Goal: Information Seeking & Learning: Find specific fact

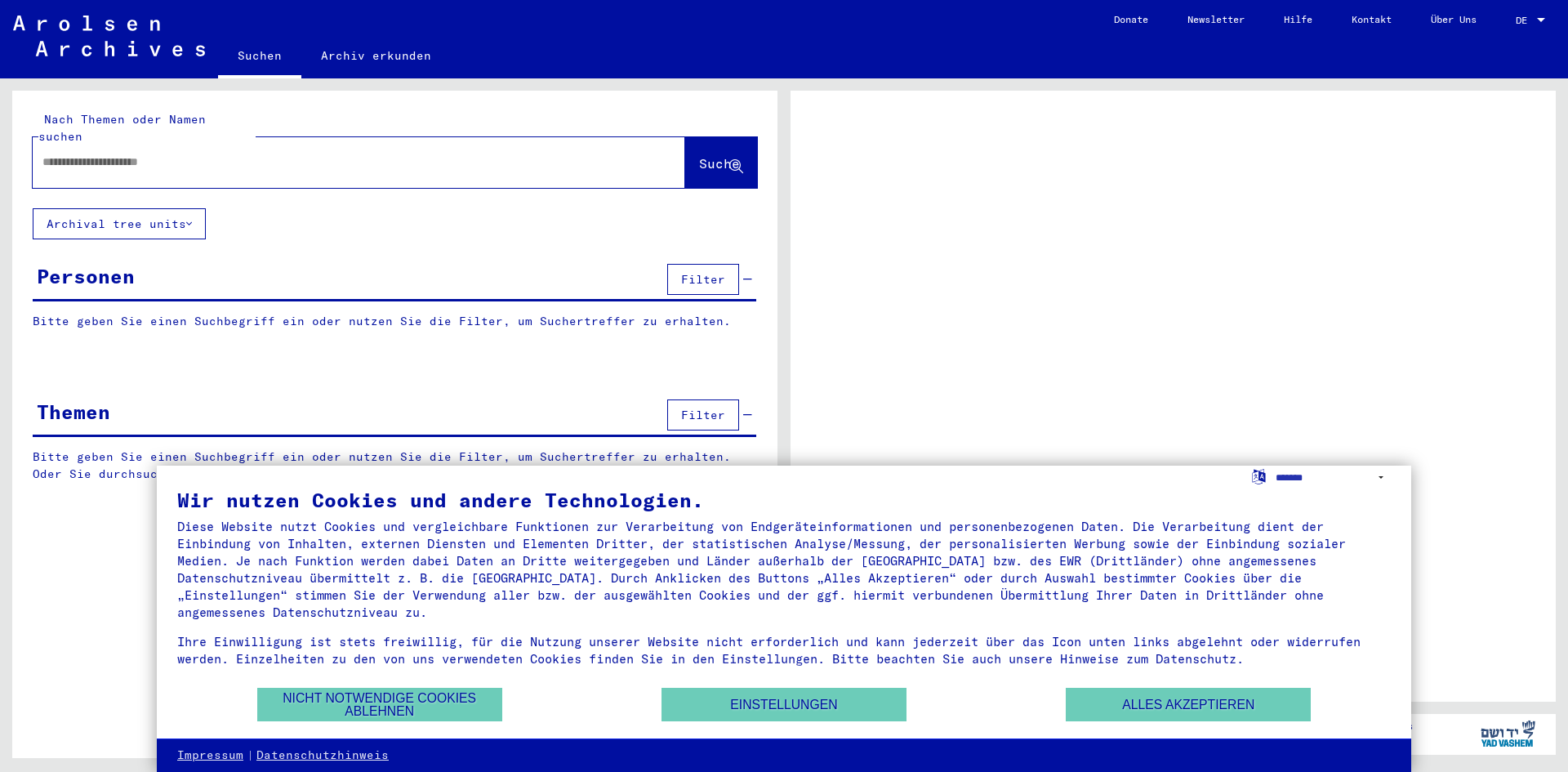
click at [335, 154] on input "text" at bounding box center [344, 162] width 604 height 17
click at [1128, 699] on button "Alles akzeptieren" at bounding box center [1188, 704] width 245 height 34
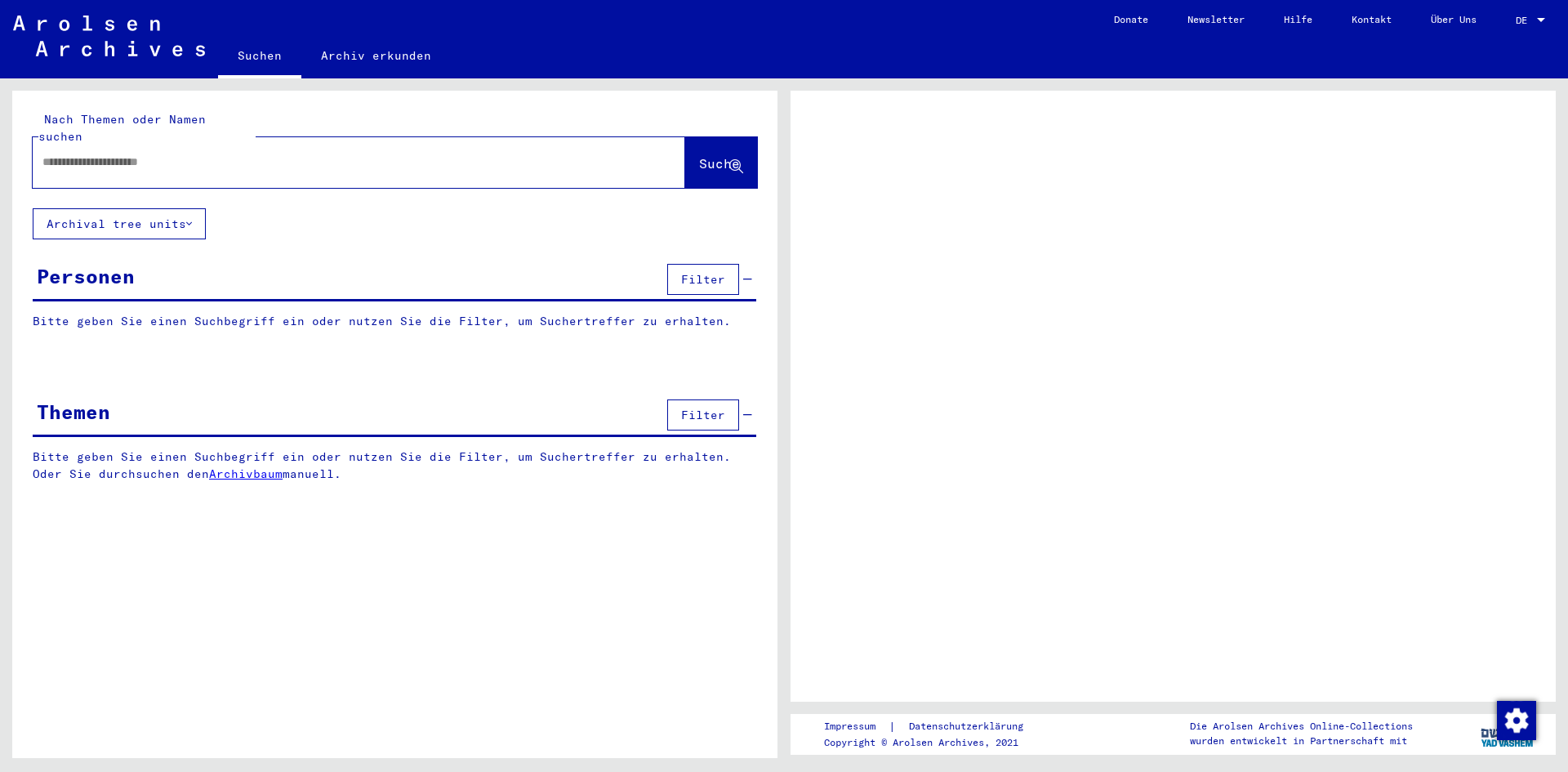
click at [175, 154] on input "text" at bounding box center [344, 162] width 604 height 17
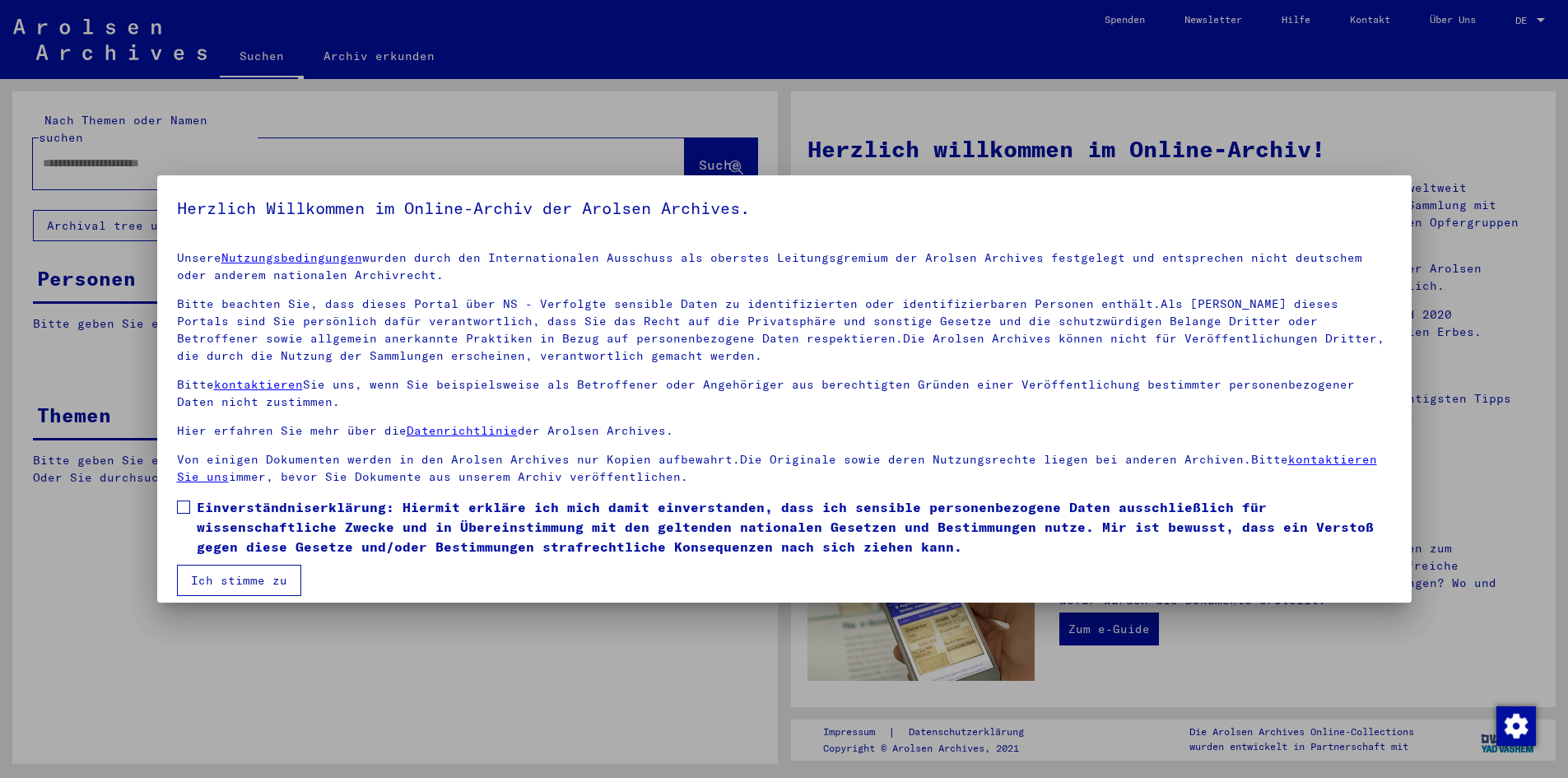
click at [137, 123] on mat-label "Nach Themen oder Namen suchen" at bounding box center [123, 129] width 169 height 32
click at [135, 155] on input "text" at bounding box center [339, 164] width 593 height 18
type input "********"
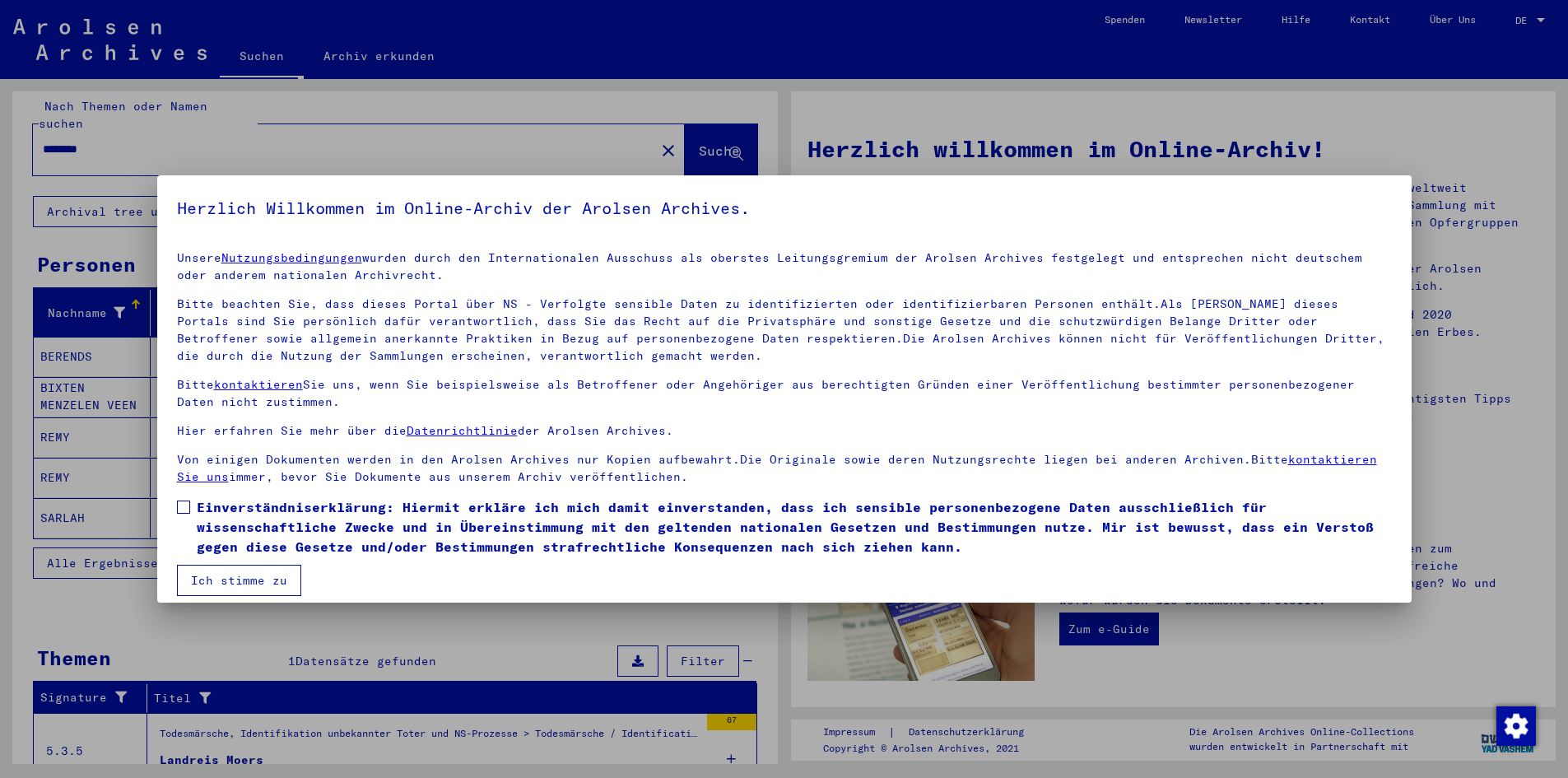
scroll to position [82, 0]
click at [123, 556] on span "Alle Ergebnisse anzeigen" at bounding box center [136, 563] width 178 height 15
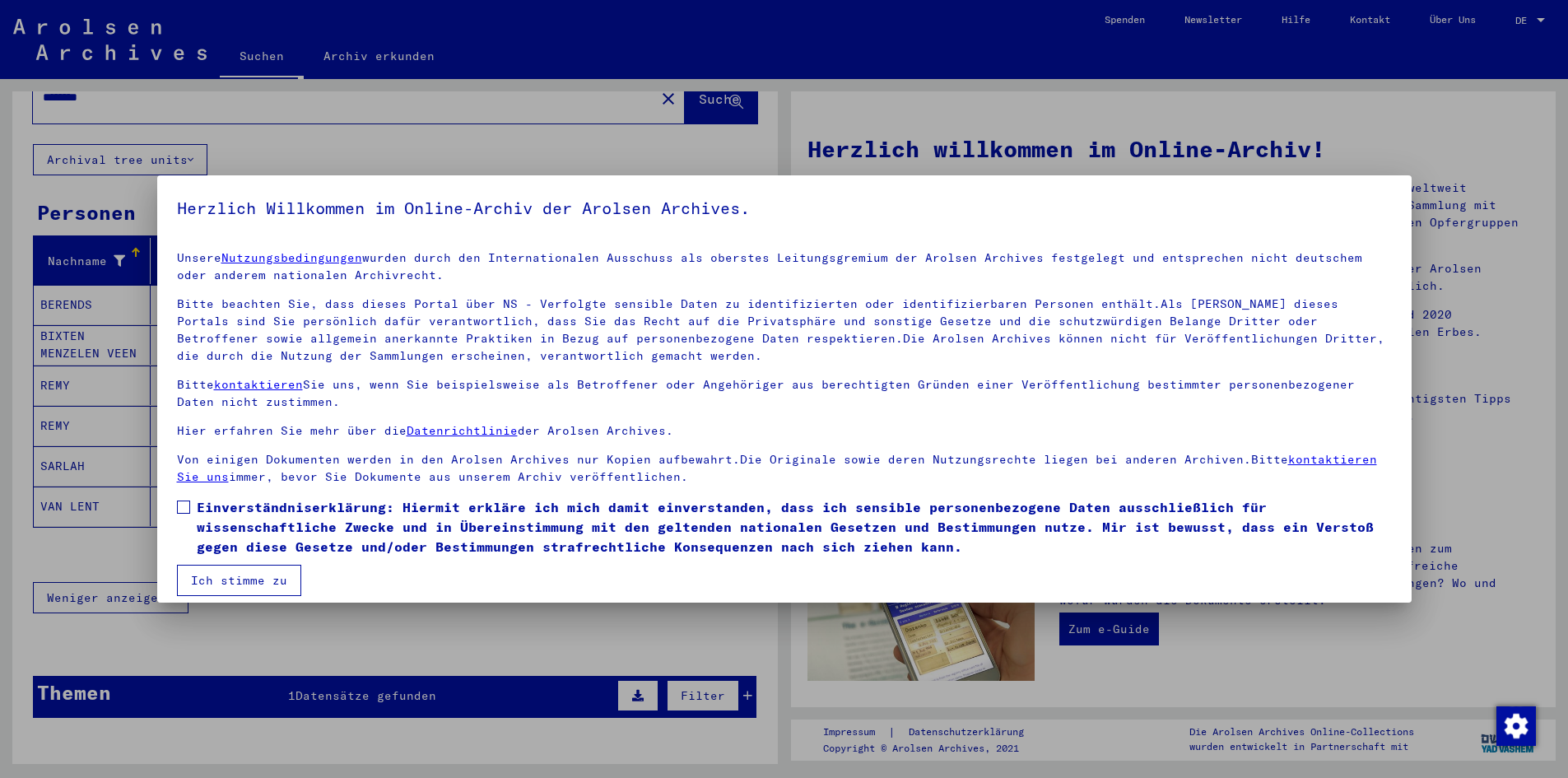
scroll to position [74, 0]
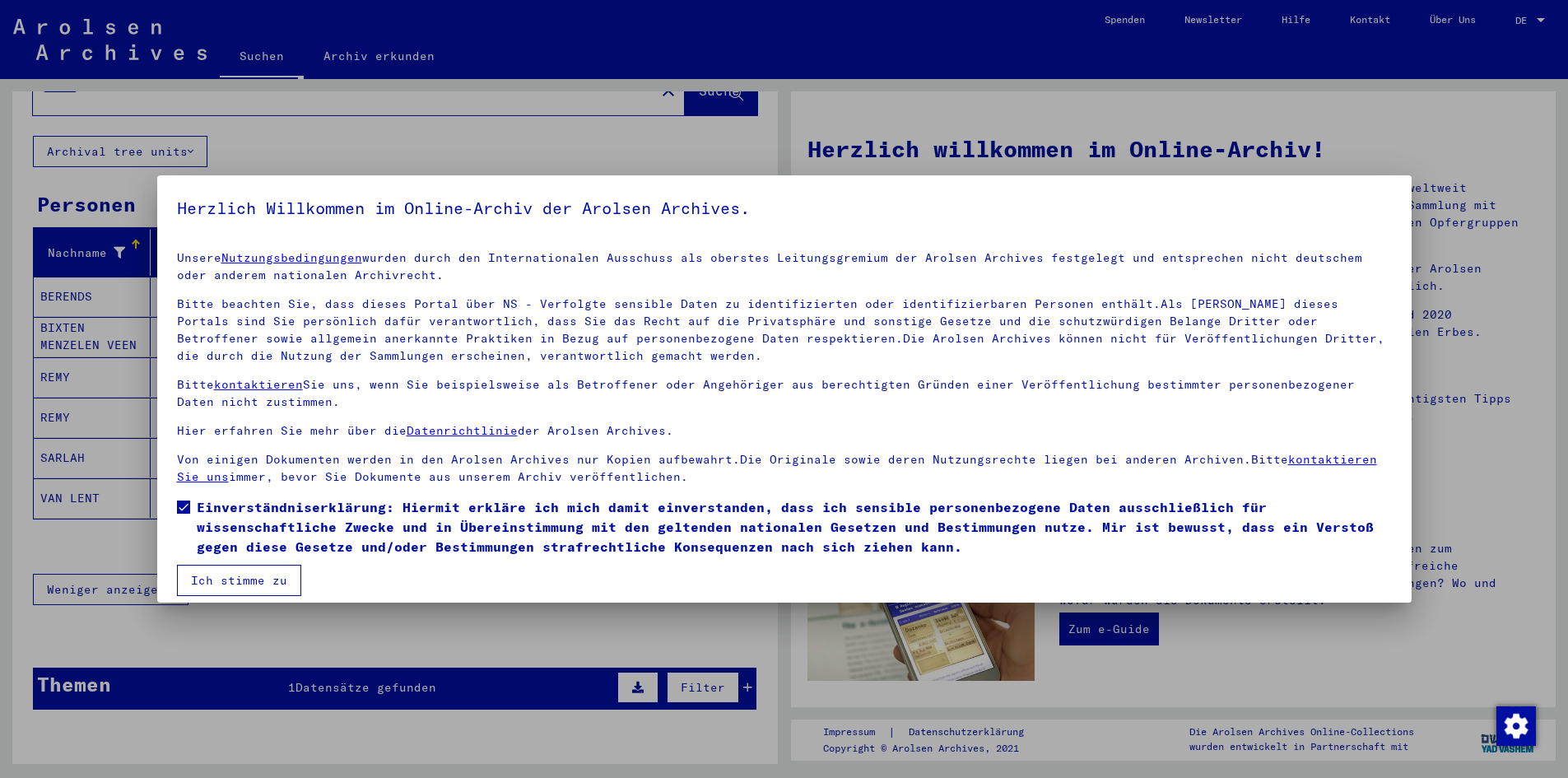
click at [177, 596] on button "Ich stimme zu" at bounding box center [239, 580] width 124 height 32
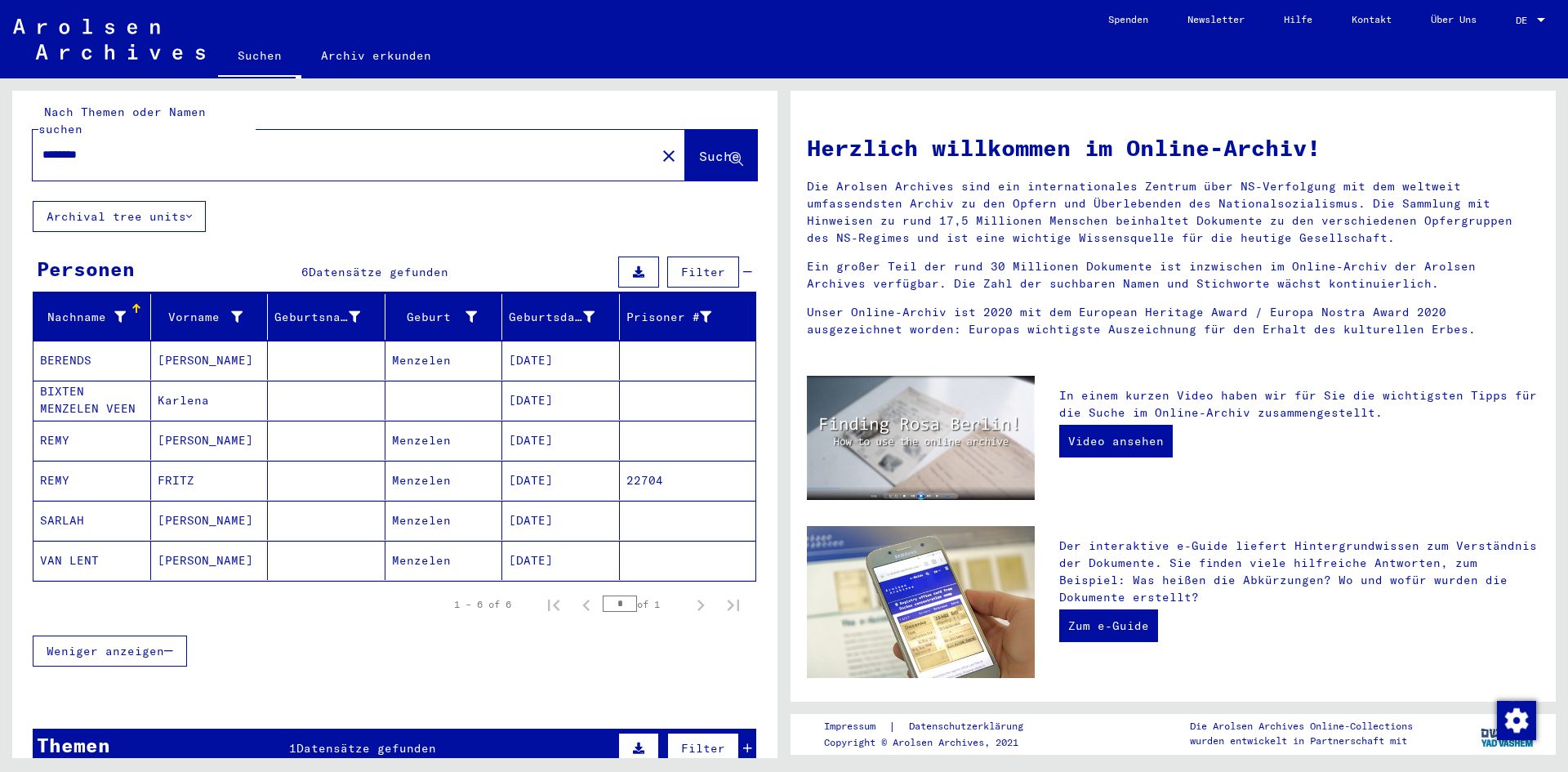
scroll to position [0, 0]
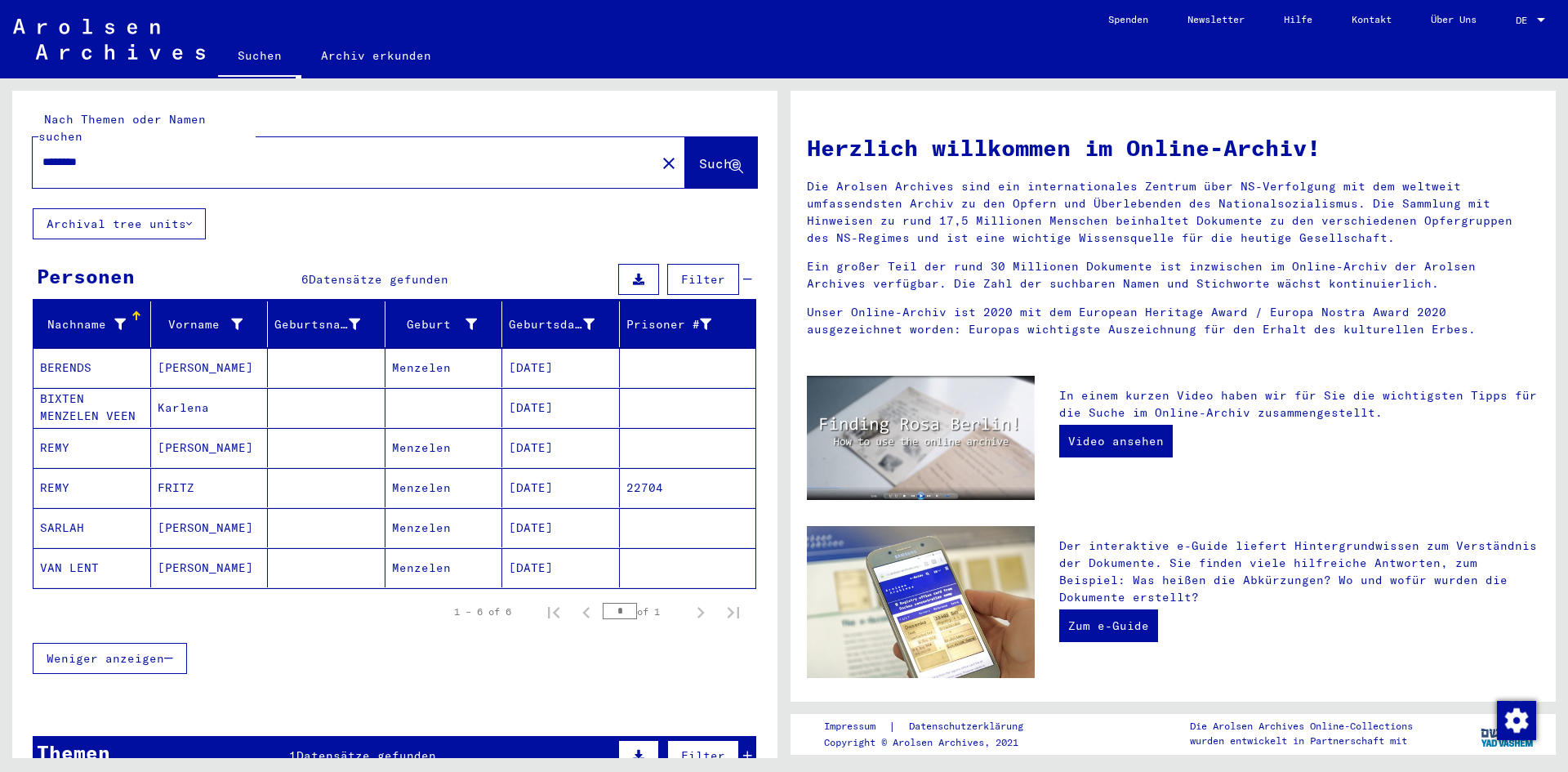
drag, startPoint x: 699, startPoint y: 333, endPoint x: 586, endPoint y: 322, distance: 113.5
click at [586, 348] on mat-row "[PERSON_NAME] [DATE]" at bounding box center [394, 368] width 722 height 40
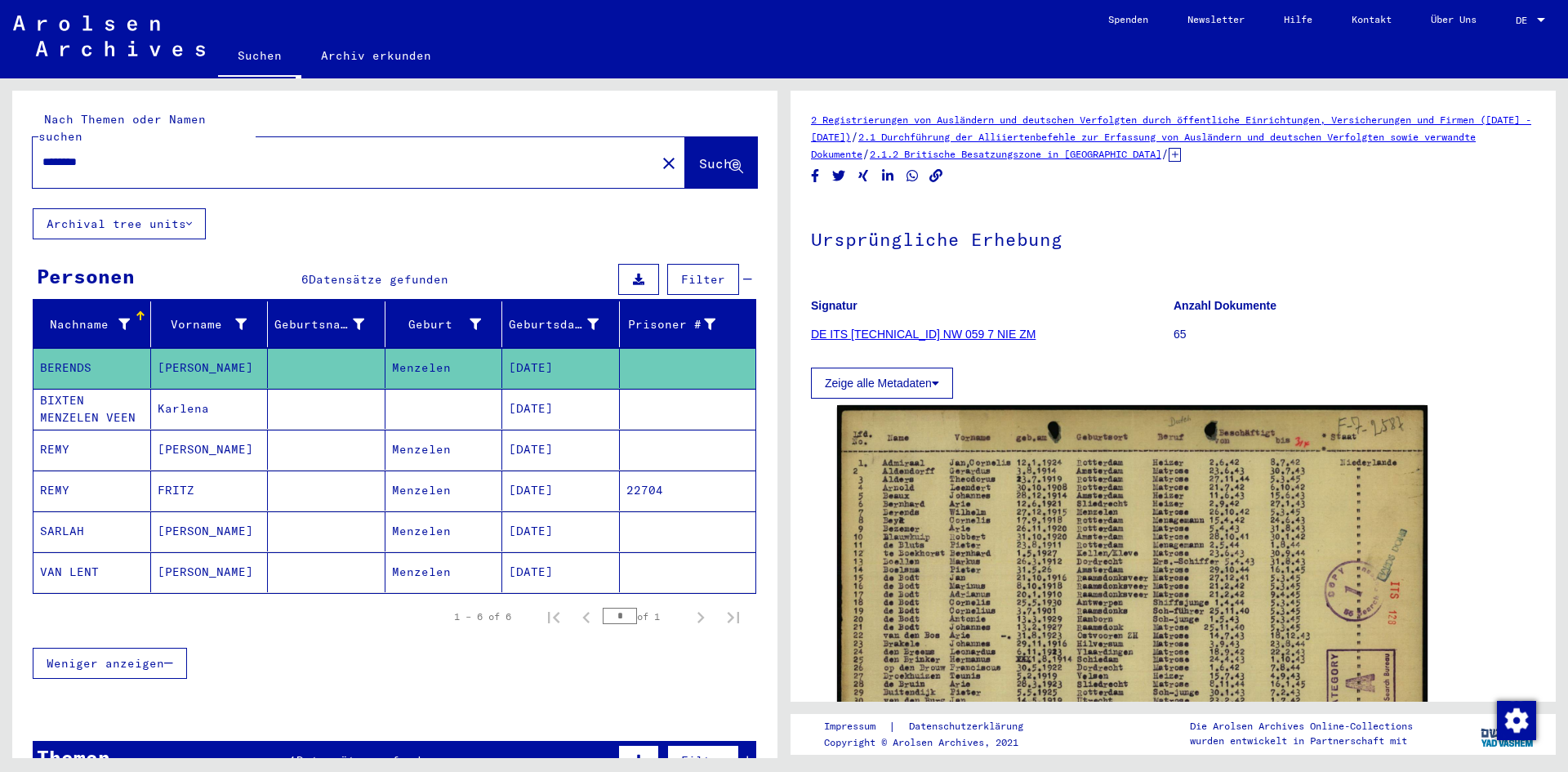
click at [627, 430] on mat-cell at bounding box center [688, 450] width 136 height 40
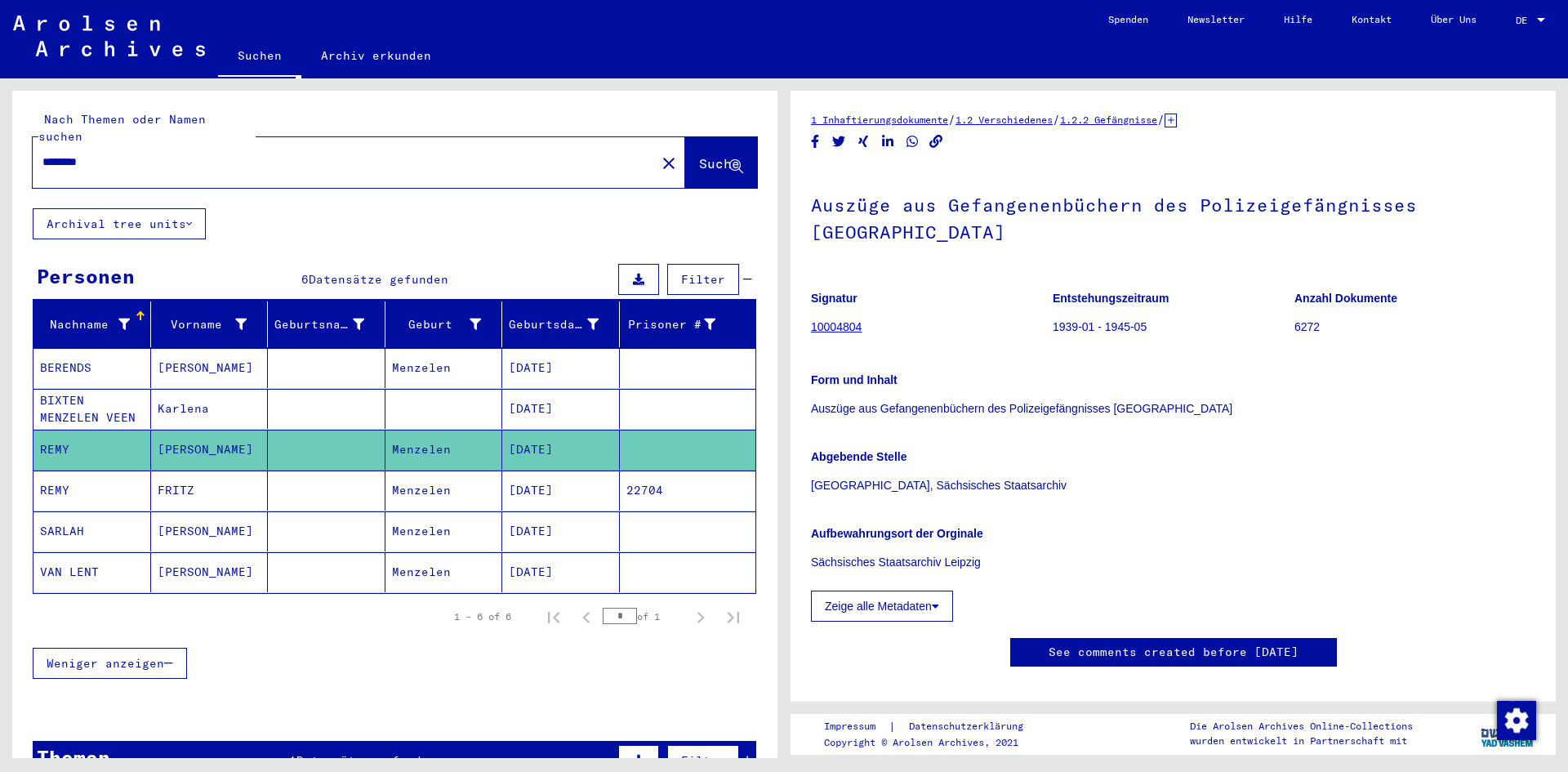
click at [932, 600] on icon at bounding box center [936, 605] width 7 height 11
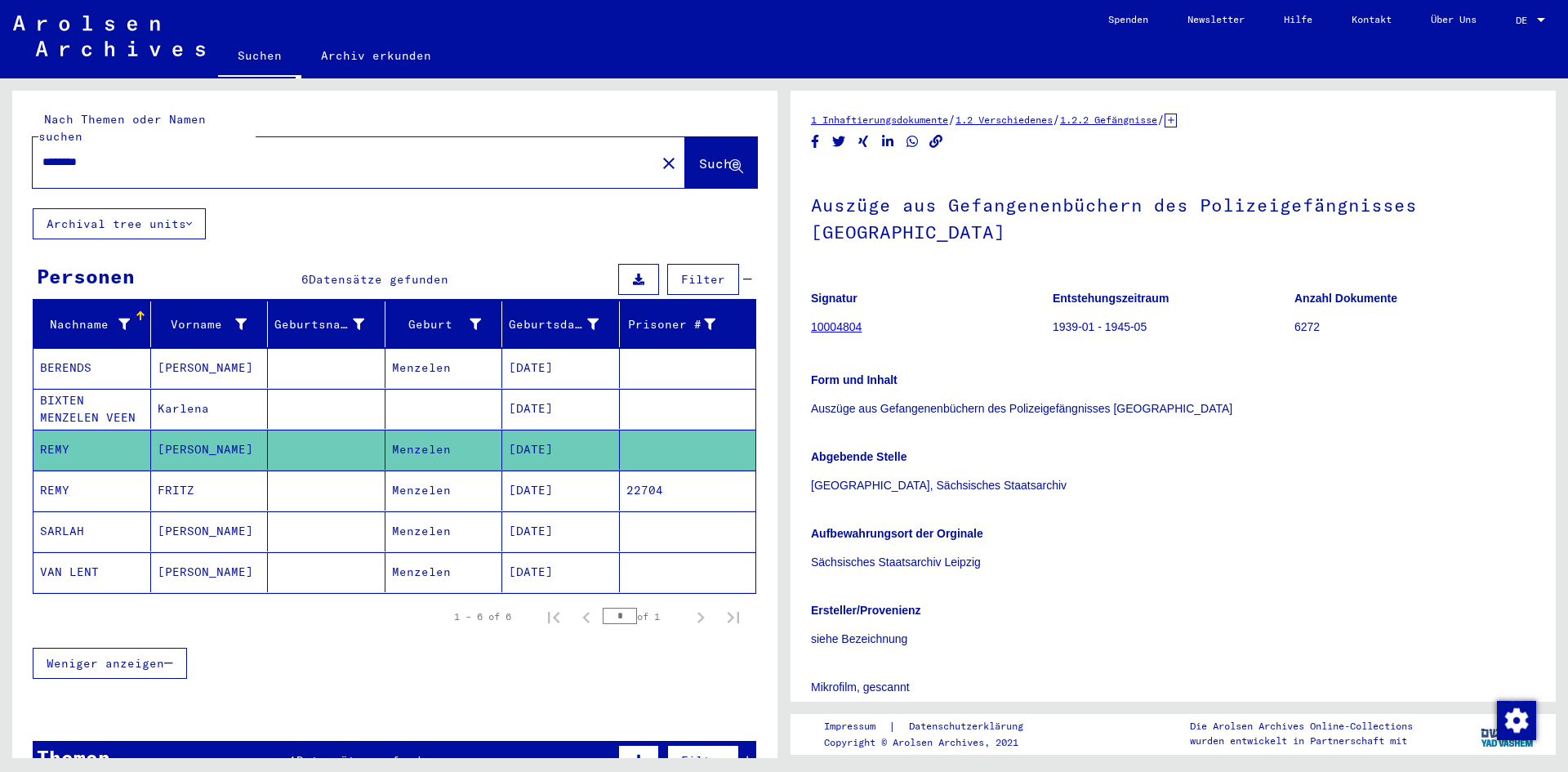
click at [248, 348] on mat-cell "[PERSON_NAME]" at bounding box center [209, 368] width 117 height 40
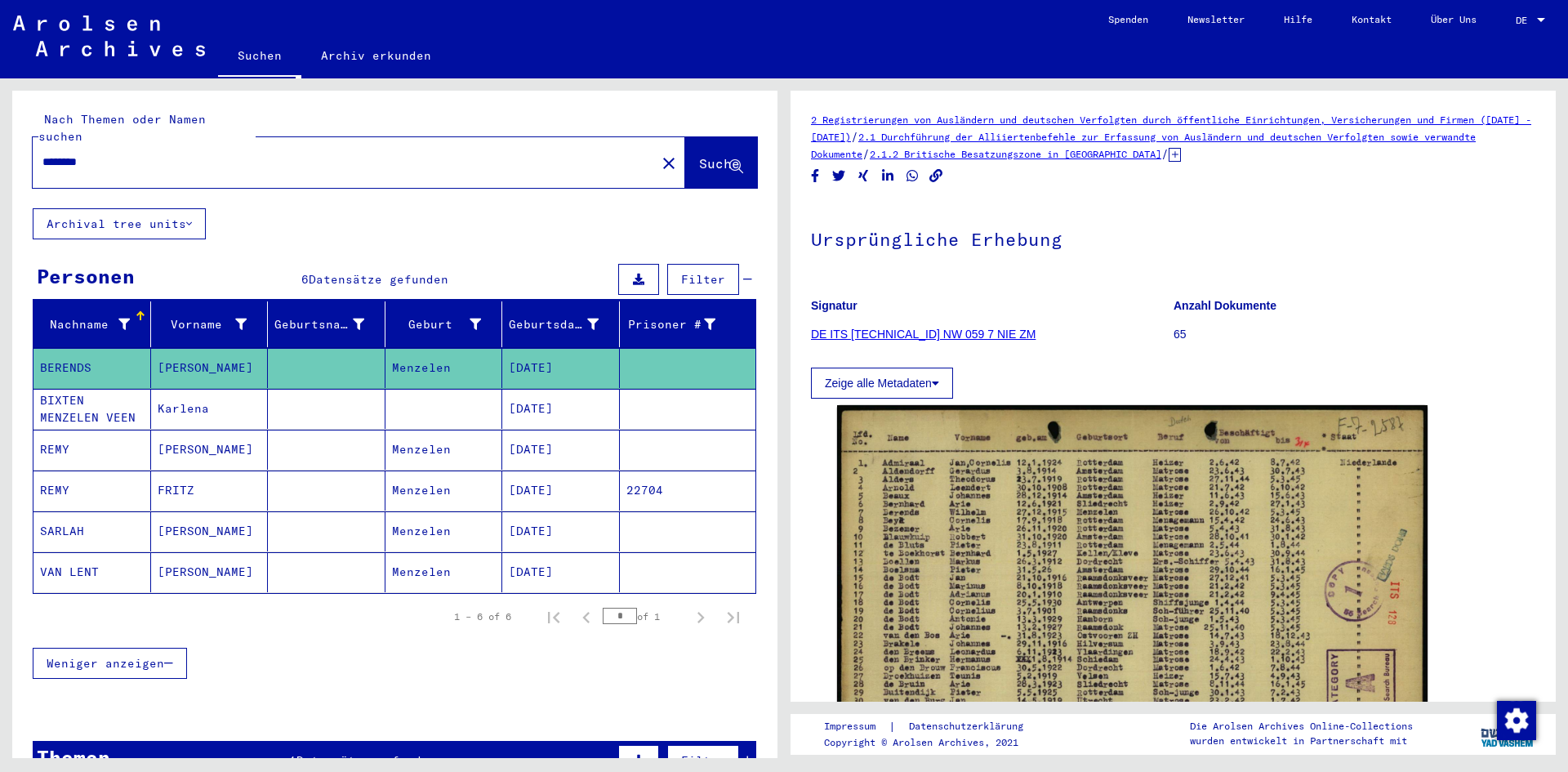
click at [376, 389] on mat-cell at bounding box center [326, 409] width 117 height 40
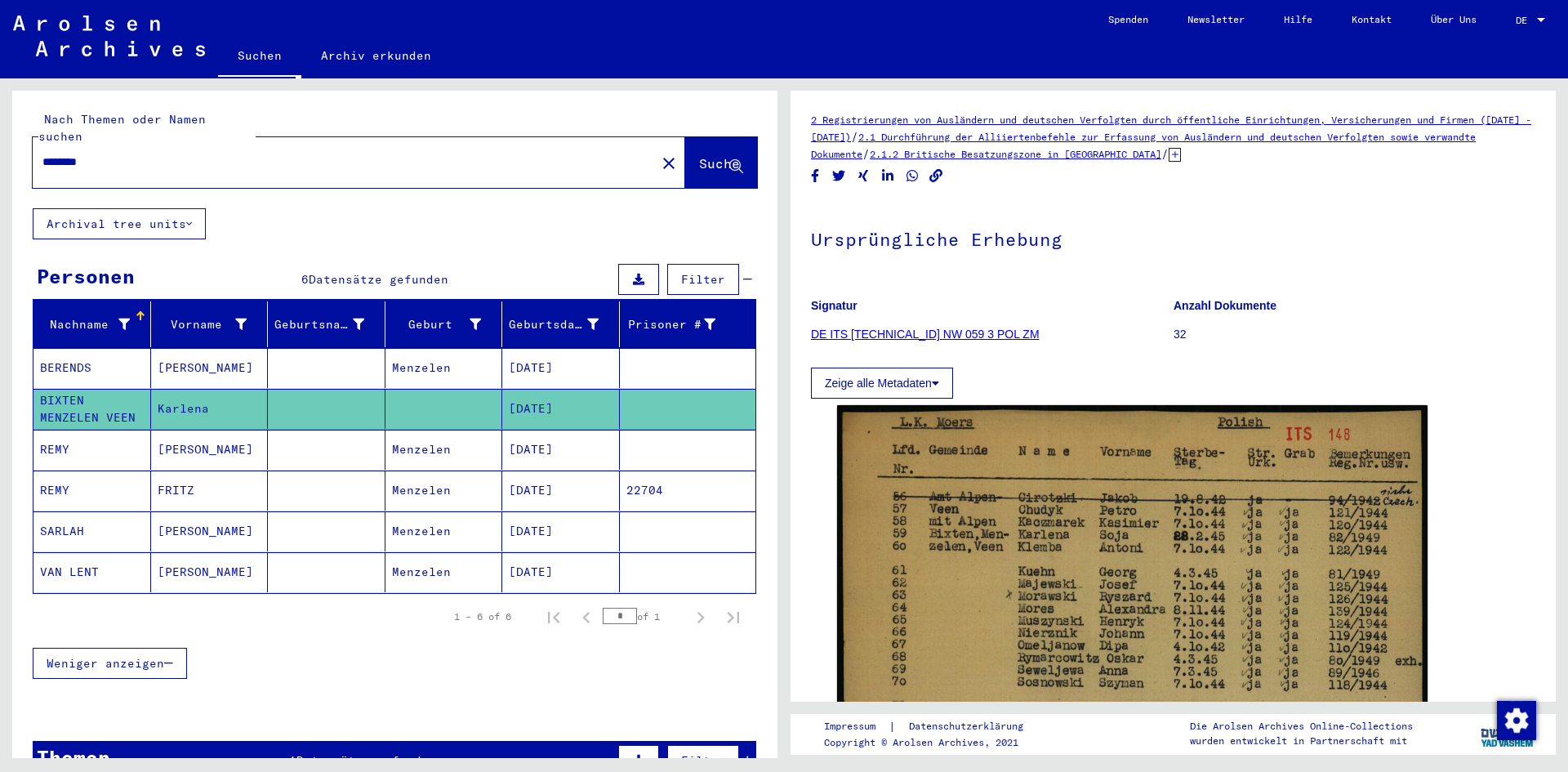
click at [346, 430] on mat-cell at bounding box center [326, 450] width 117 height 40
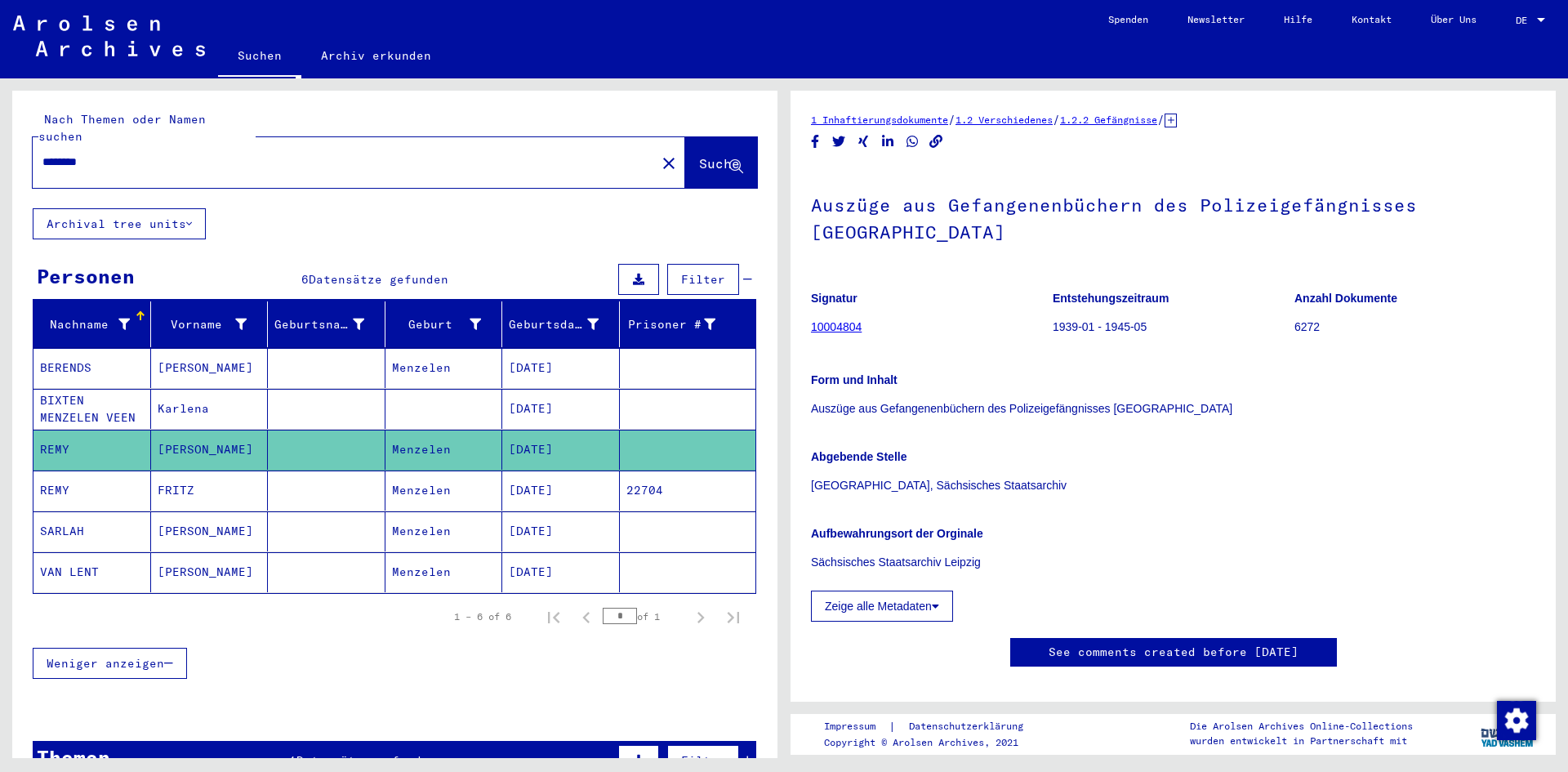
click at [295, 471] on mat-cell at bounding box center [326, 491] width 117 height 40
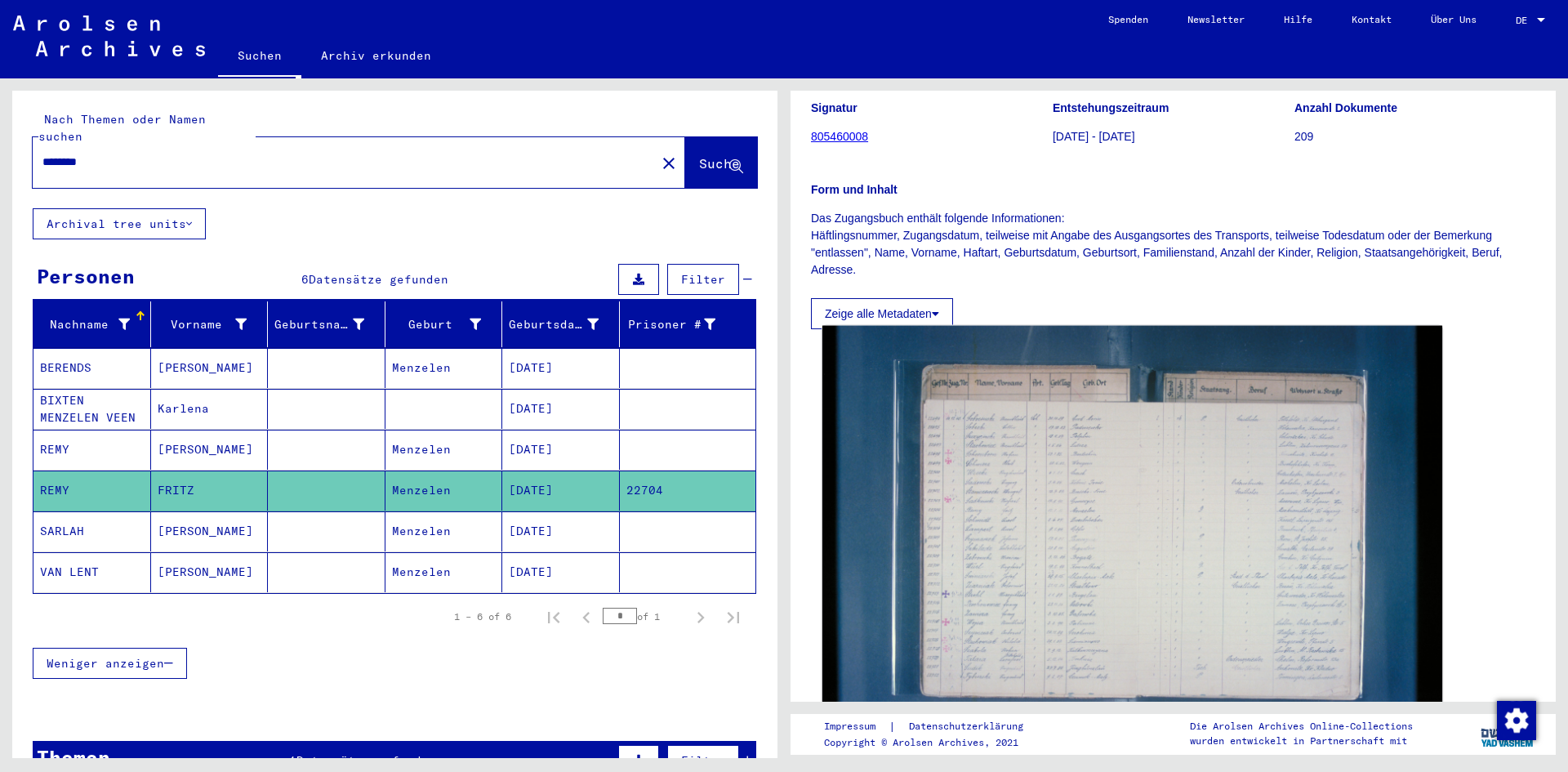
scroll to position [245, 0]
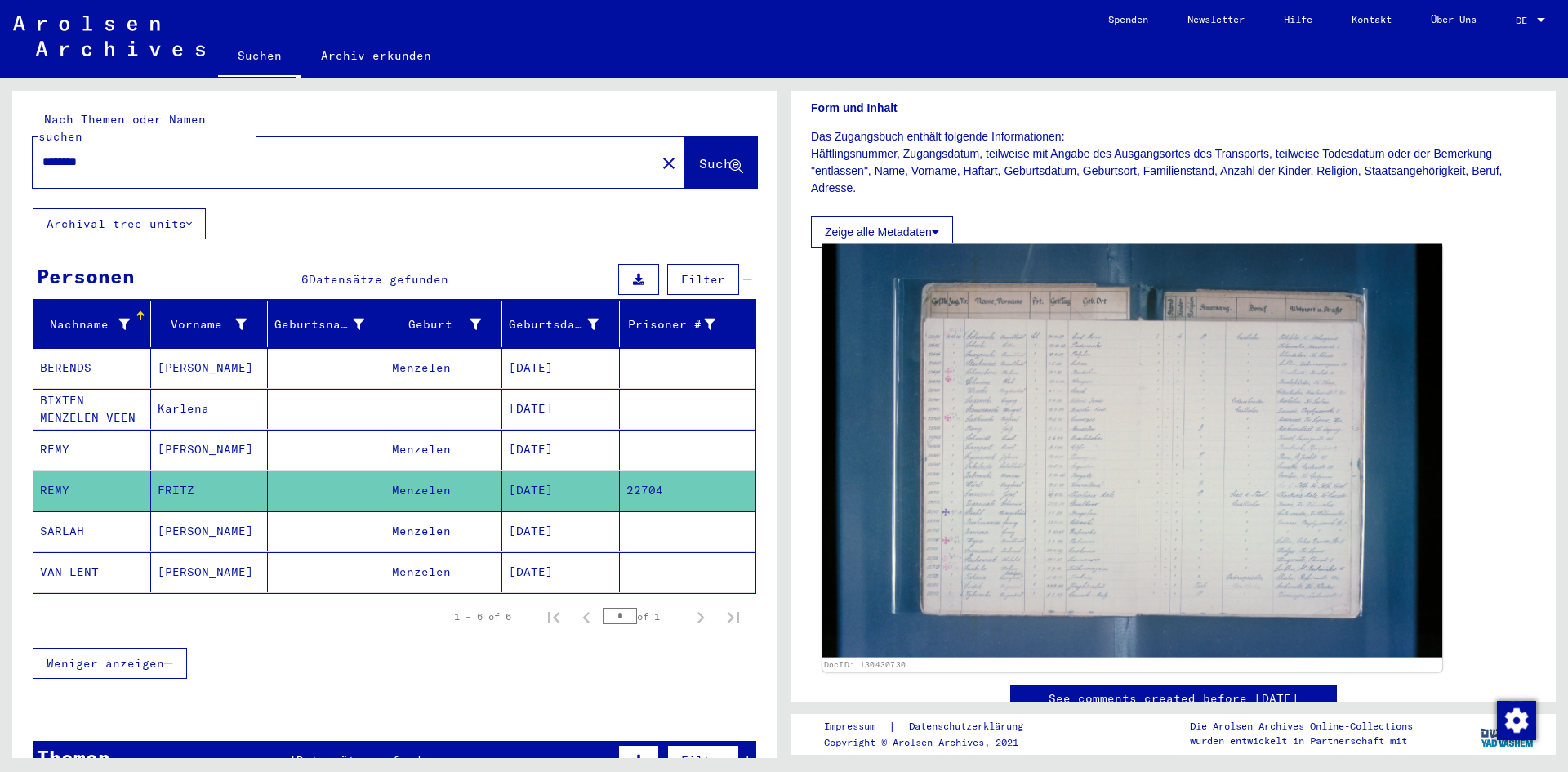
click at [1125, 415] on img at bounding box center [1133, 451] width 620 height 413
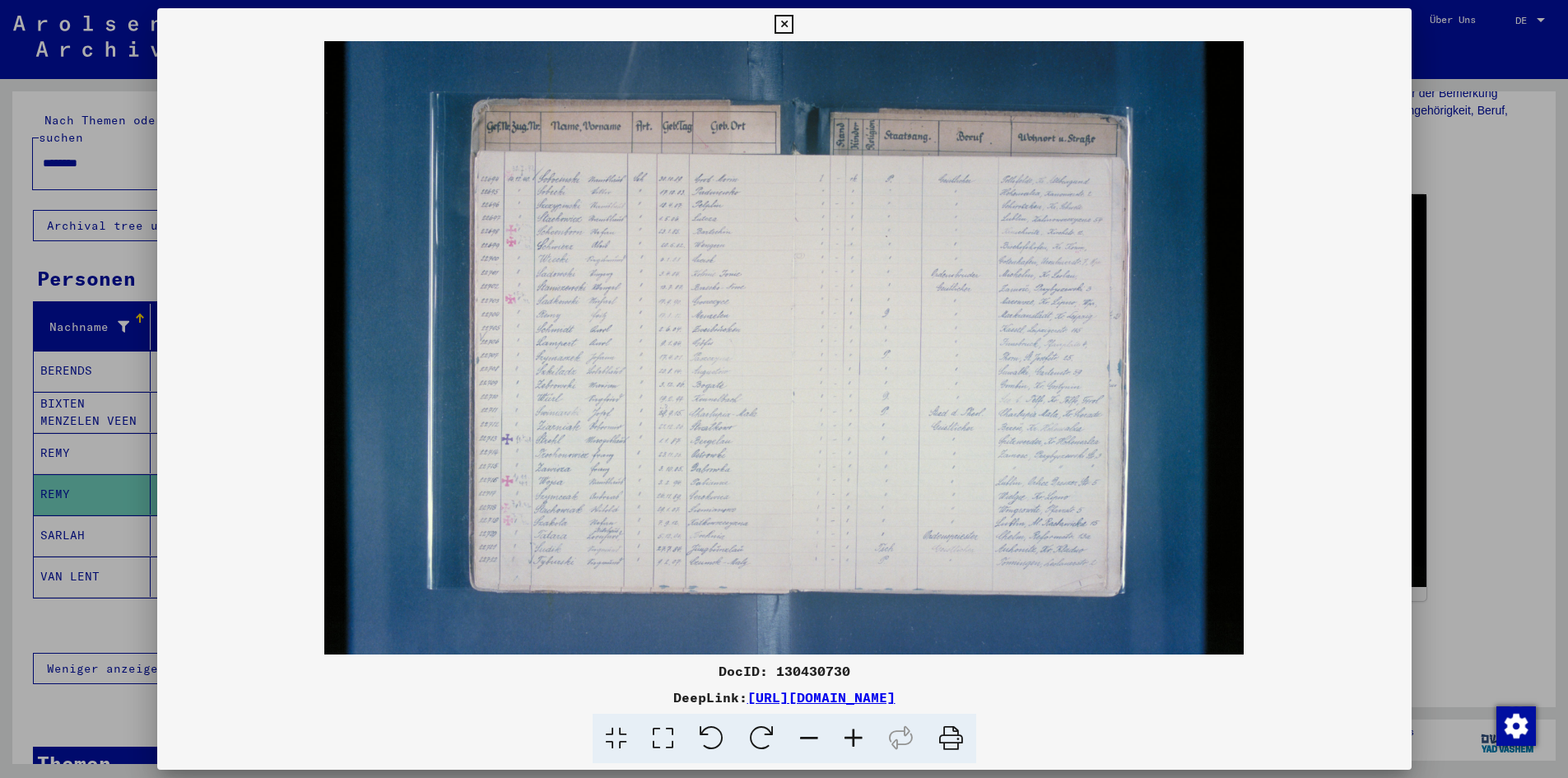
scroll to position [0, 0]
click at [317, 515] on mat-cell at bounding box center [327, 536] width 117 height 40
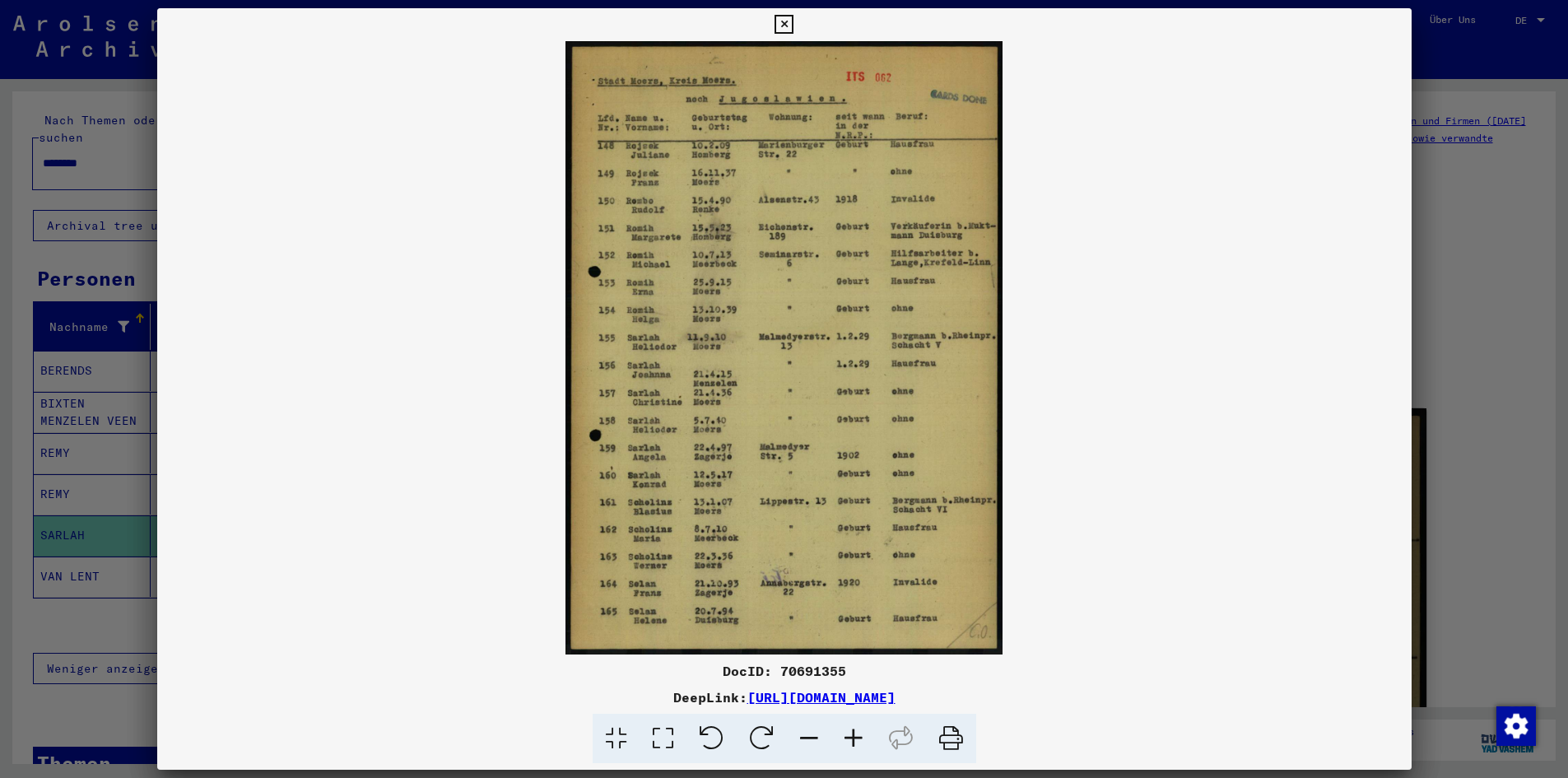
scroll to position [375, 0]
click at [775, 34] on icon at bounding box center [784, 25] width 19 height 20
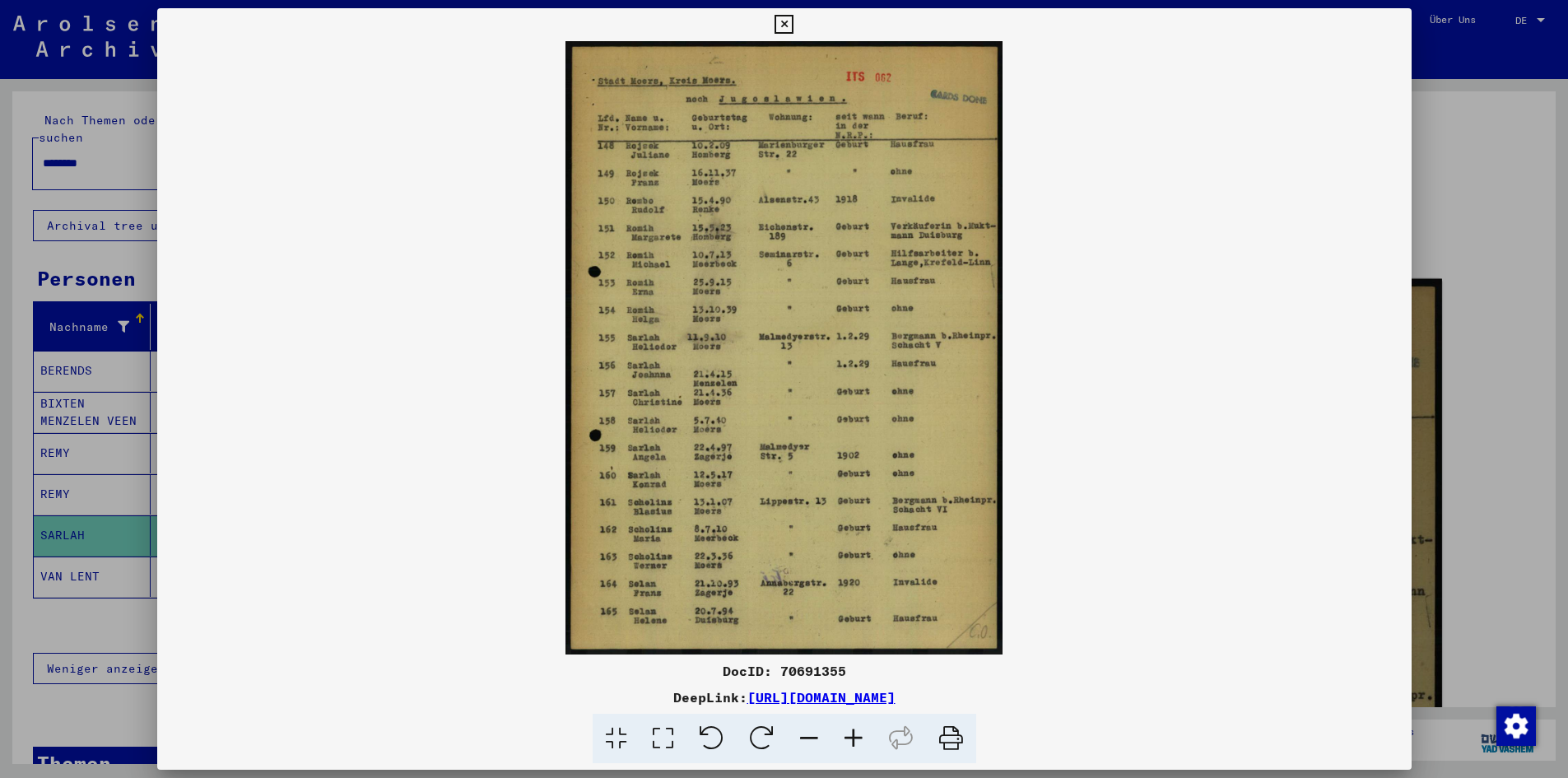
scroll to position [0, 0]
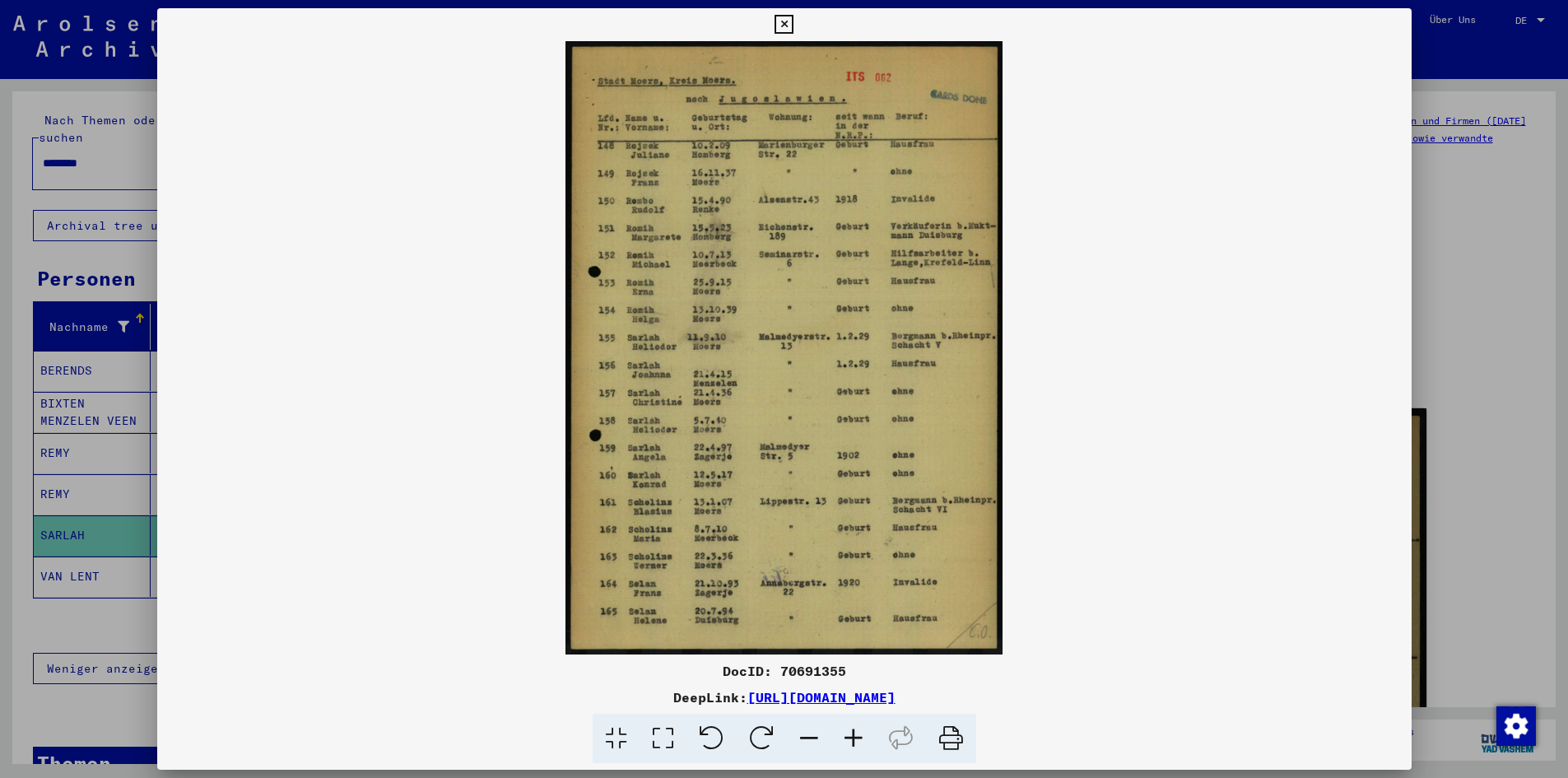
click at [932, 380] on icon at bounding box center [936, 385] width 7 height 11
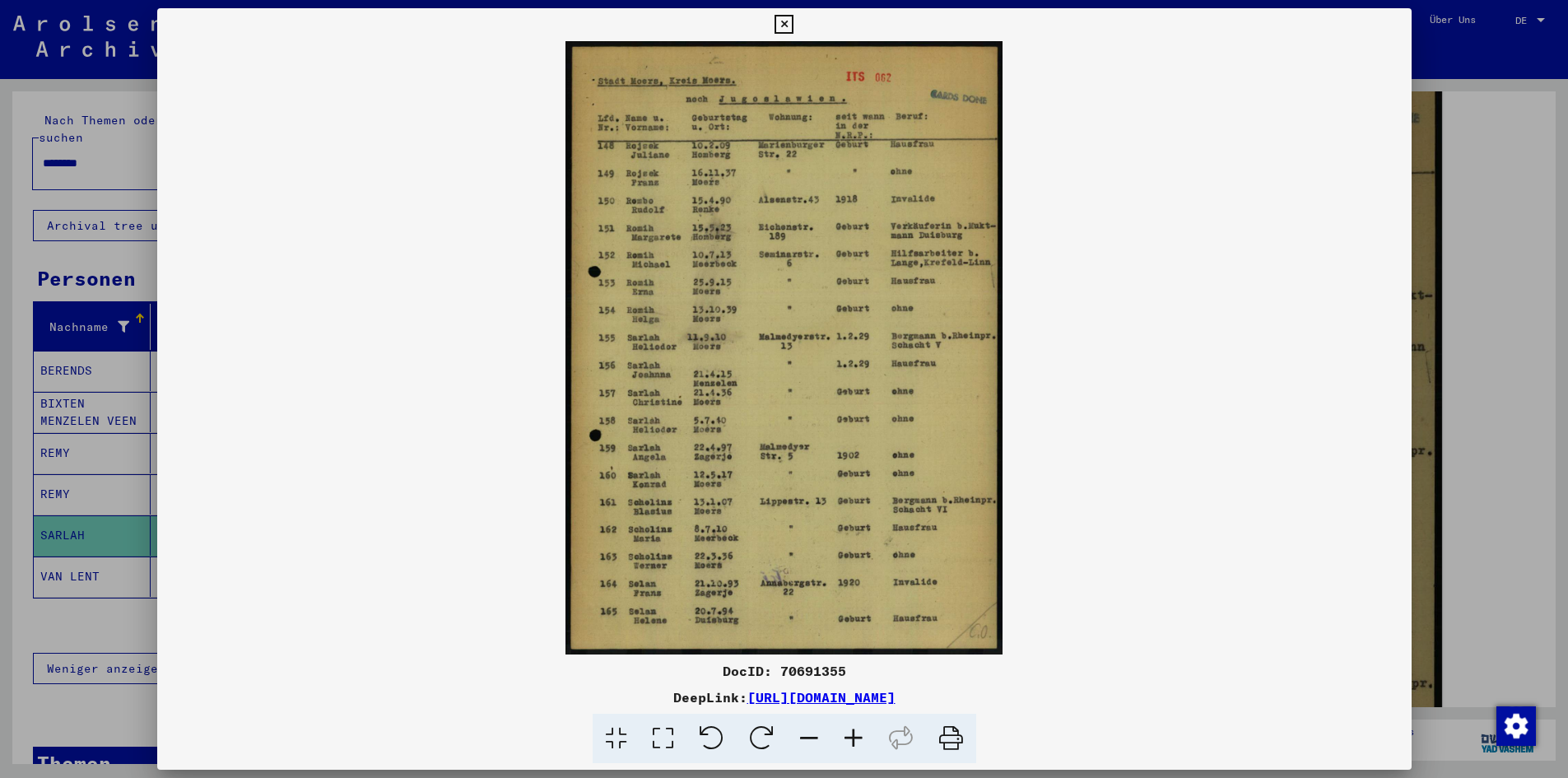
scroll to position [411, 0]
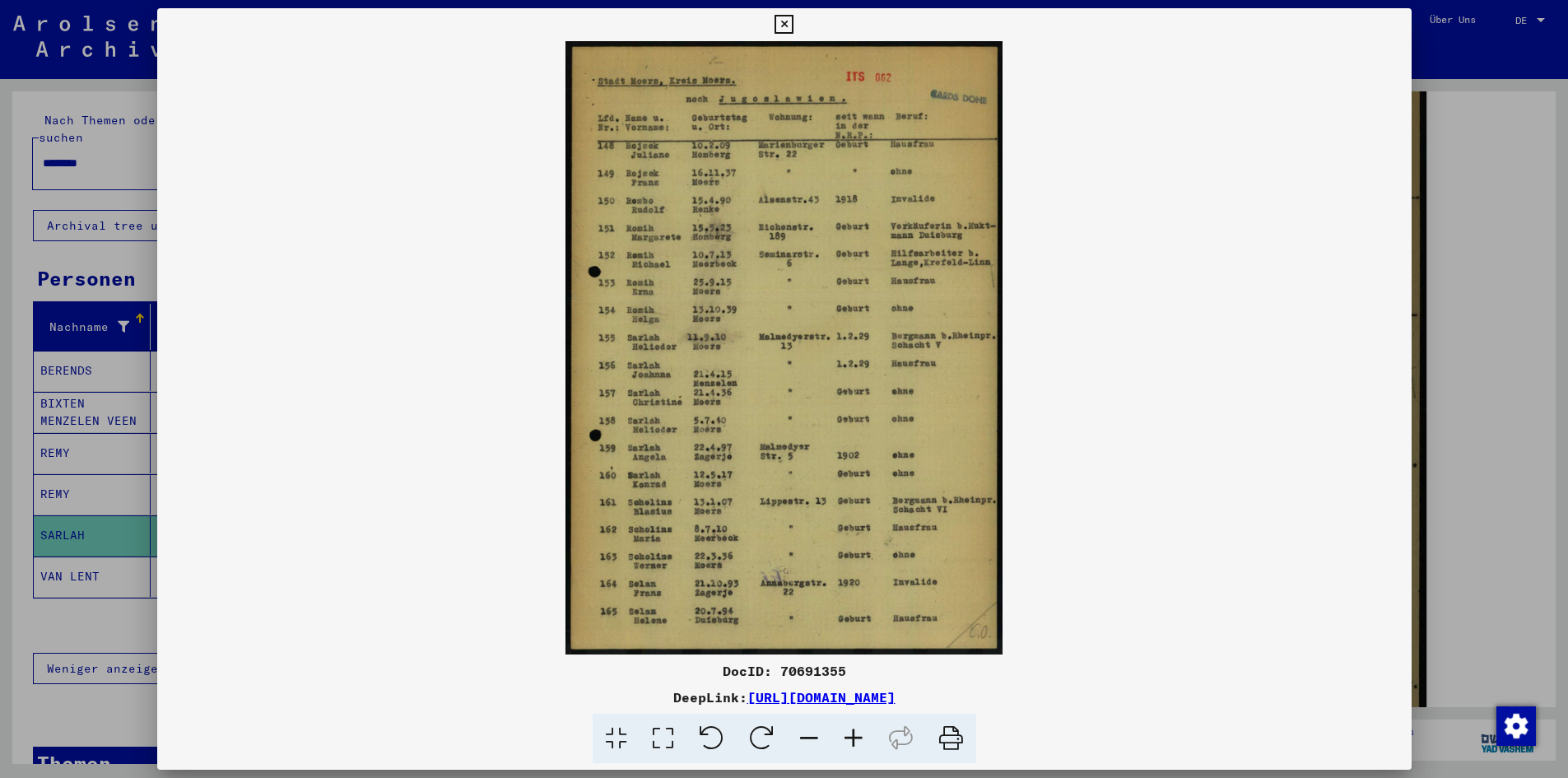
click at [297, 557] on mat-cell at bounding box center [327, 577] width 117 height 40
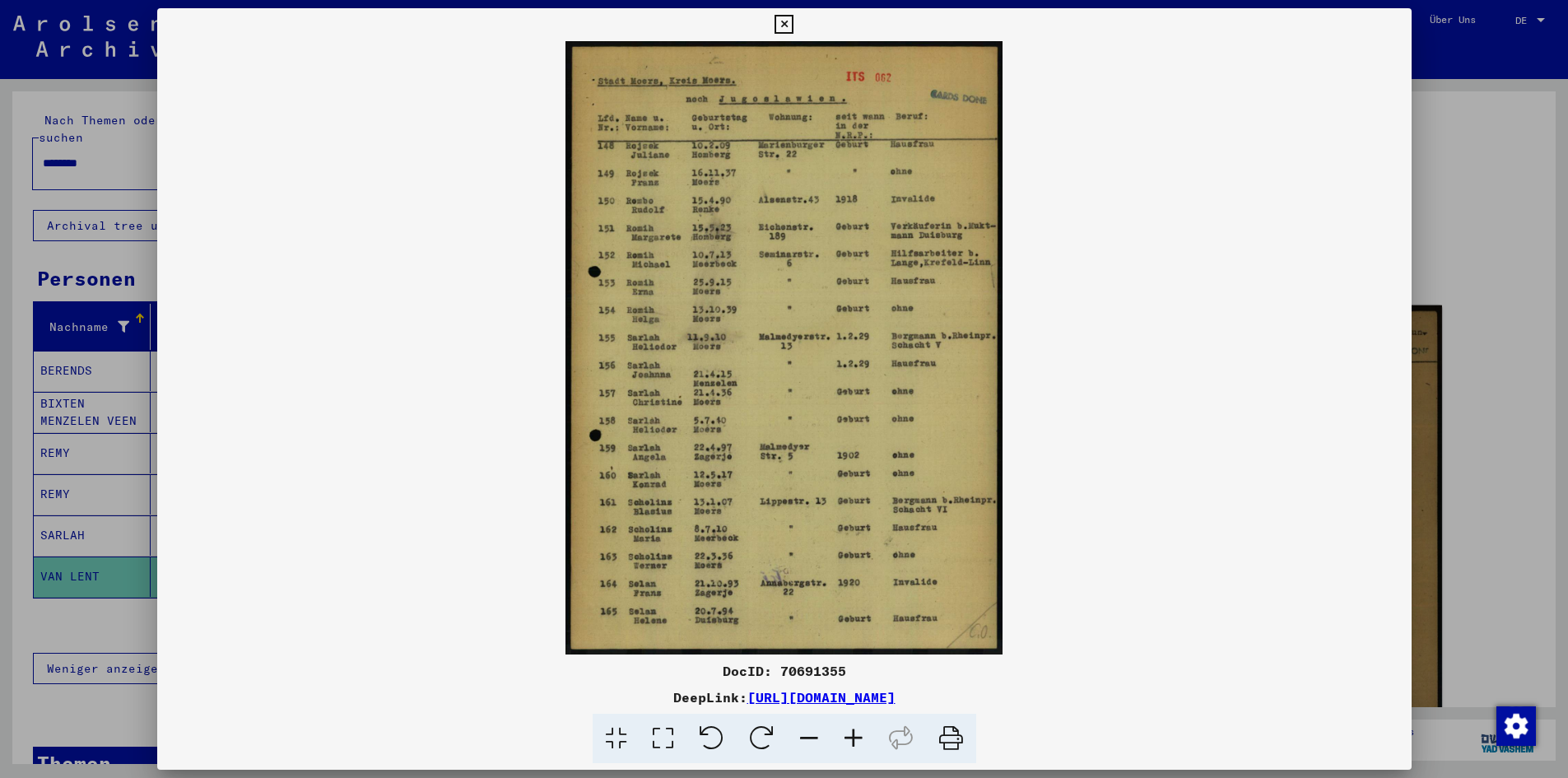
scroll to position [82, 0]
drag, startPoint x: 77, startPoint y: 144, endPoint x: 18, endPoint y: 135, distance: 59.7
click at [11, 135] on div "Nach Themen oder Namen suchen ******** close Suche Archival tree units Personen…" at bounding box center [391, 421] width 784 height 684
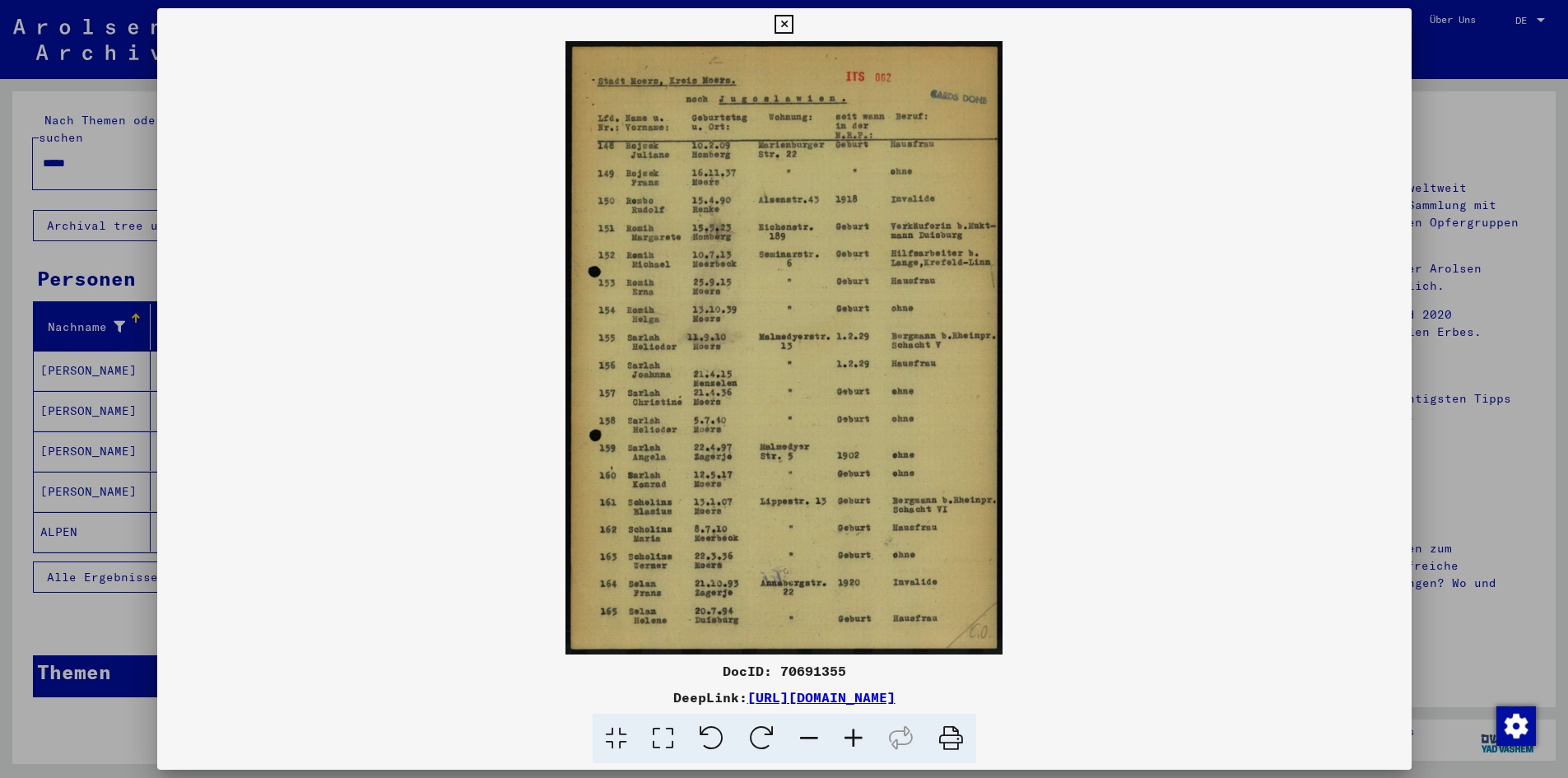
click at [140, 570] on span "Alle Ergebnisse anzeigen" at bounding box center [136, 577] width 178 height 15
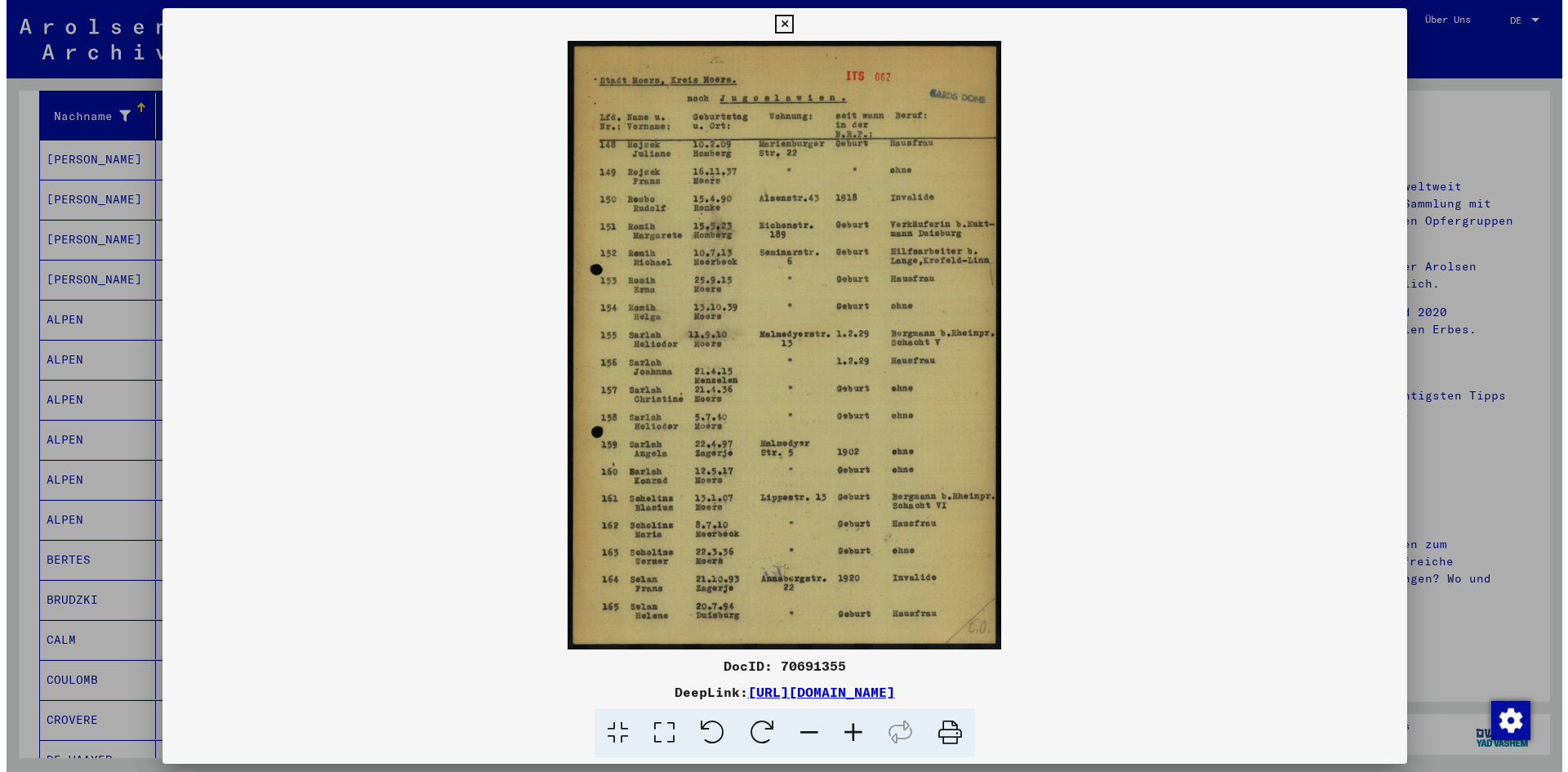
scroll to position [245, 0]
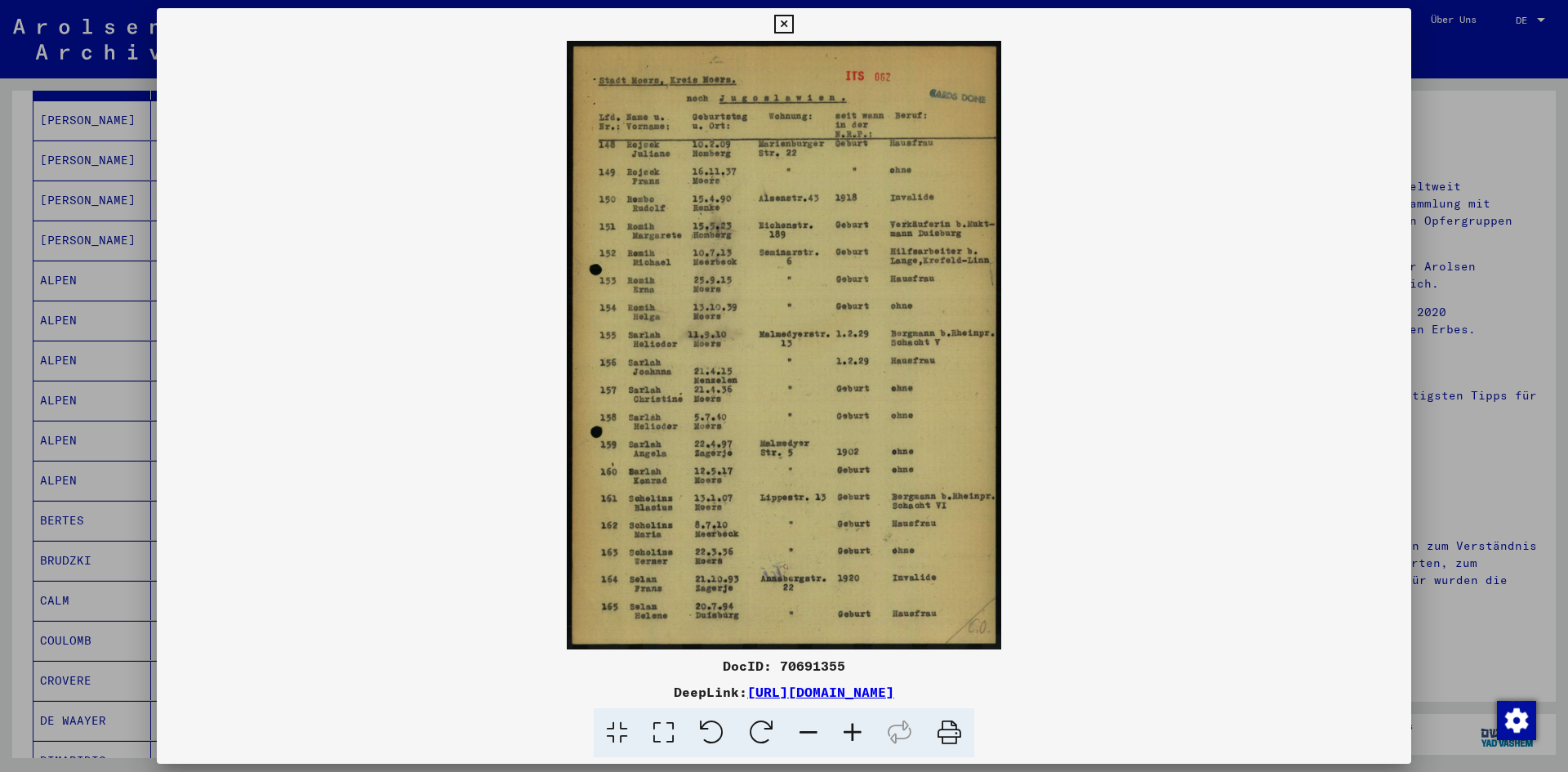
type input "********"
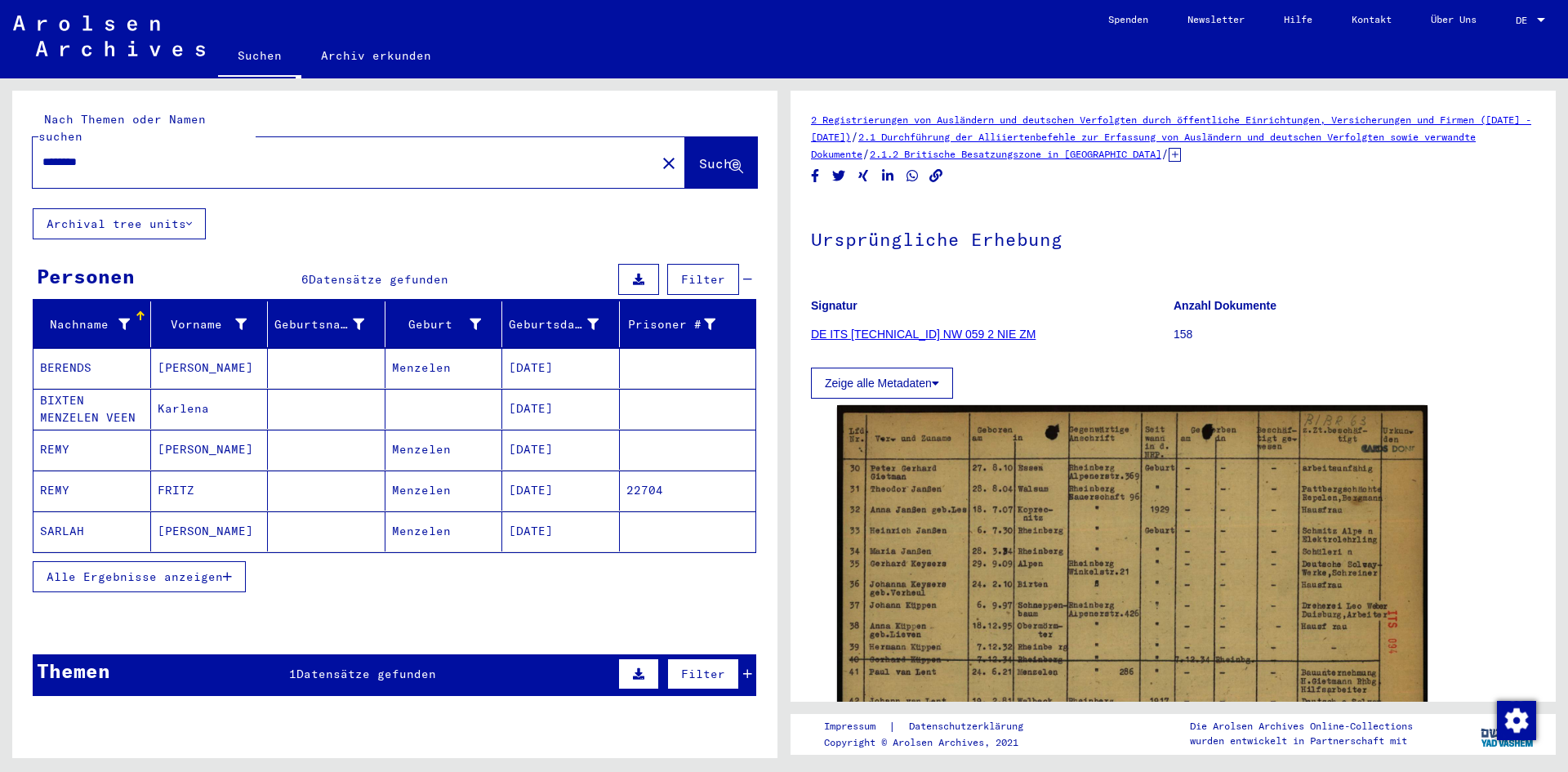
scroll to position [0, 0]
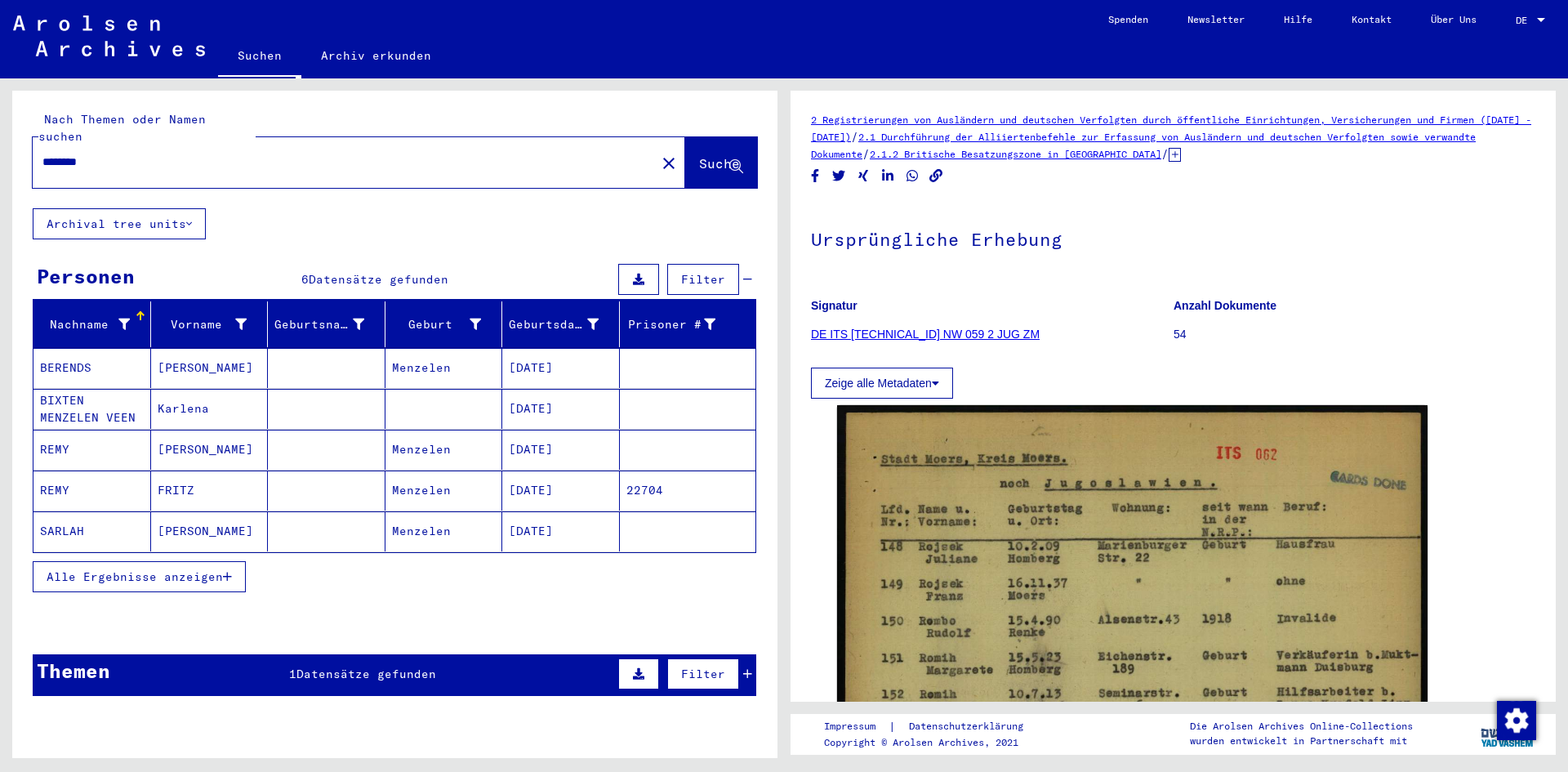
click at [593, 471] on mat-cell "[DATE]" at bounding box center [560, 491] width 117 height 40
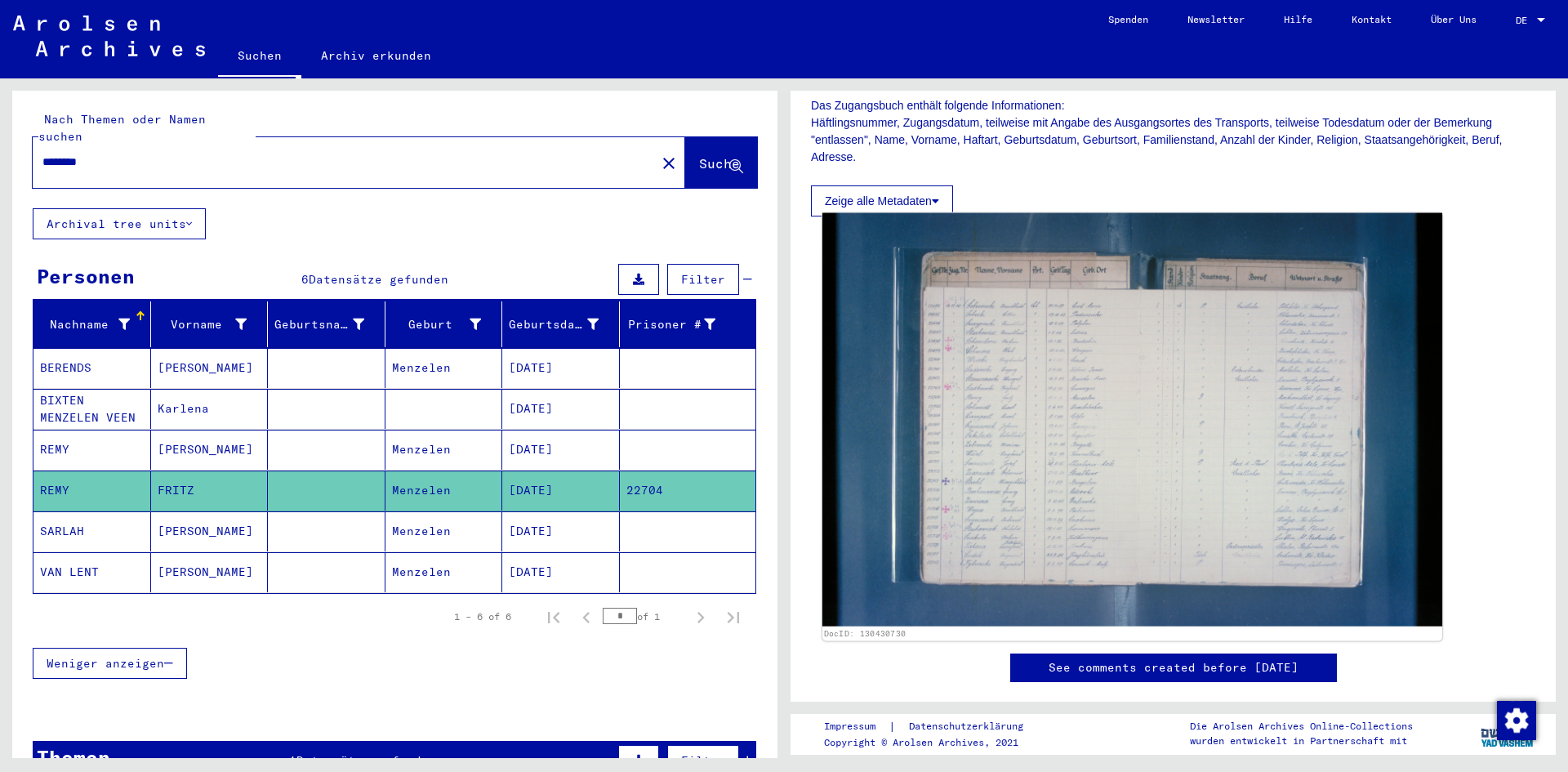
scroll to position [118, 0]
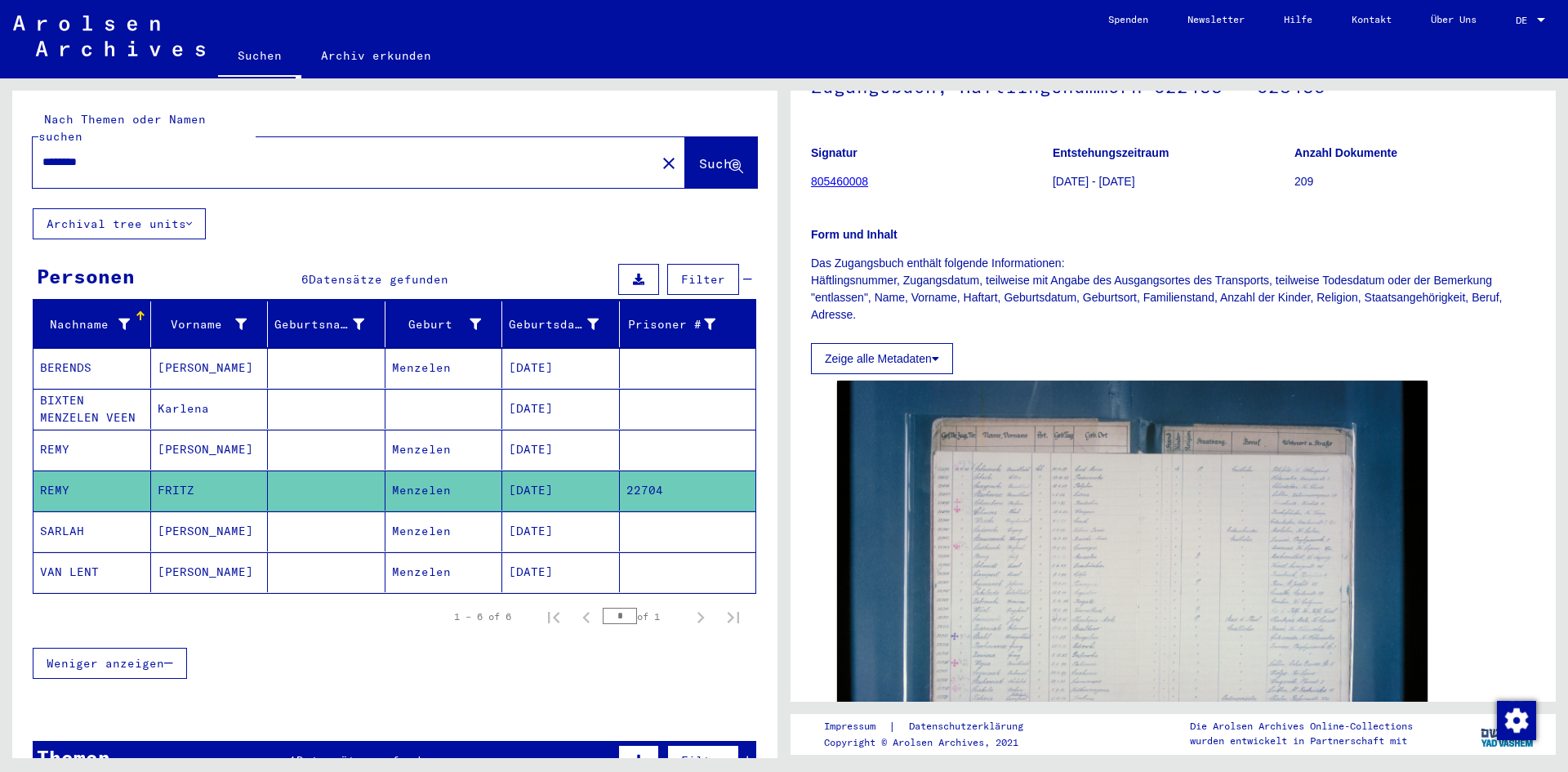
click at [659, 154] on mat-icon "close" at bounding box center [669, 163] width 20 height 20
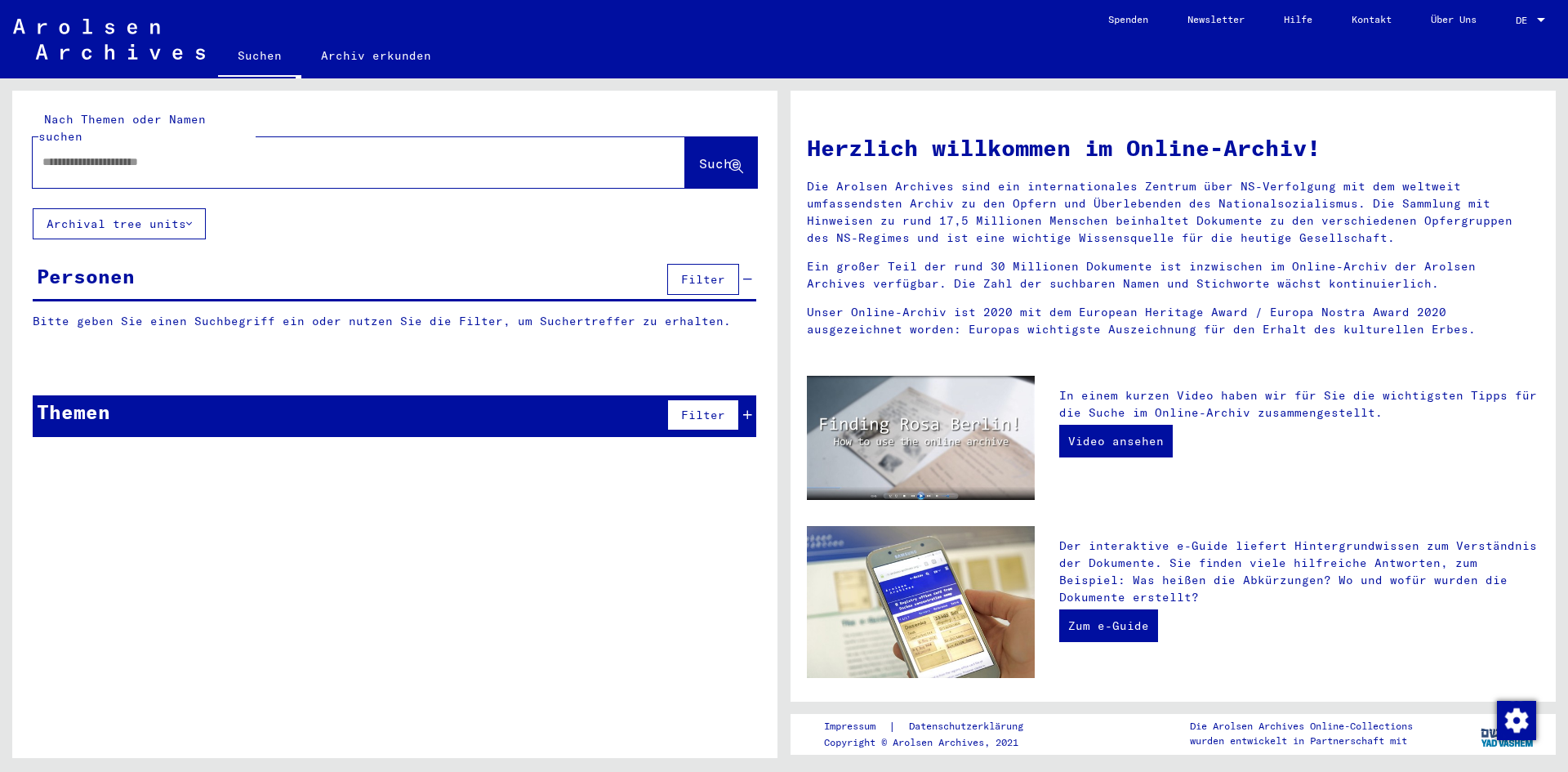
click at [189, 154] on input "text" at bounding box center [340, 162] width 594 height 17
type input "**********"
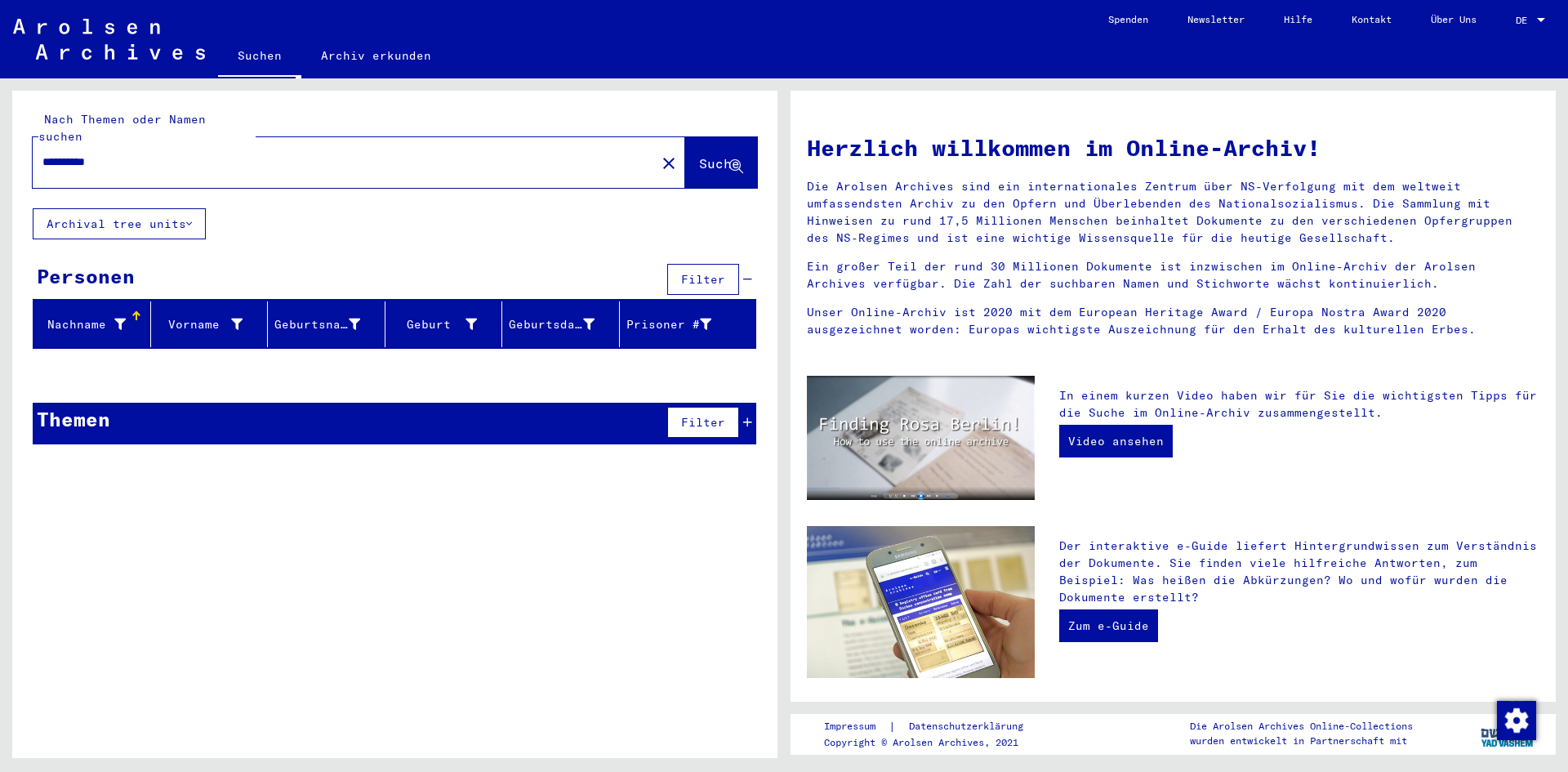
drag, startPoint x: 146, startPoint y: 146, endPoint x: 24, endPoint y: 147, distance: 122.0
click at [24, 147] on div "**********" at bounding box center [394, 148] width 765 height 117
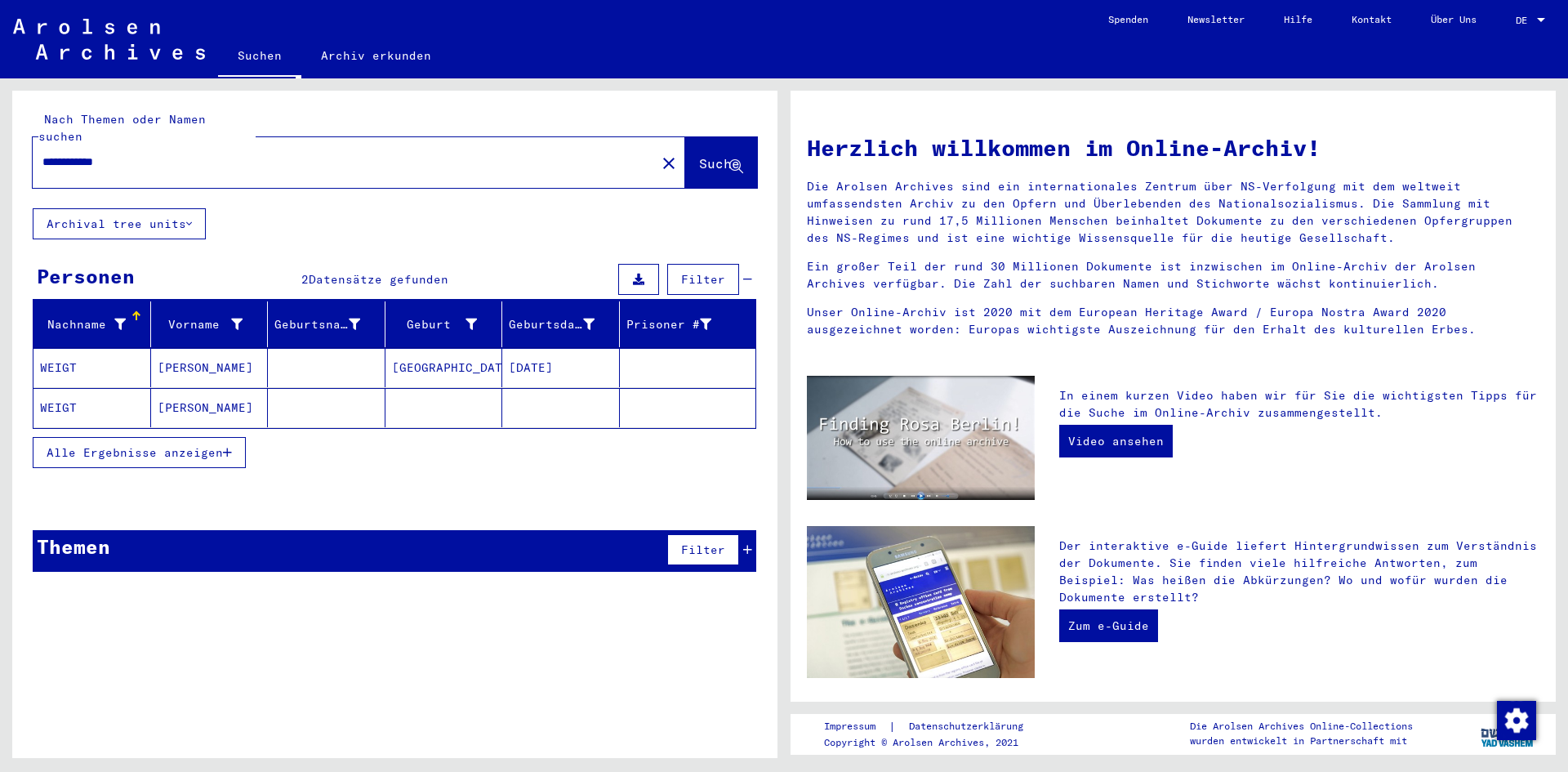
click at [226, 388] on mat-cell "[PERSON_NAME]" at bounding box center [209, 407] width 117 height 39
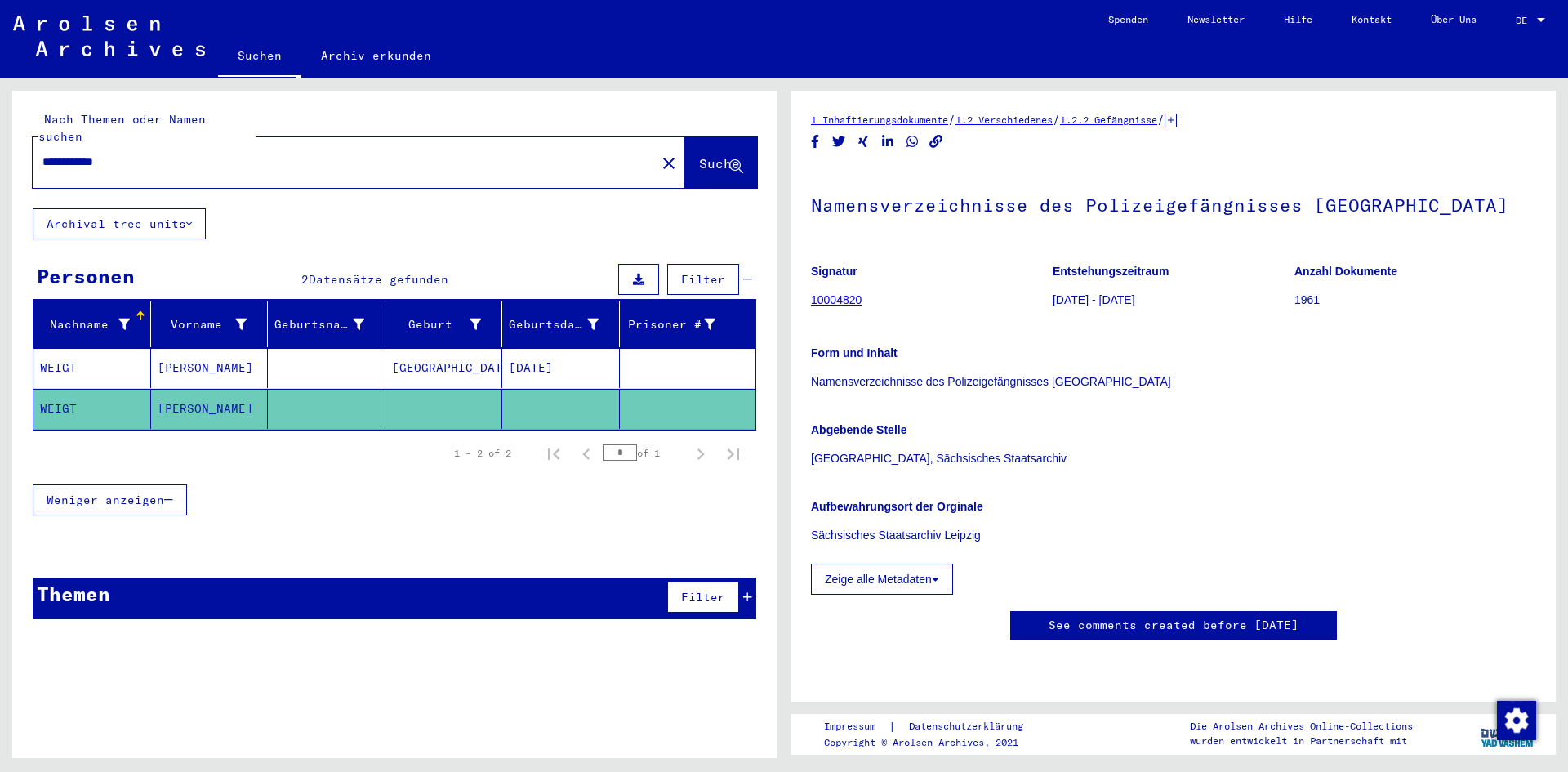
scroll to position [163, 0]
click at [881, 564] on button "Zeige alle Metadaten" at bounding box center [883, 579] width 142 height 31
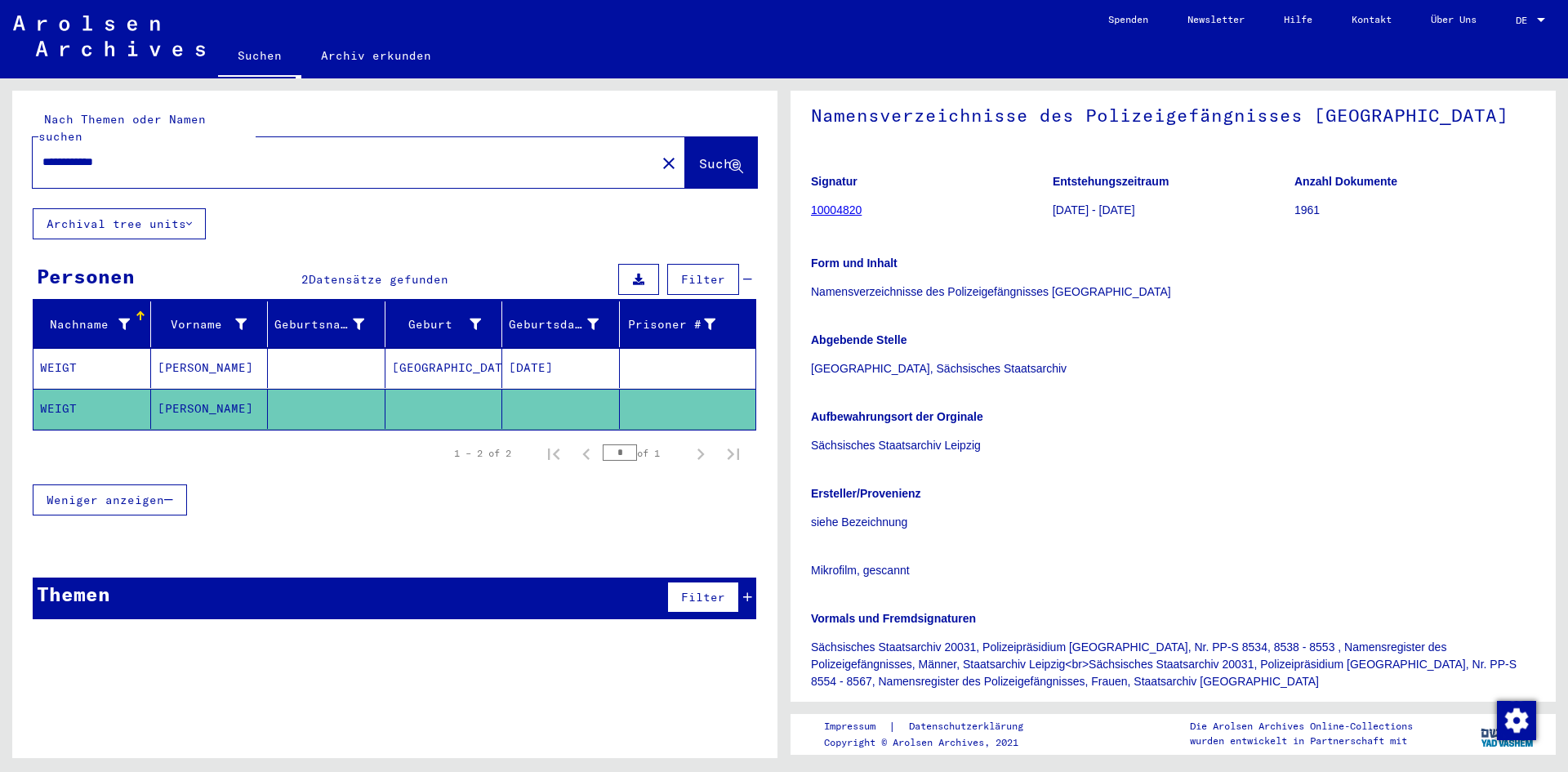
scroll to position [82, 0]
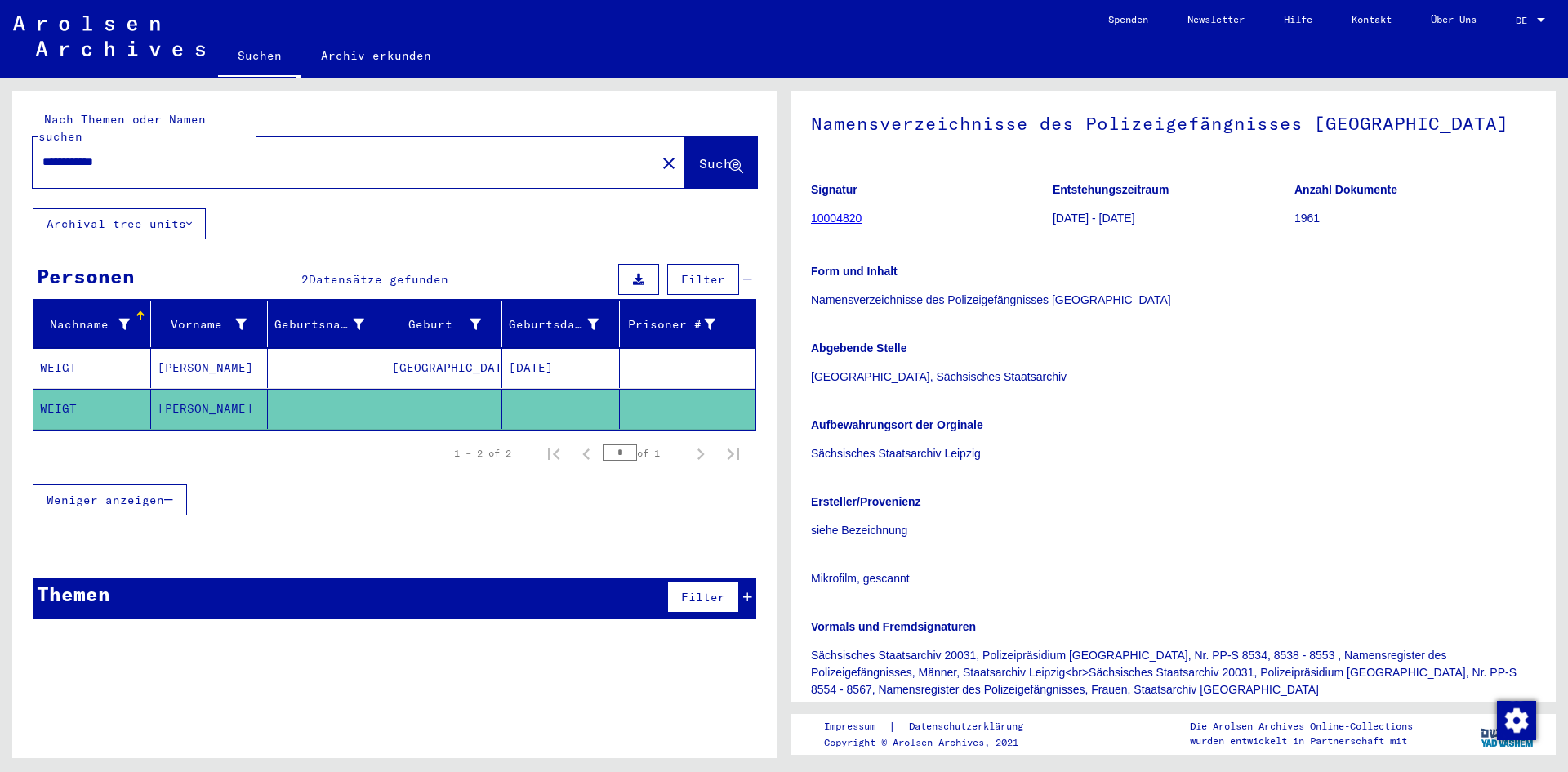
drag, startPoint x: 157, startPoint y: 156, endPoint x: 38, endPoint y: 130, distance: 121.8
click at [38, 130] on div "**********" at bounding box center [394, 148] width 765 height 117
click at [198, 167] on div "**********" at bounding box center [359, 162] width 652 height 50
click at [153, 154] on input "**********" at bounding box center [344, 162] width 604 height 17
type input "*"
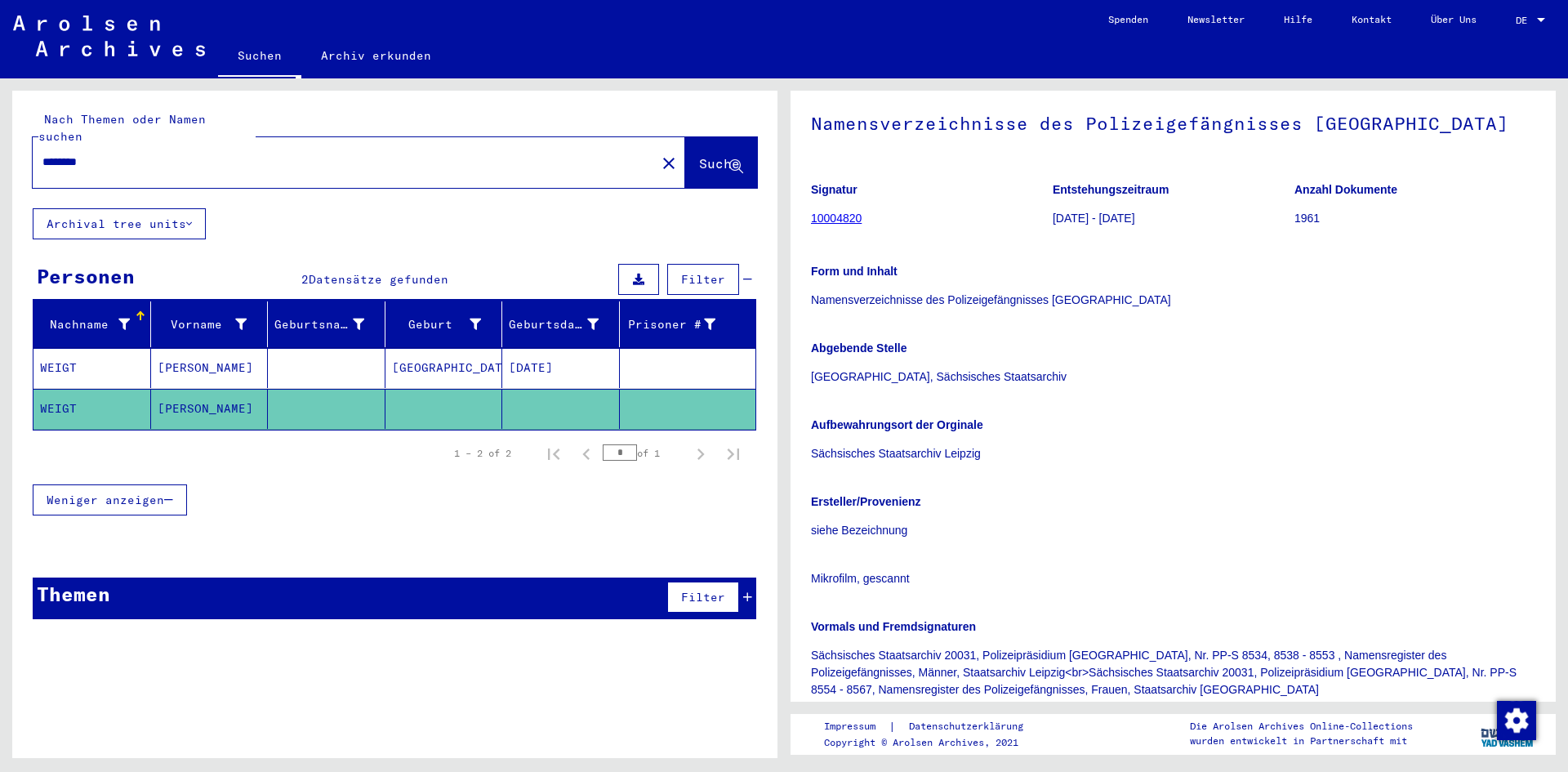
type input "********"
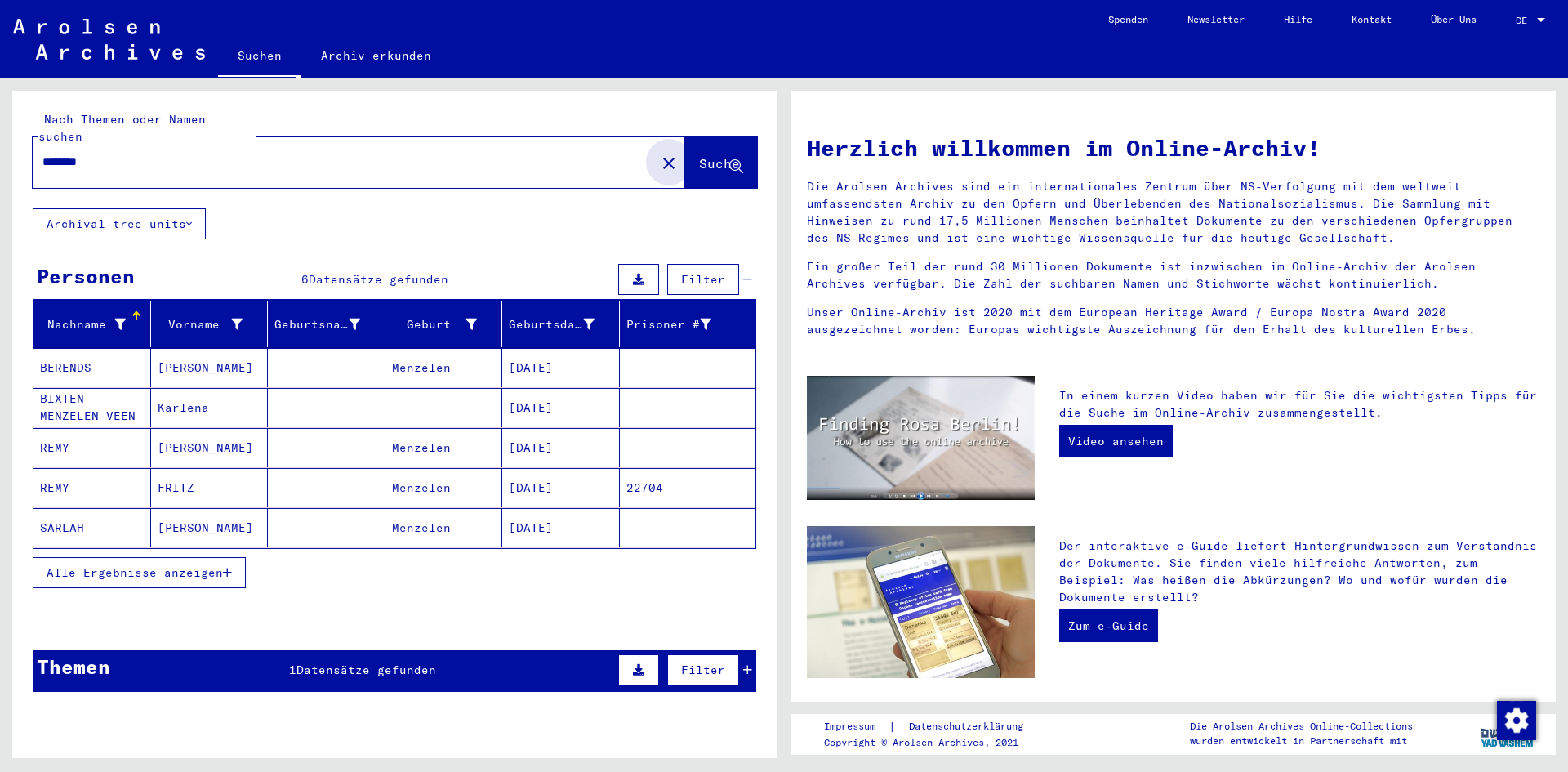
click at [659, 154] on mat-icon "close" at bounding box center [669, 163] width 20 height 20
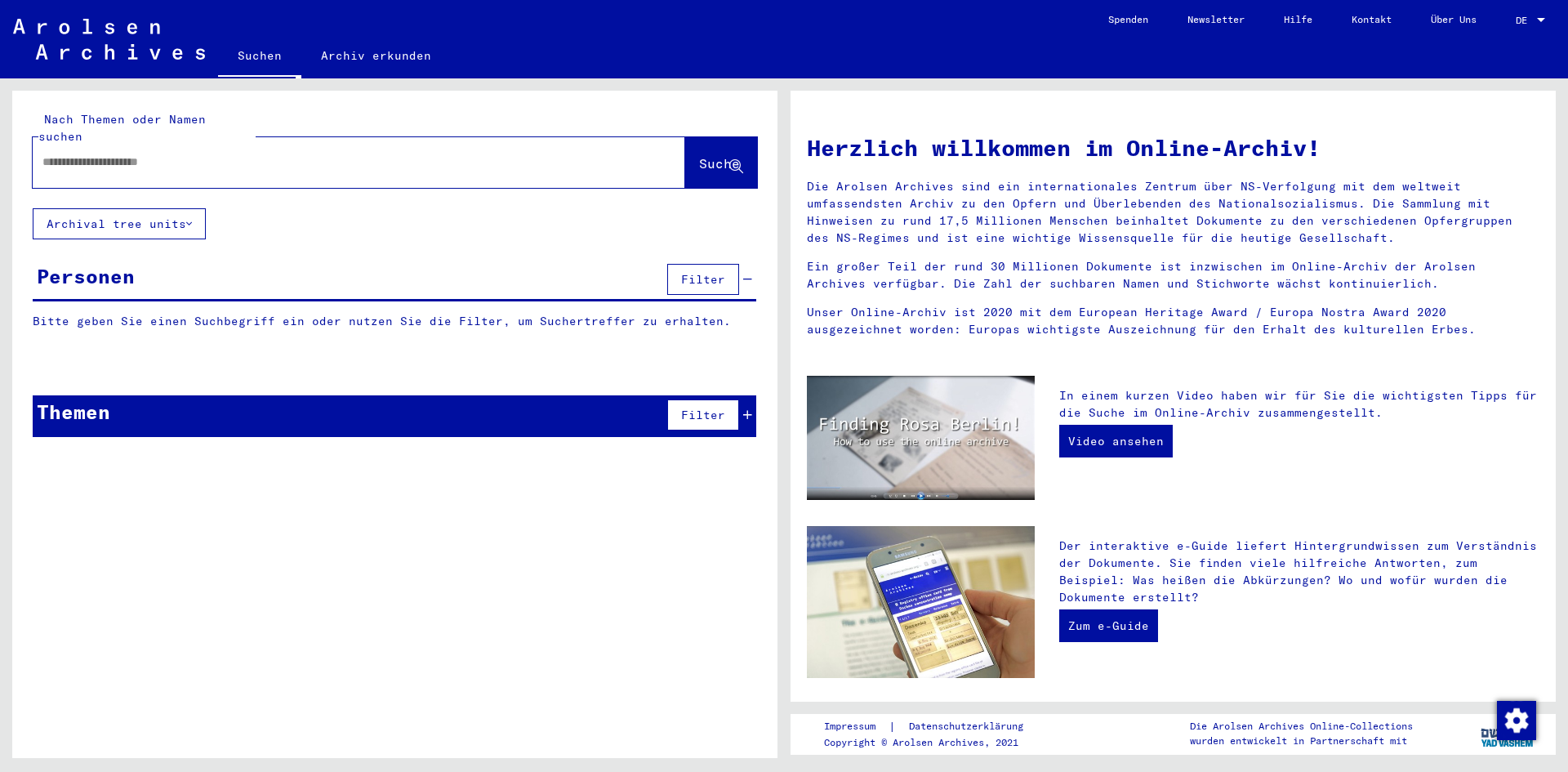
click at [267, 143] on div at bounding box center [334, 162] width 604 height 36
click at [267, 154] on input "text" at bounding box center [340, 162] width 594 height 17
type input "****"
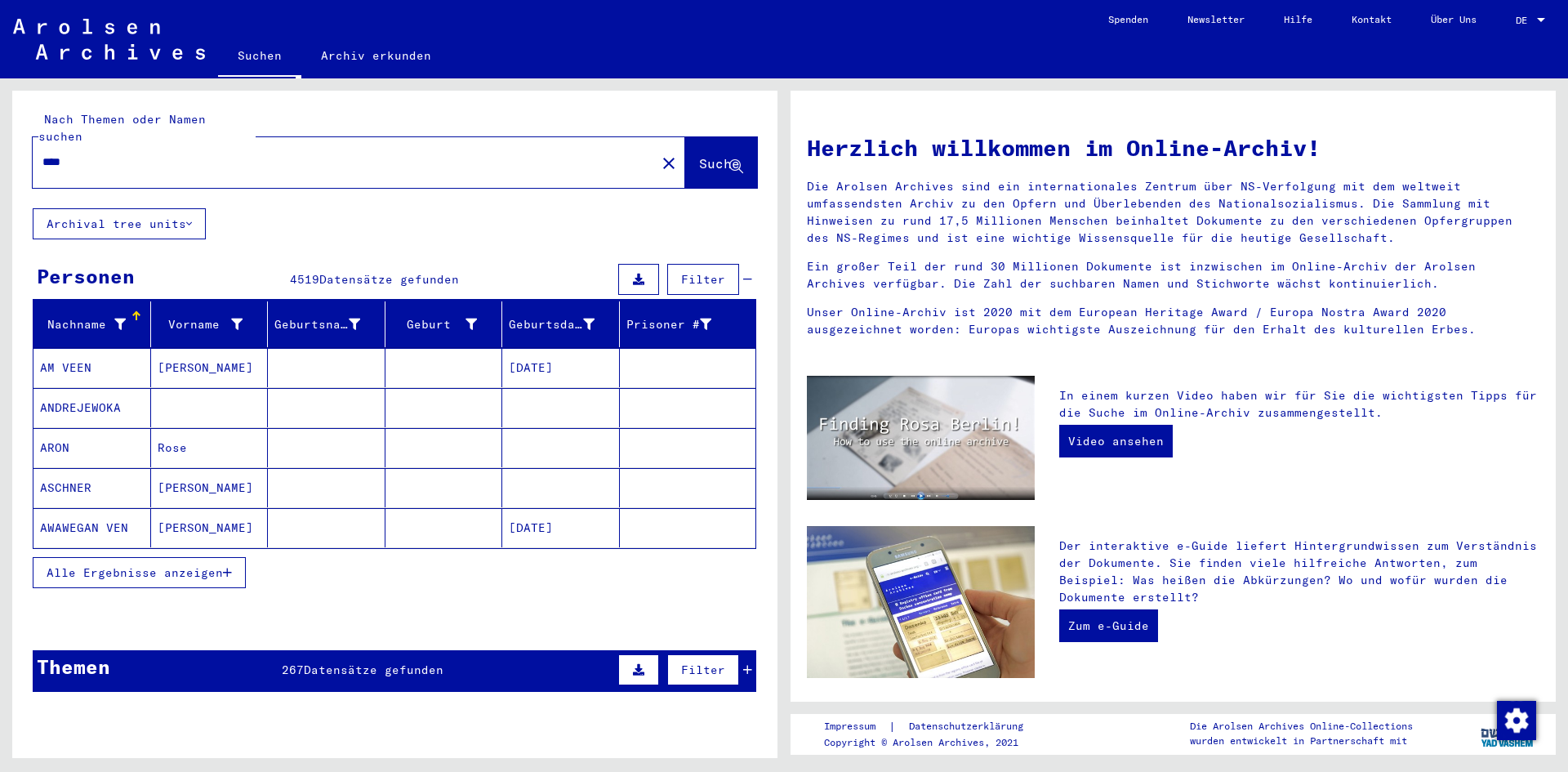
click at [120, 565] on span "Alle Ergebnisse anzeigen" at bounding box center [135, 572] width 176 height 15
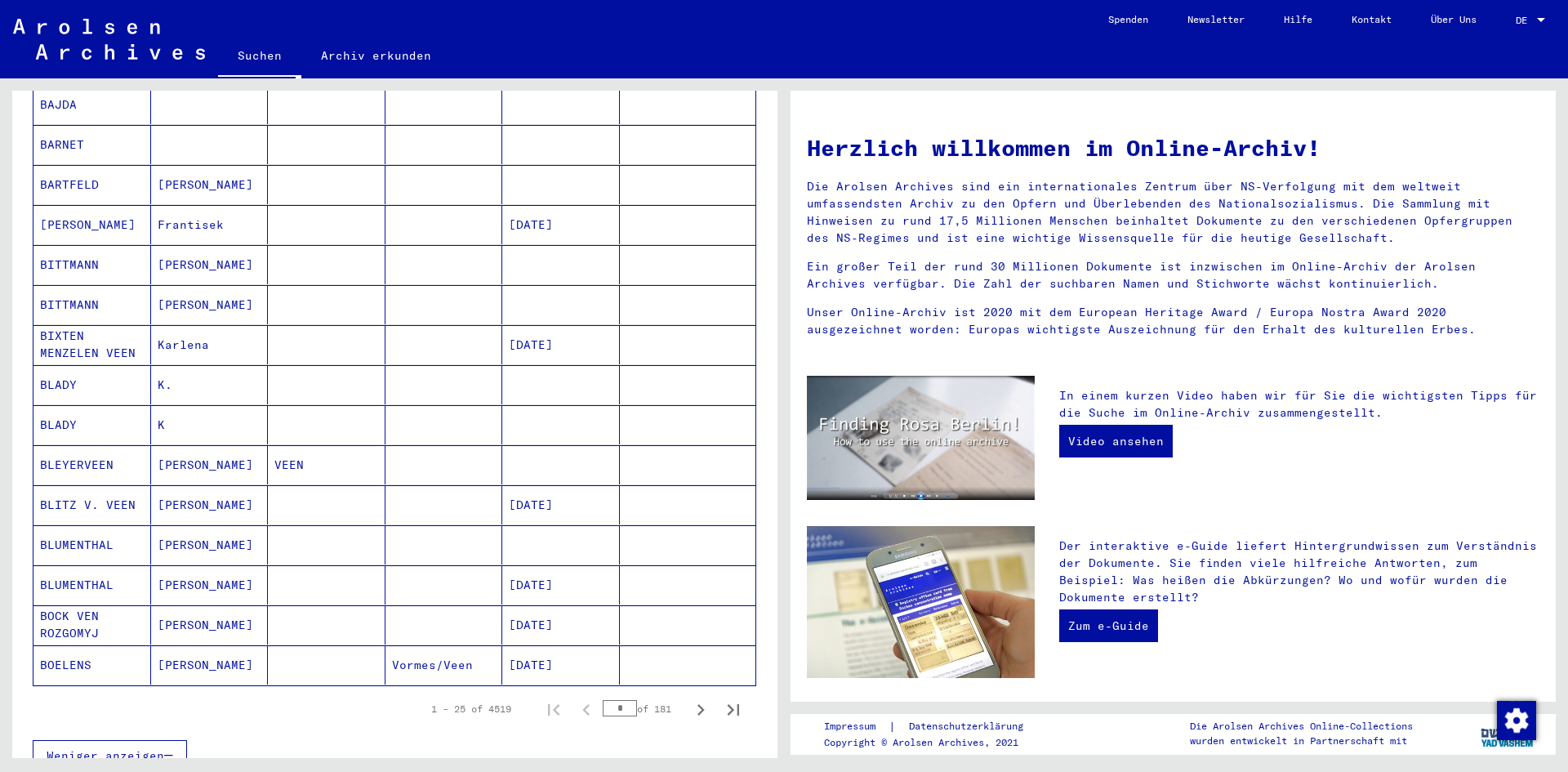
scroll to position [735, 0]
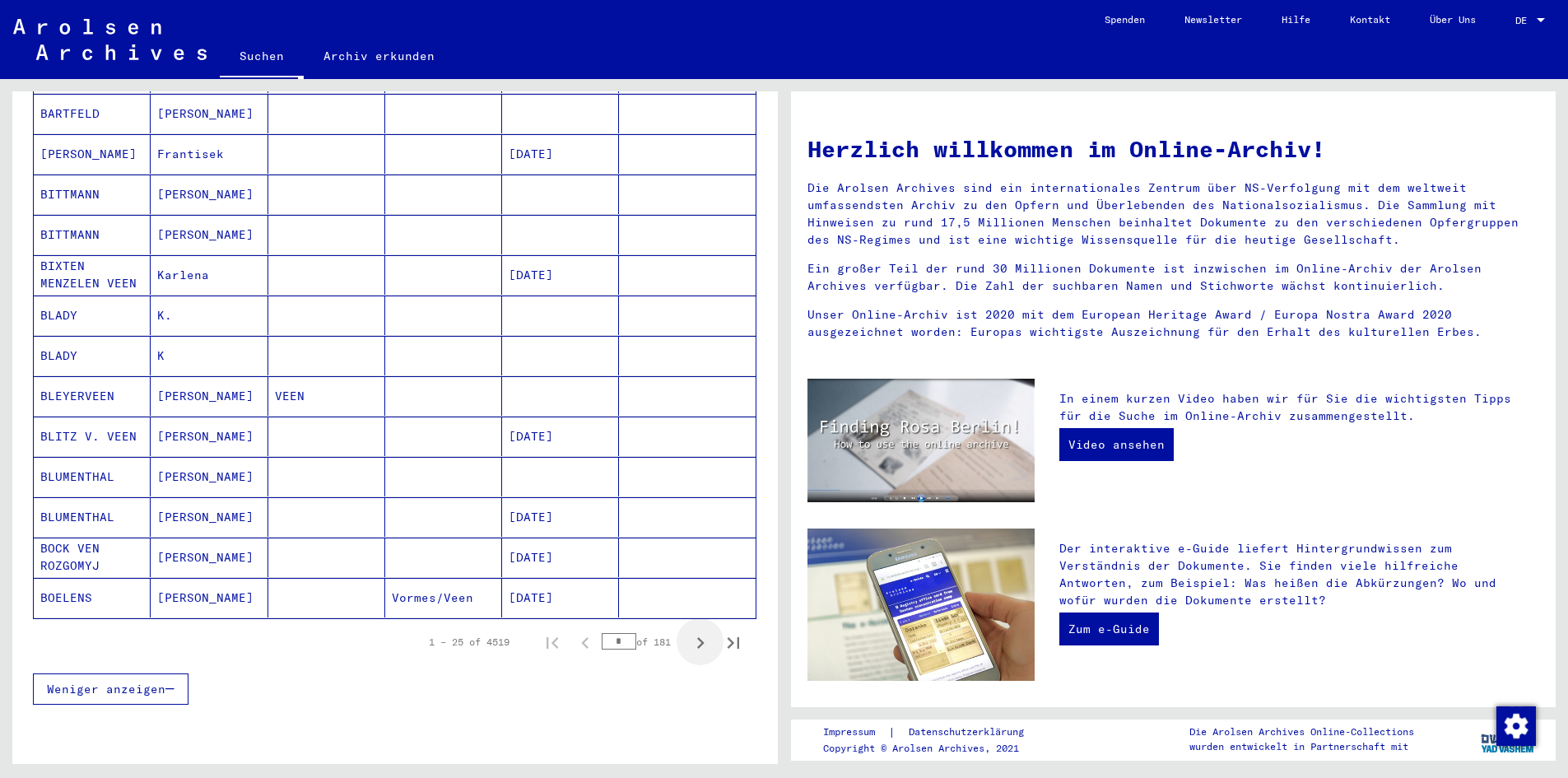
click at [693, 631] on icon "Next page" at bounding box center [700, 642] width 23 height 23
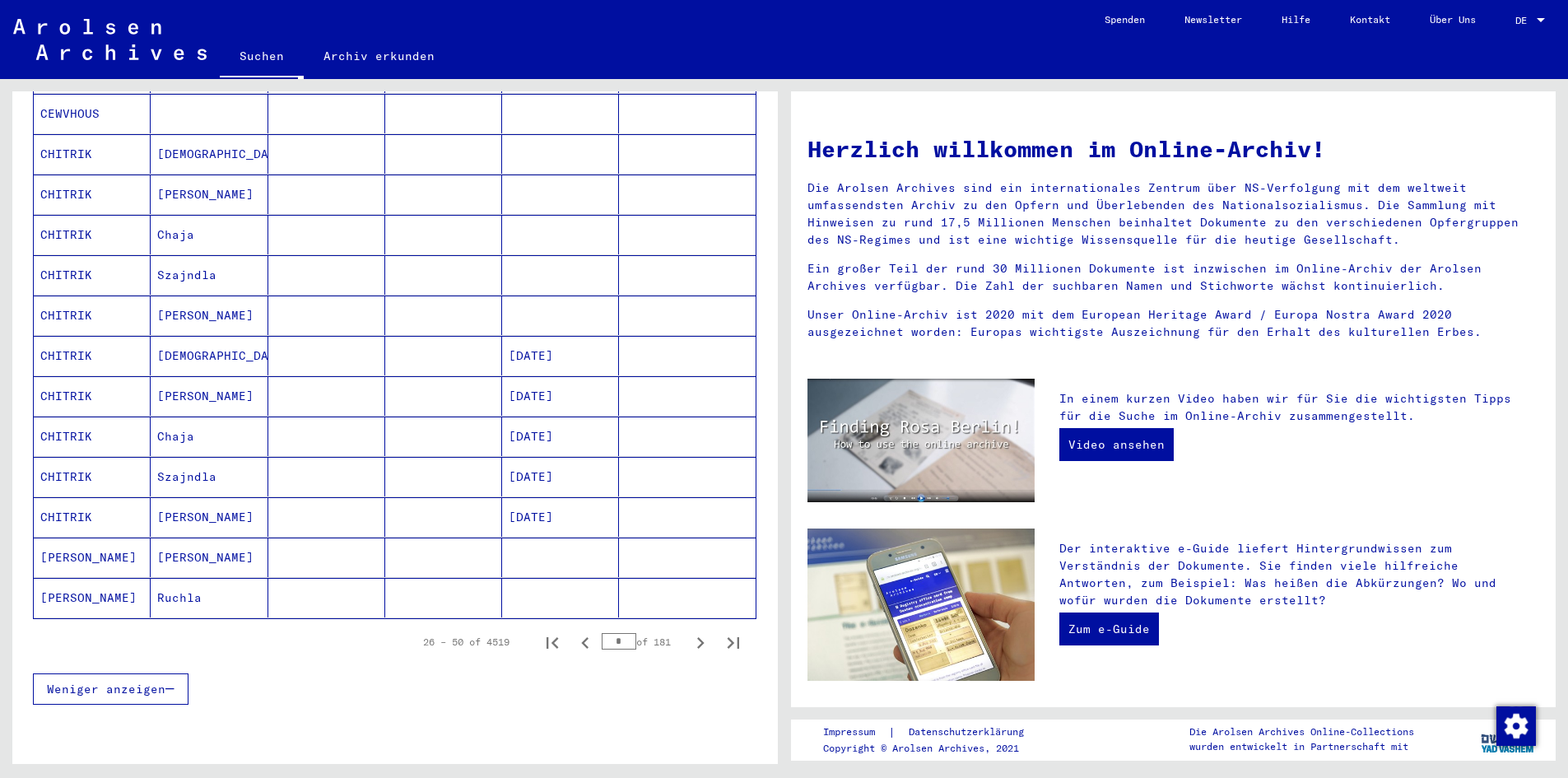
click at [689, 631] on icon "Next page" at bounding box center [700, 642] width 23 height 23
type input "*"
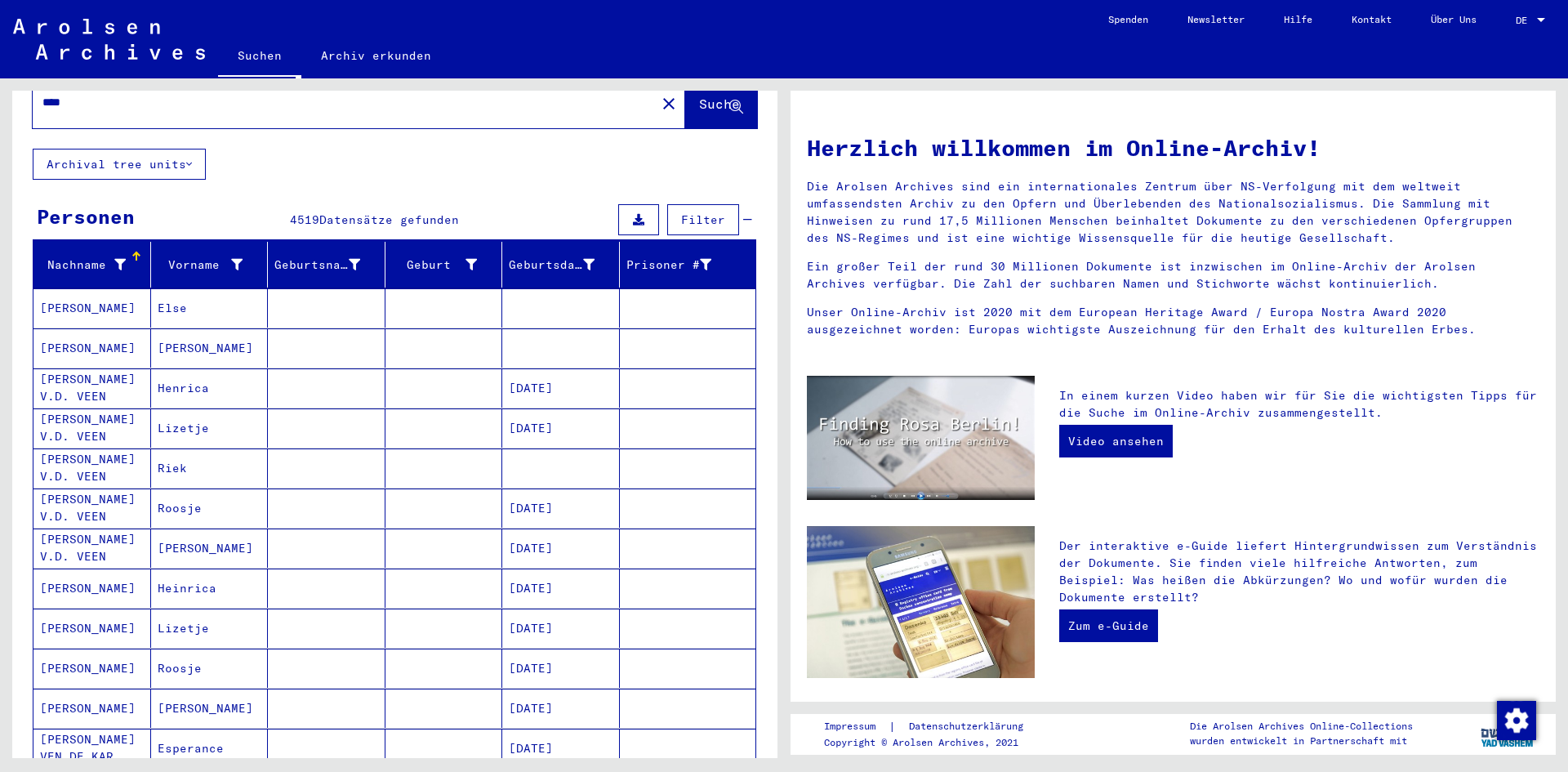
scroll to position [0, 0]
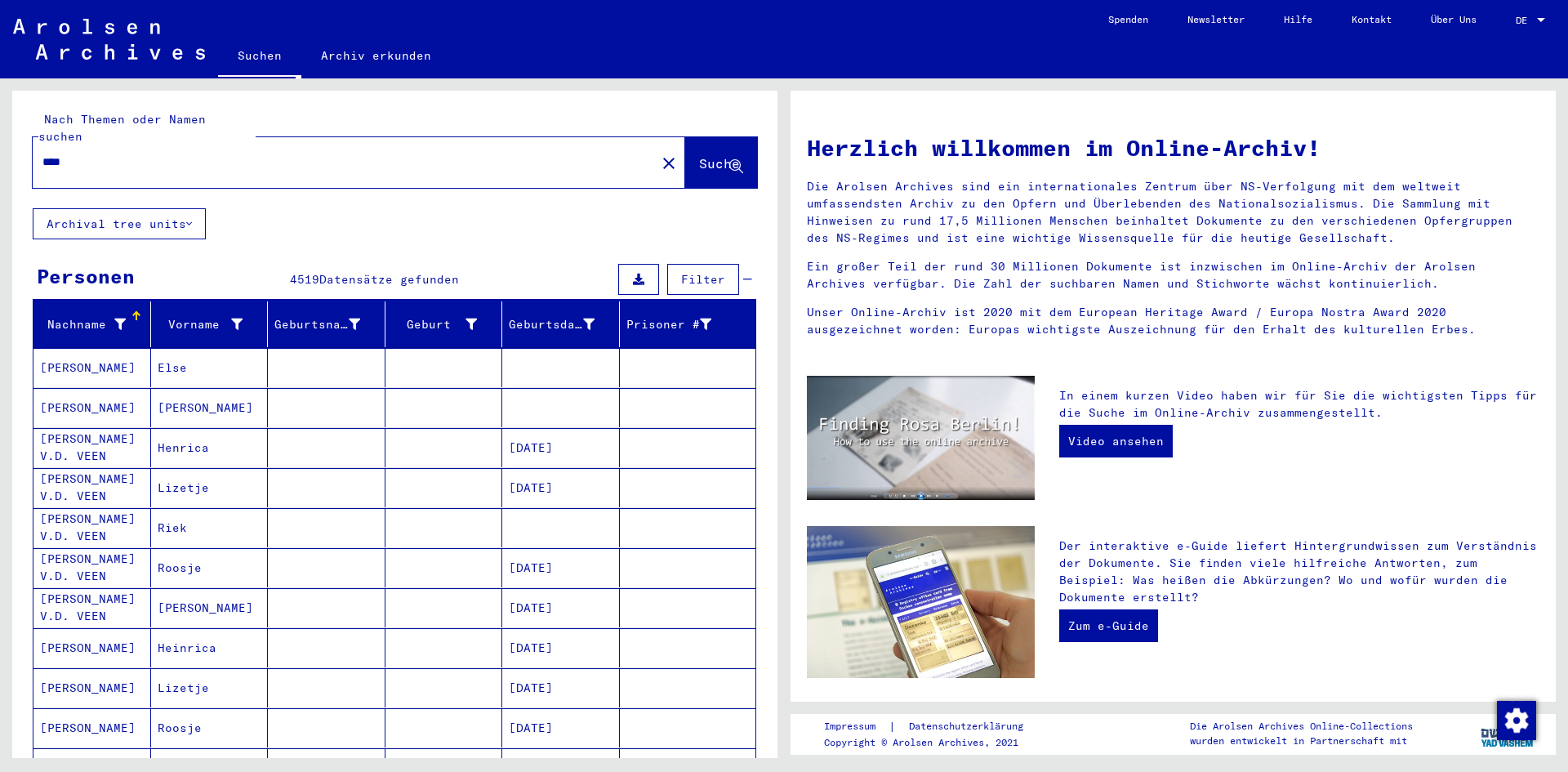
drag, startPoint x: 109, startPoint y: 141, endPoint x: 6, endPoint y: 145, distance: 103.1
click at [6, 145] on div "Nach Themen oder Namen suchen **** close Suche Archival tree units Personen 451…" at bounding box center [392, 418] width 784 height 679
type input "*****"
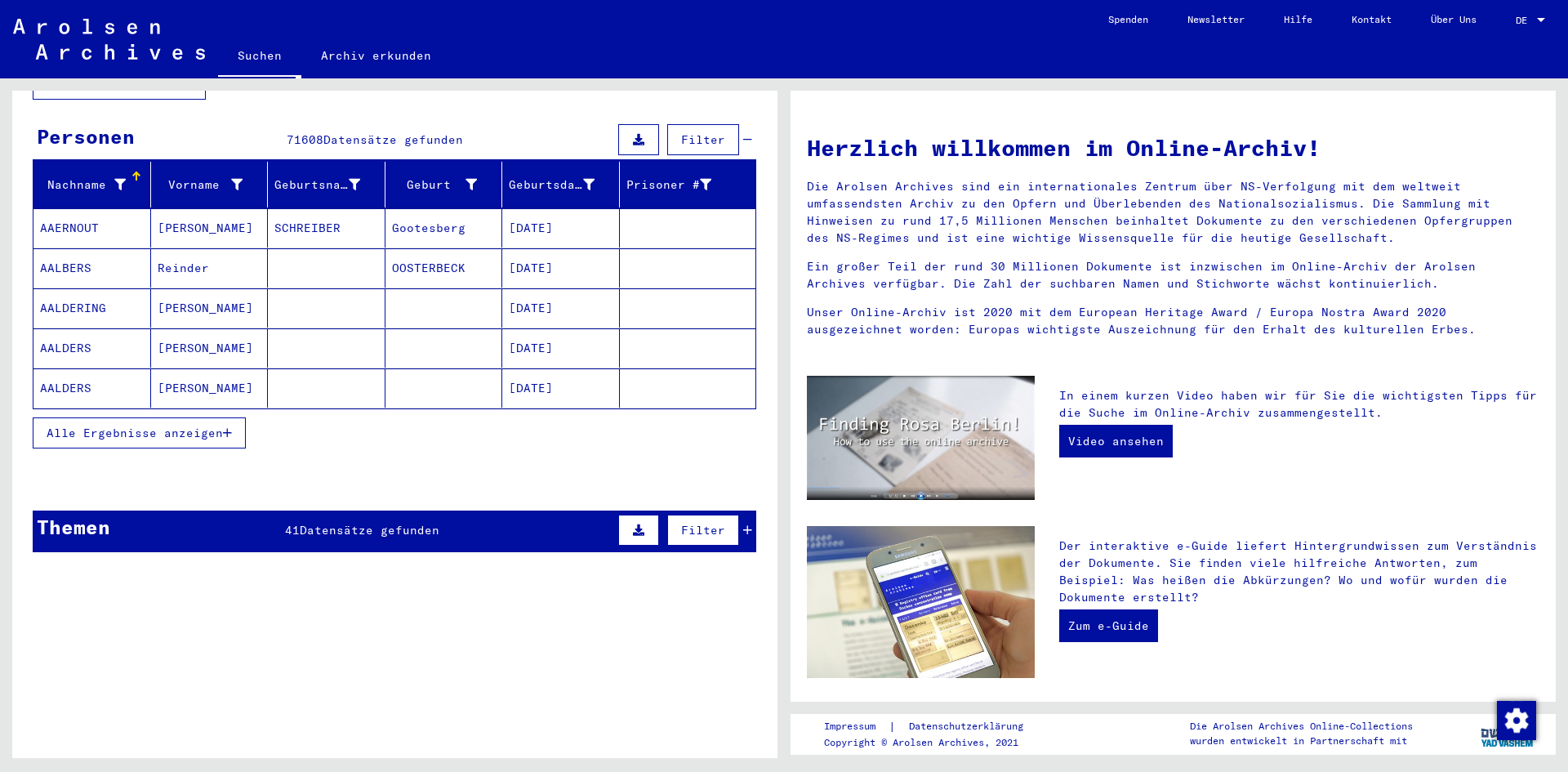
scroll to position [86, 0]
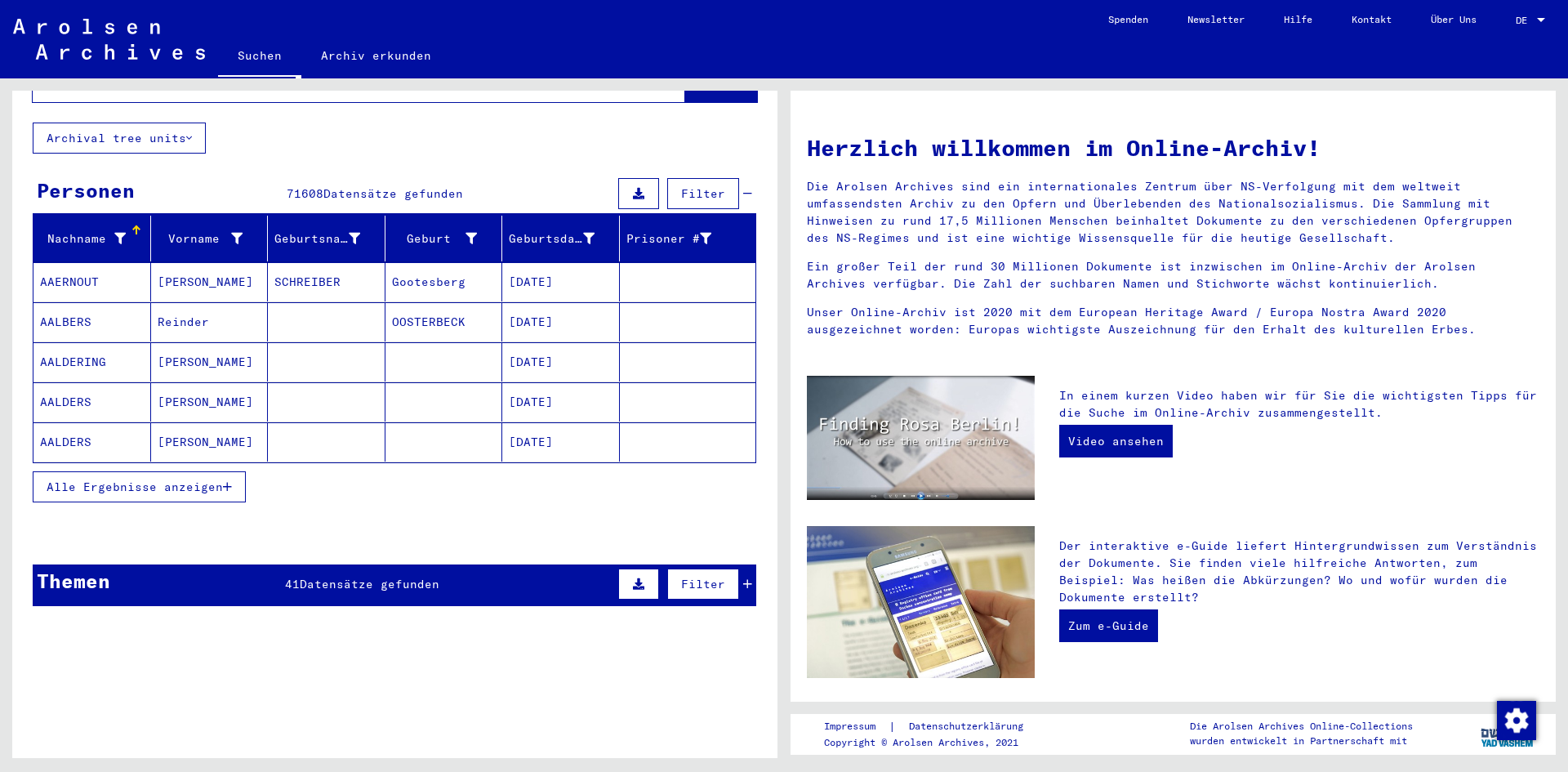
click at [300, 577] on span "41" at bounding box center [292, 584] width 15 height 15
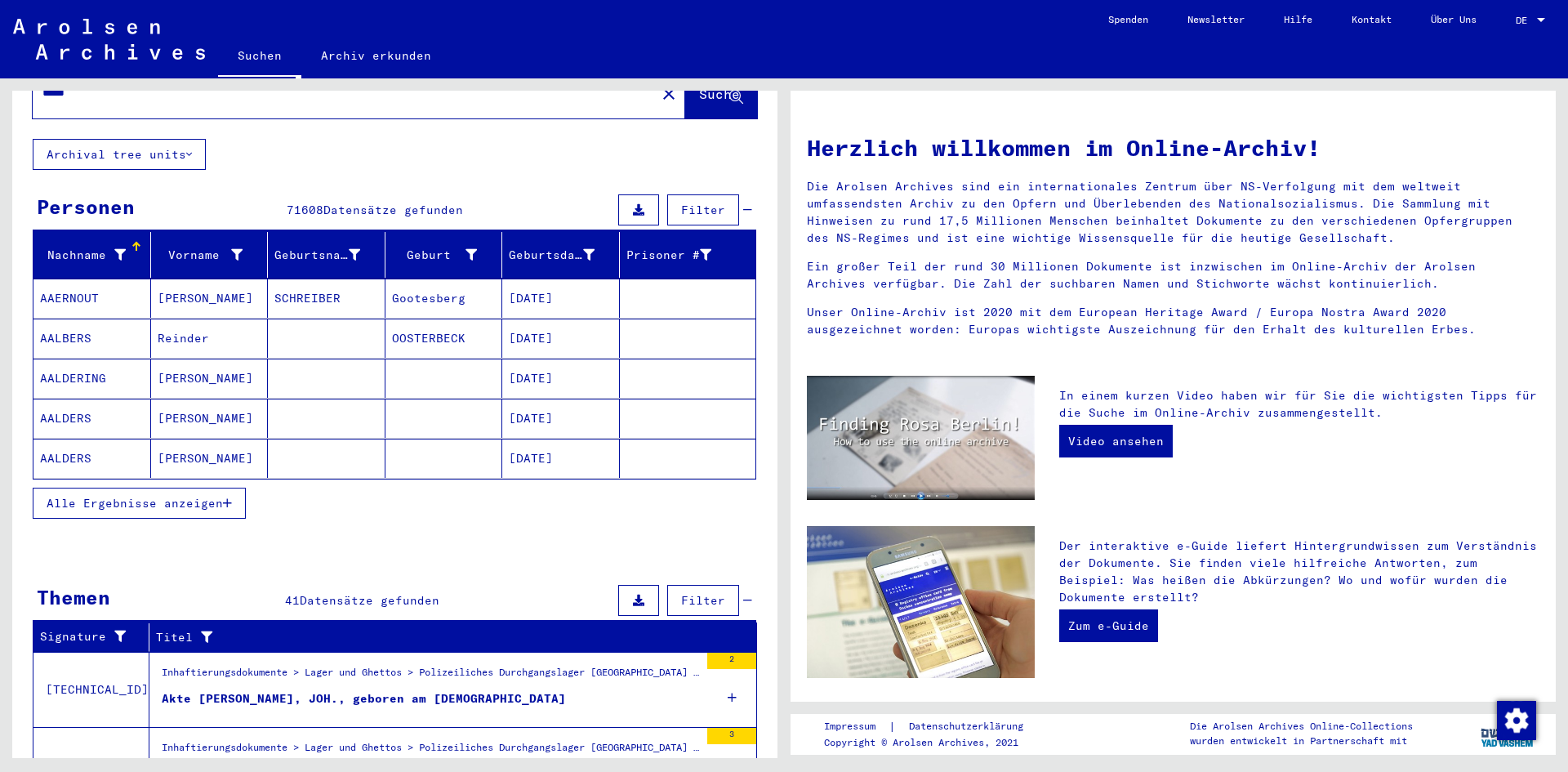
scroll to position [0, 0]
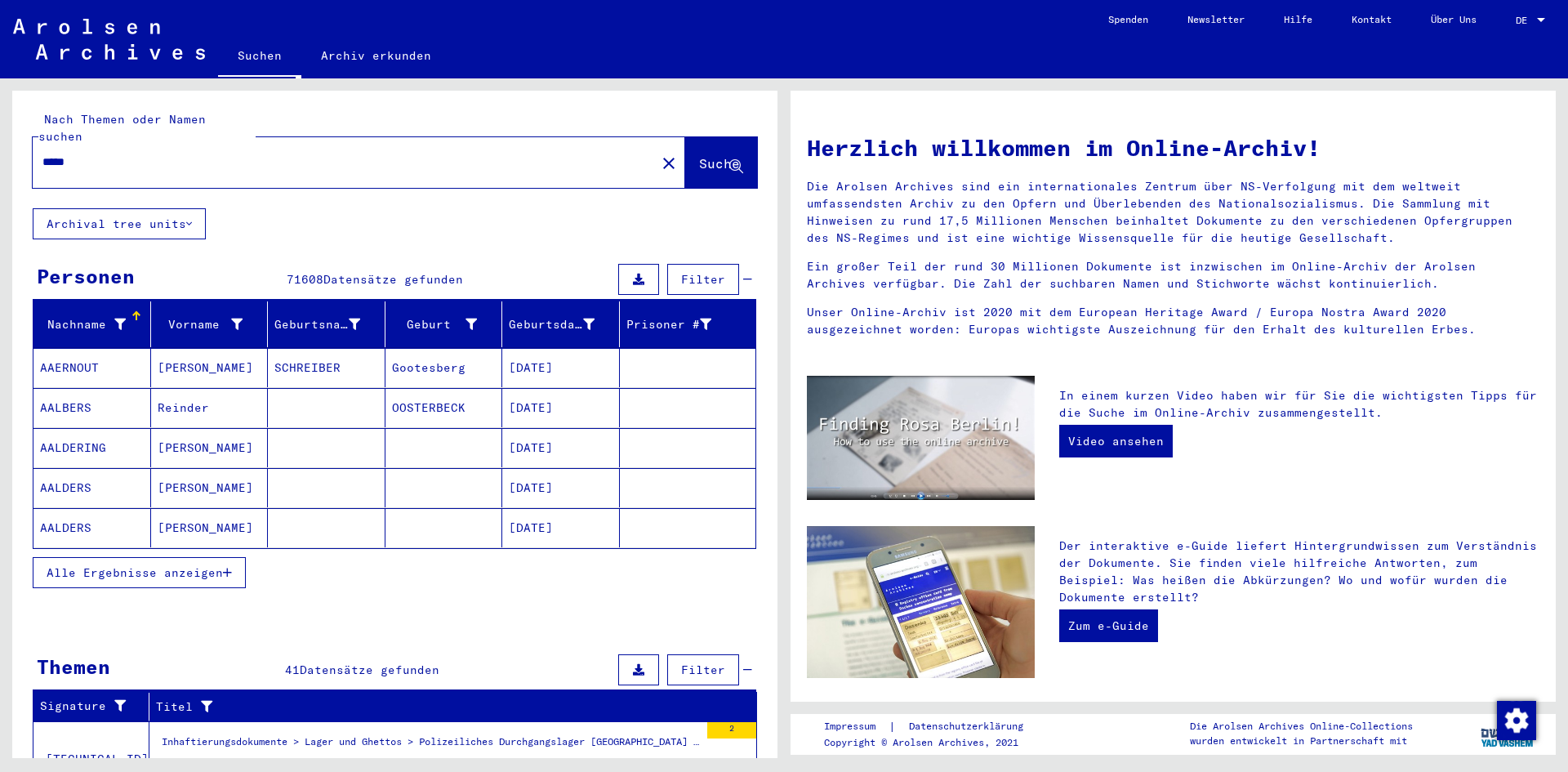
drag, startPoint x: 170, startPoint y: 136, endPoint x: 30, endPoint y: 116, distance: 141.4
click at [23, 116] on div "Nach Themen oder Namen suchen ***** close Suche" at bounding box center [394, 148] width 765 height 117
type input "********"
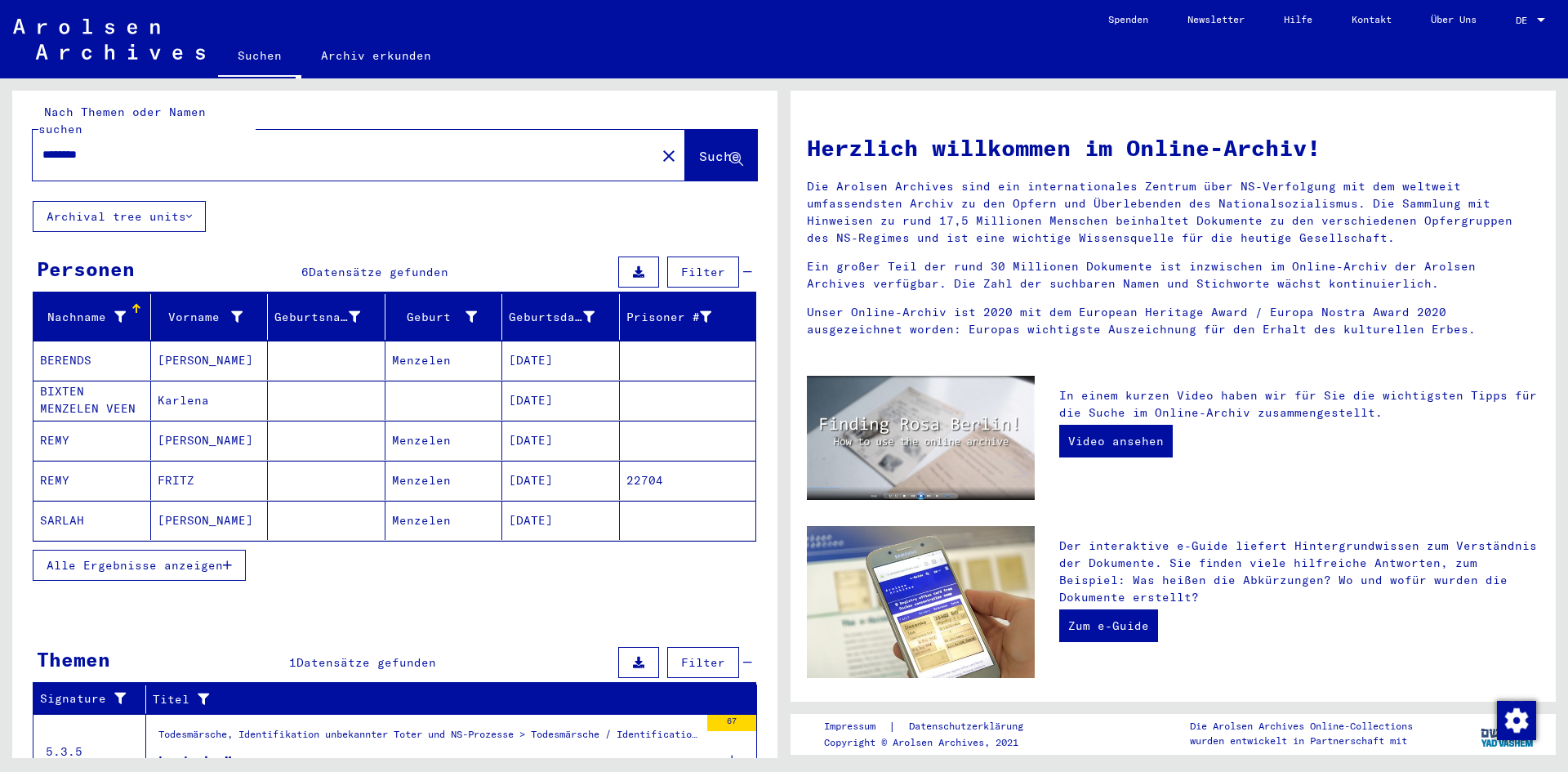
scroll to position [14, 0]
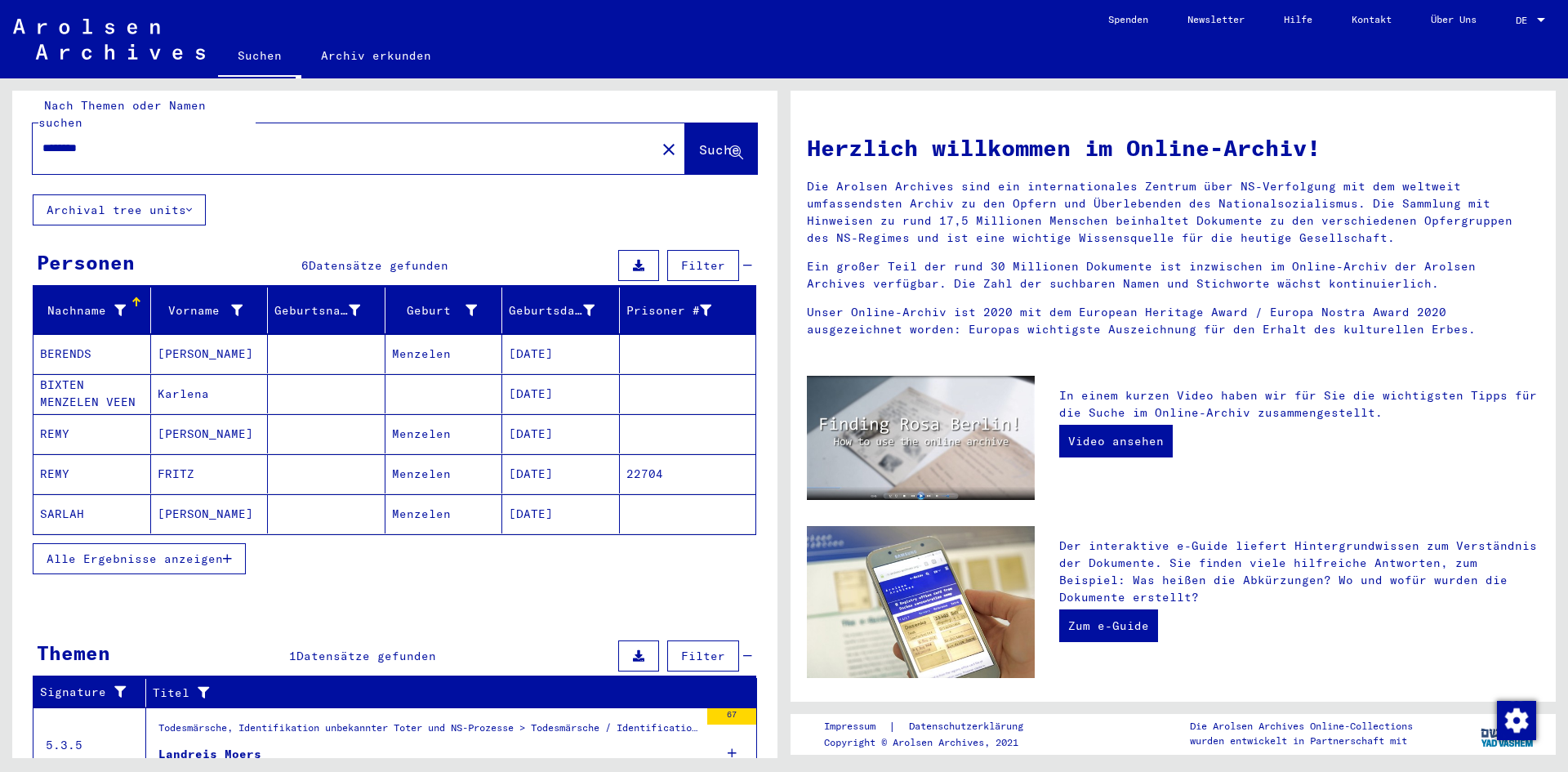
click at [728, 724] on icon at bounding box center [732, 753] width 9 height 57
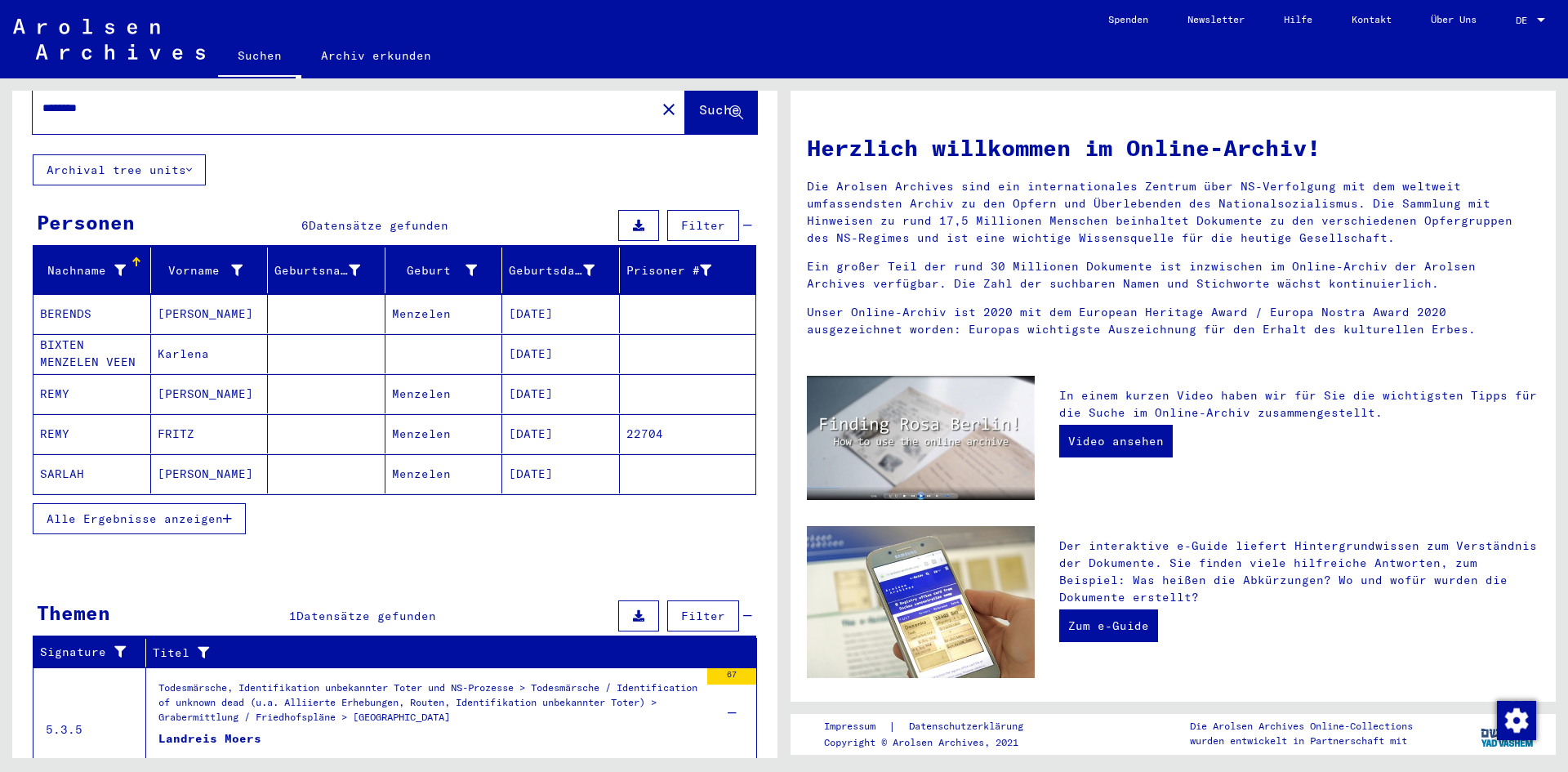
scroll to position [56, 0]
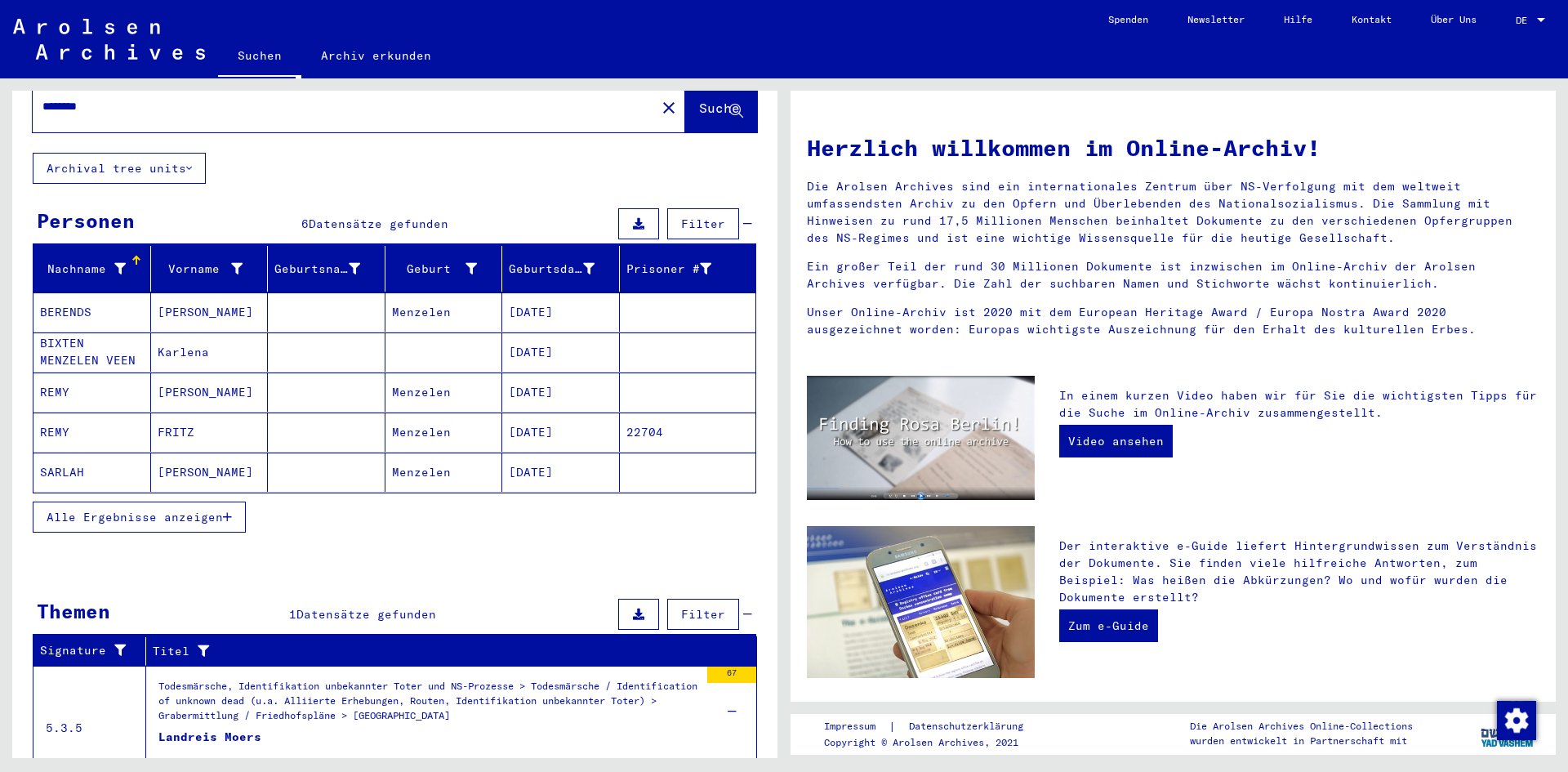
click at [261, 729] on div "Landreis Moers" at bounding box center [209, 753] width 103 height 49
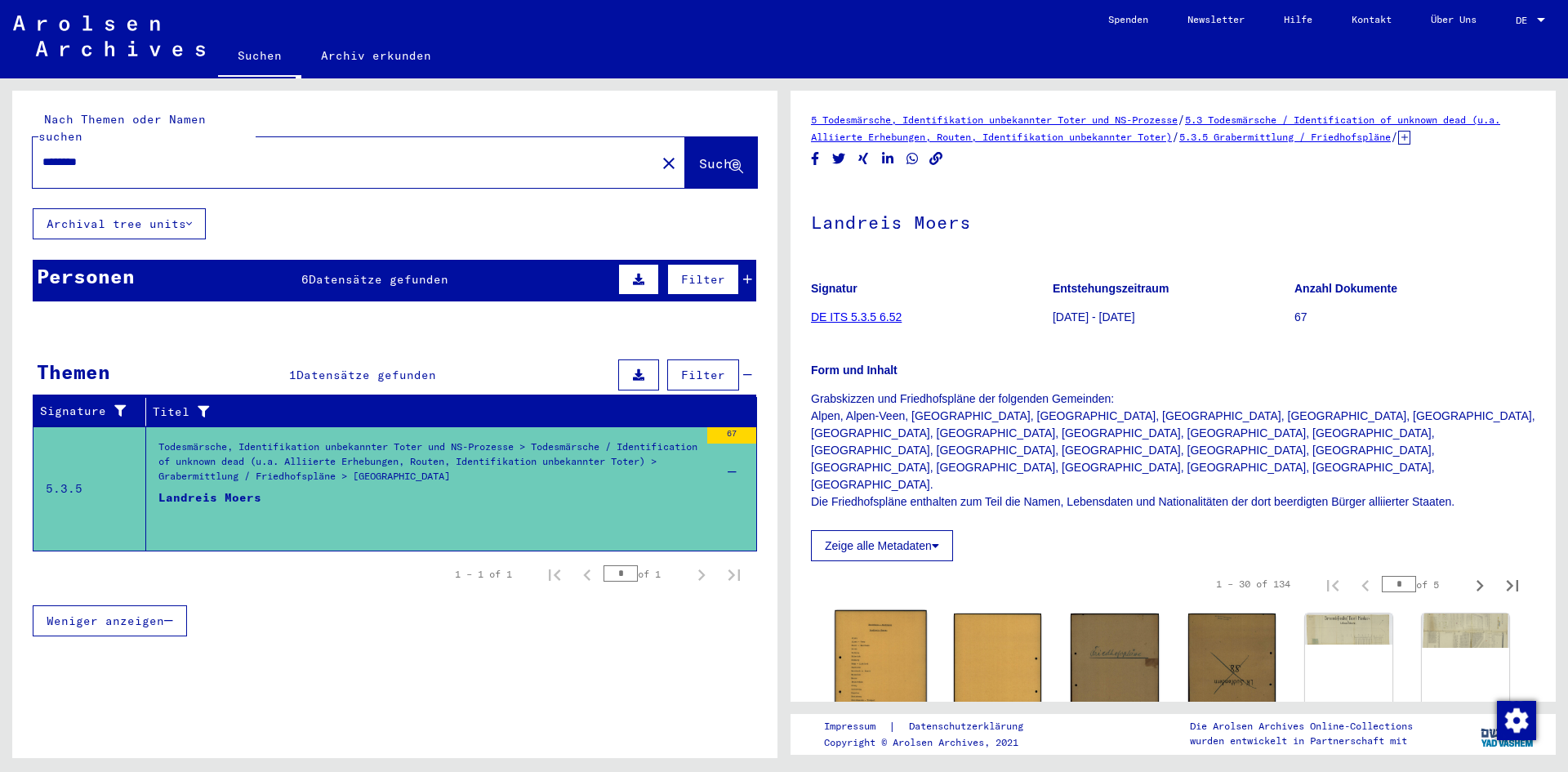
click at [879, 617] on img at bounding box center [881, 675] width 92 height 130
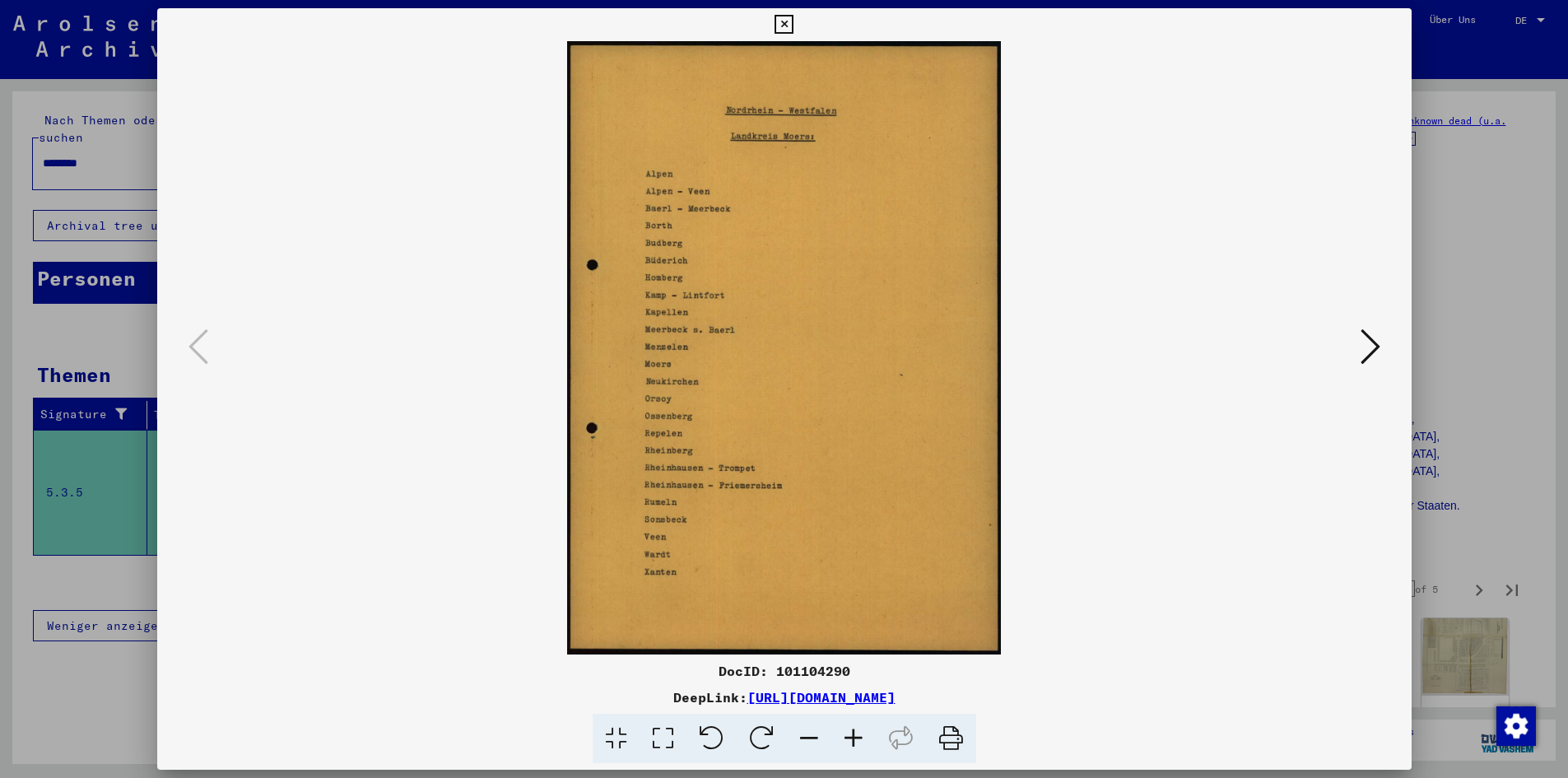
scroll to position [673, 0]
click at [1247, 421] on div at bounding box center [784, 347] width 1255 height 613
click at [1361, 366] on icon at bounding box center [1370, 346] width 20 height 39
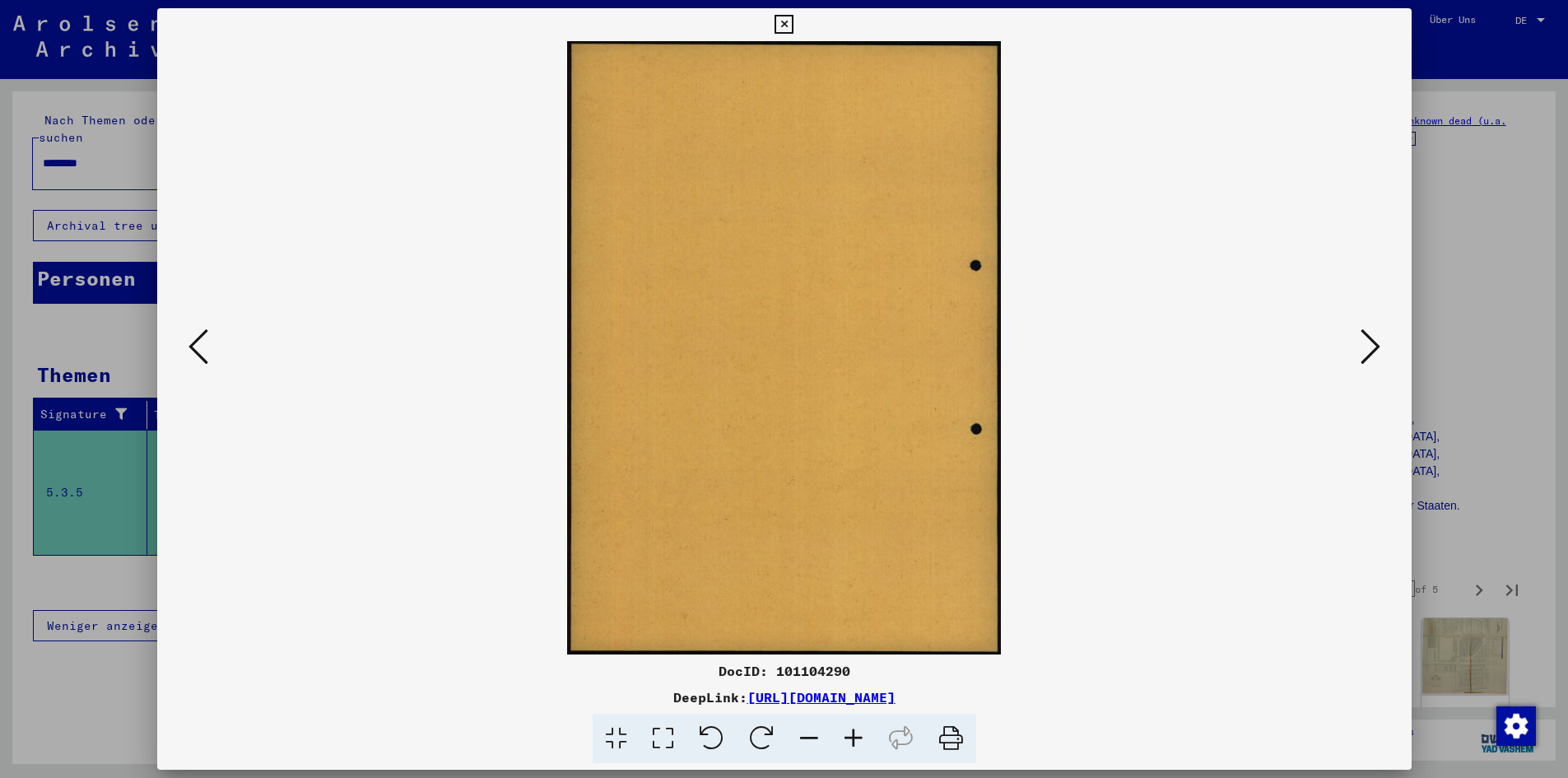
click at [1361, 366] on icon at bounding box center [1370, 346] width 20 height 39
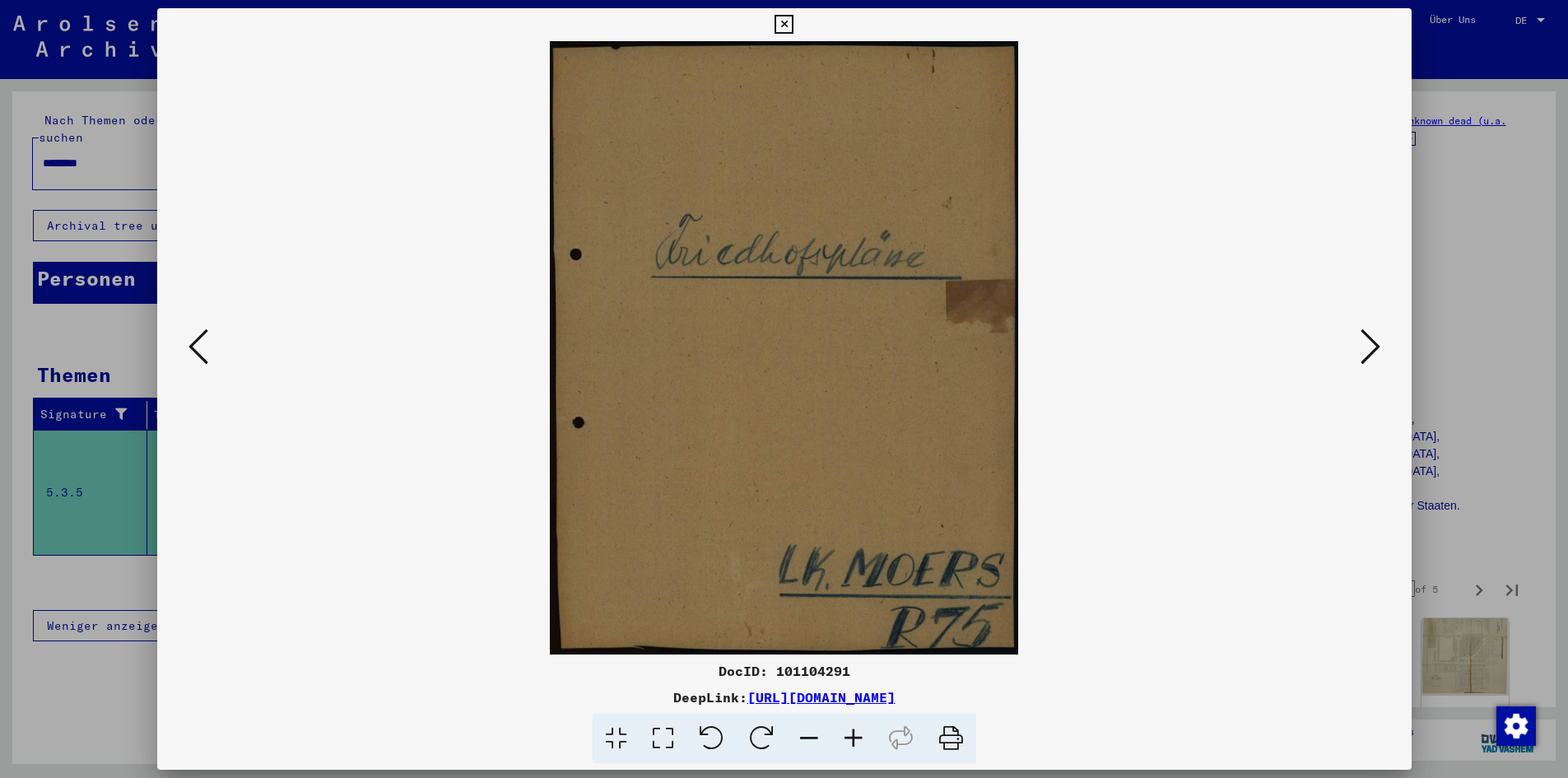
click at [1361, 366] on icon at bounding box center [1370, 346] width 20 height 39
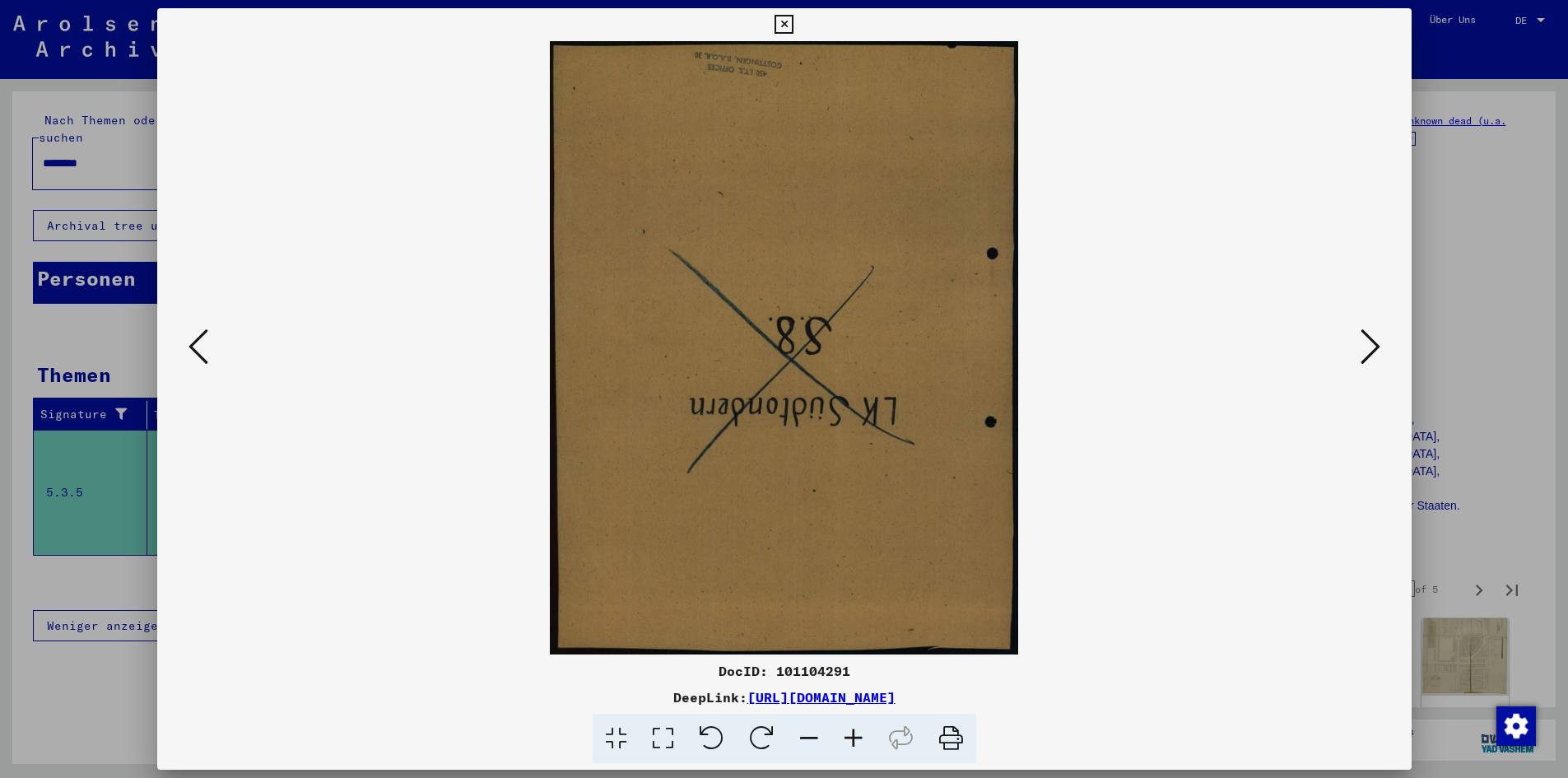
click at [1356, 371] on button at bounding box center [1371, 347] width 30 height 47
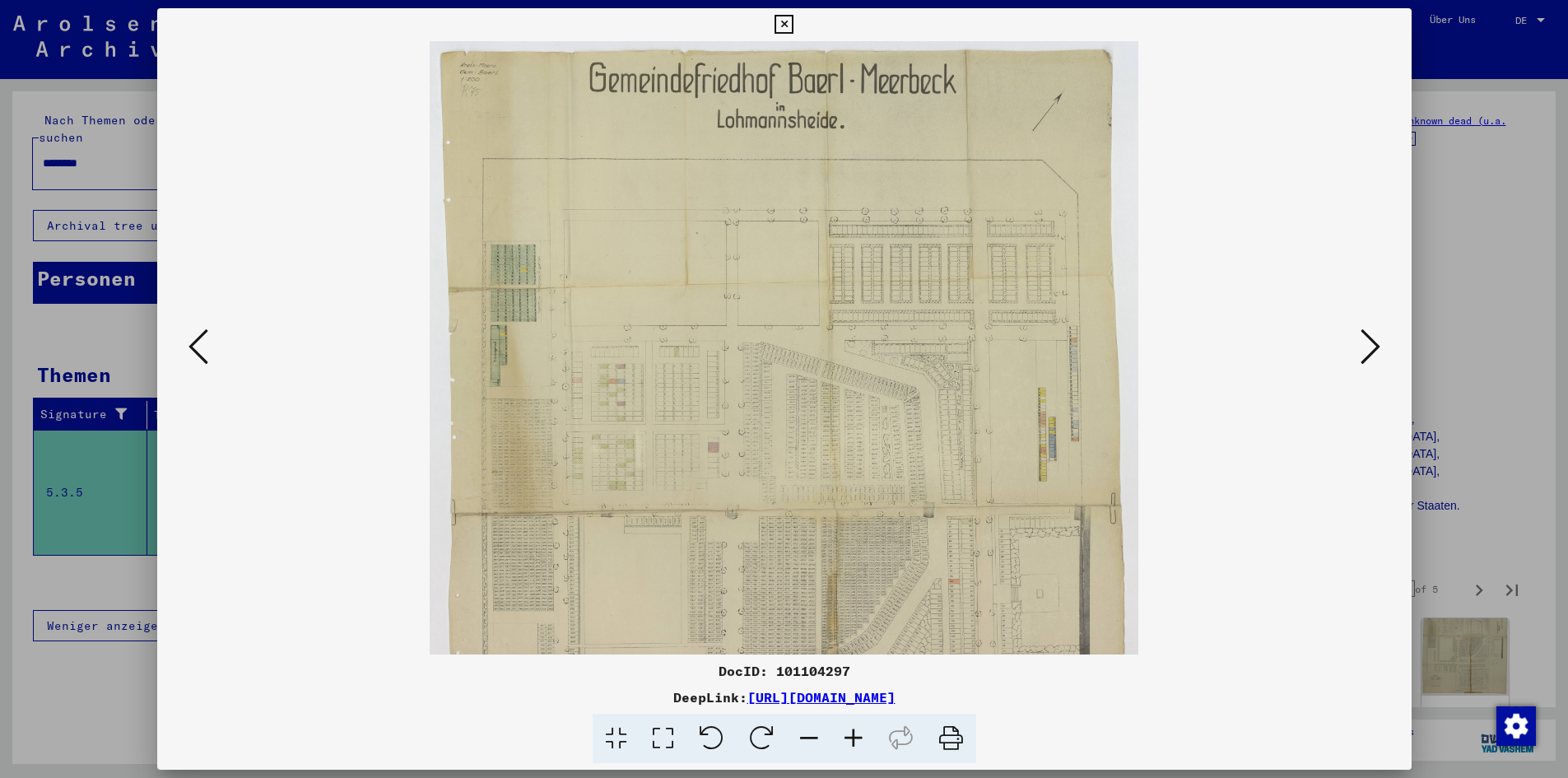
click at [1361, 366] on icon at bounding box center [1370, 346] width 20 height 39
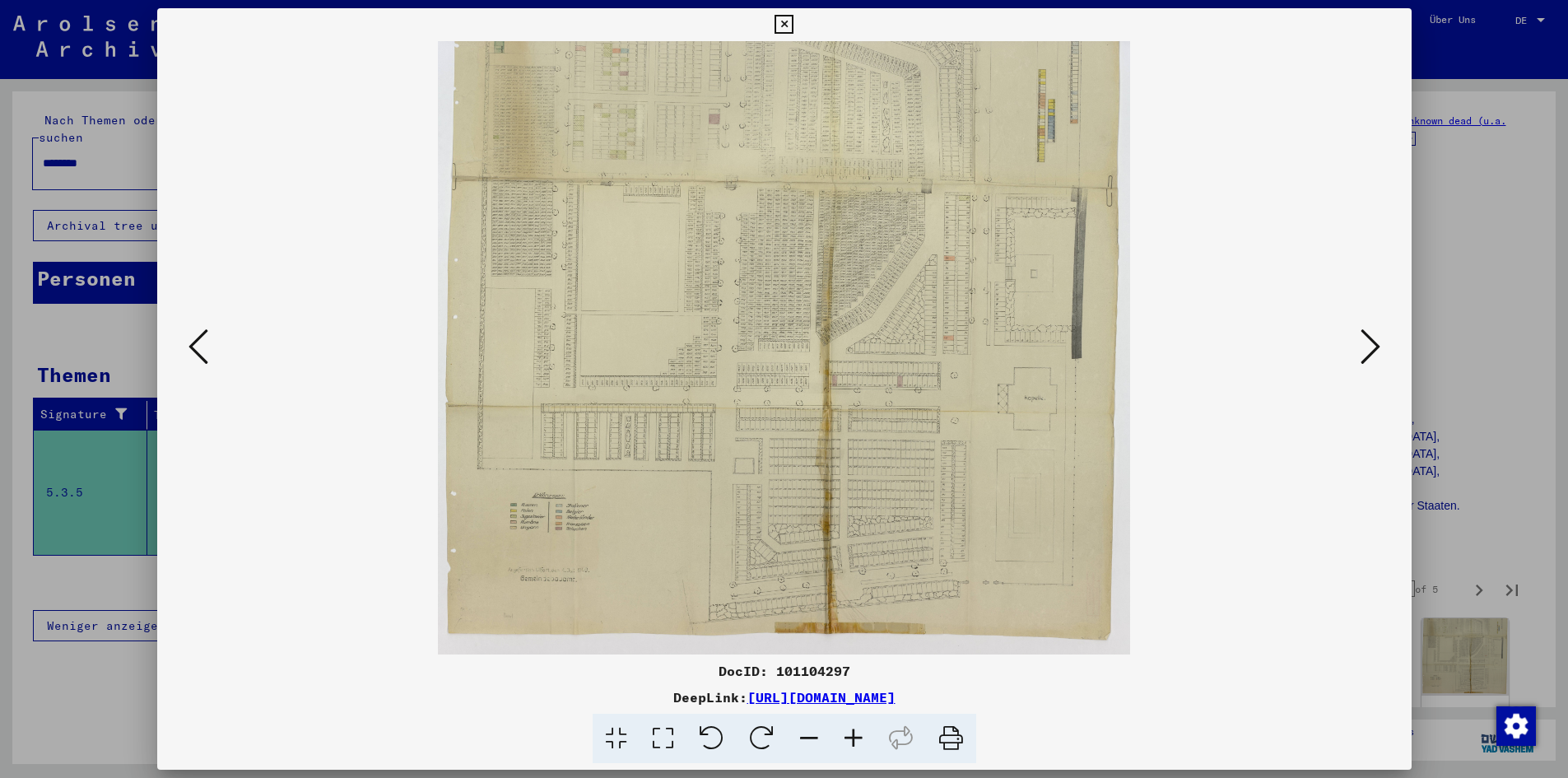
click at [1361, 366] on icon at bounding box center [1370, 346] width 20 height 39
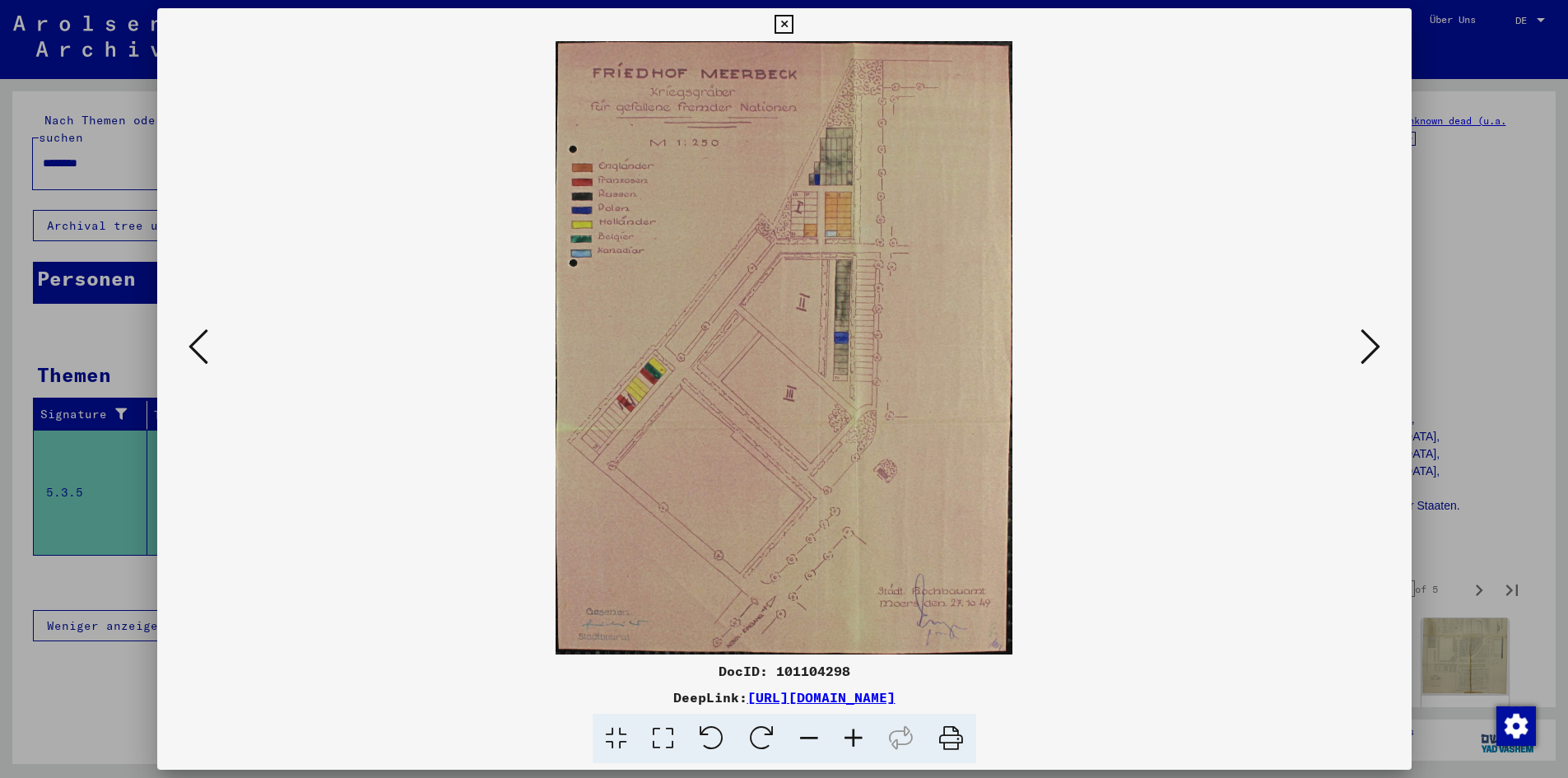
click at [1356, 371] on button at bounding box center [1371, 347] width 30 height 47
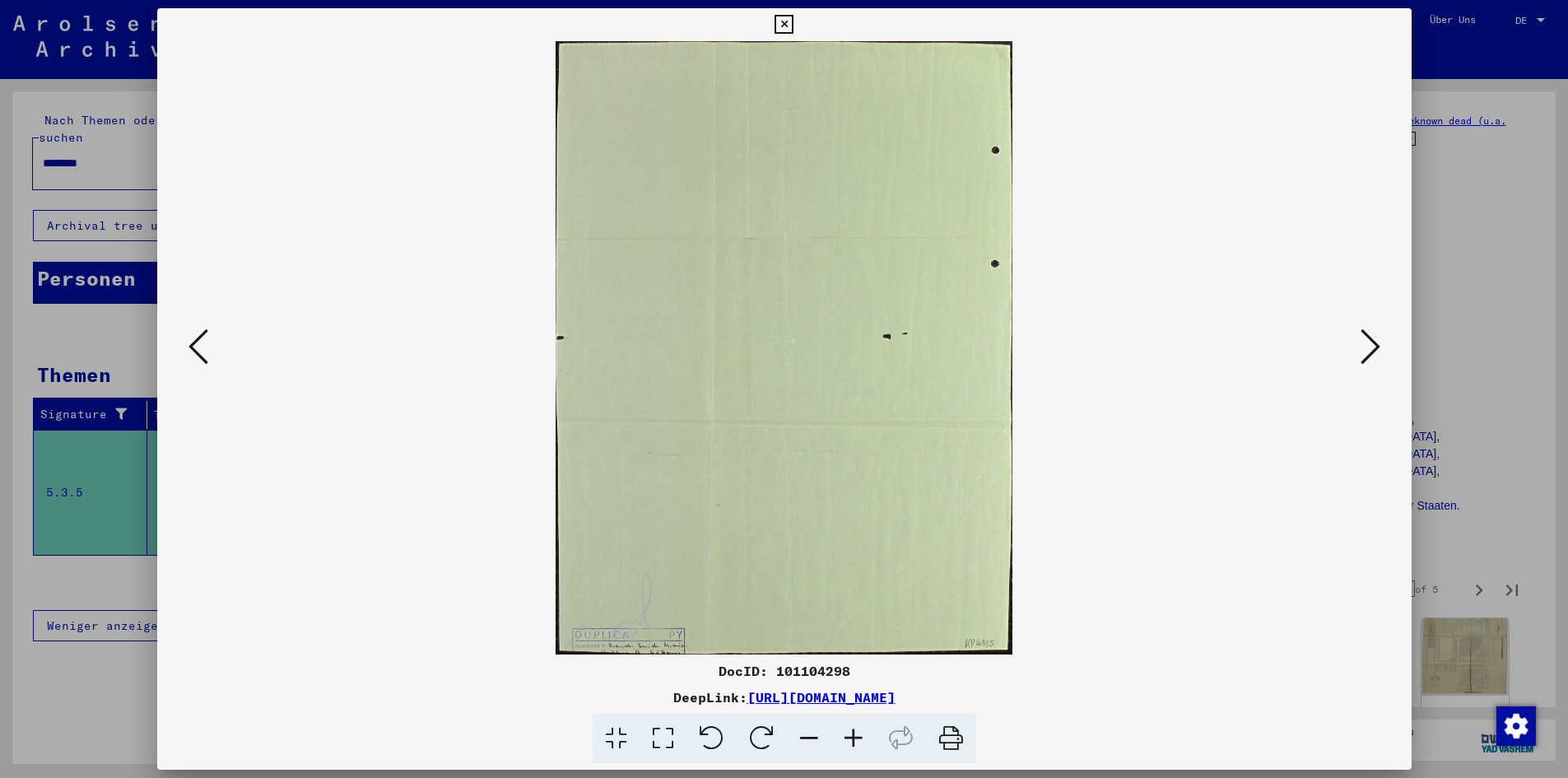
click at [1356, 371] on button at bounding box center [1371, 347] width 30 height 47
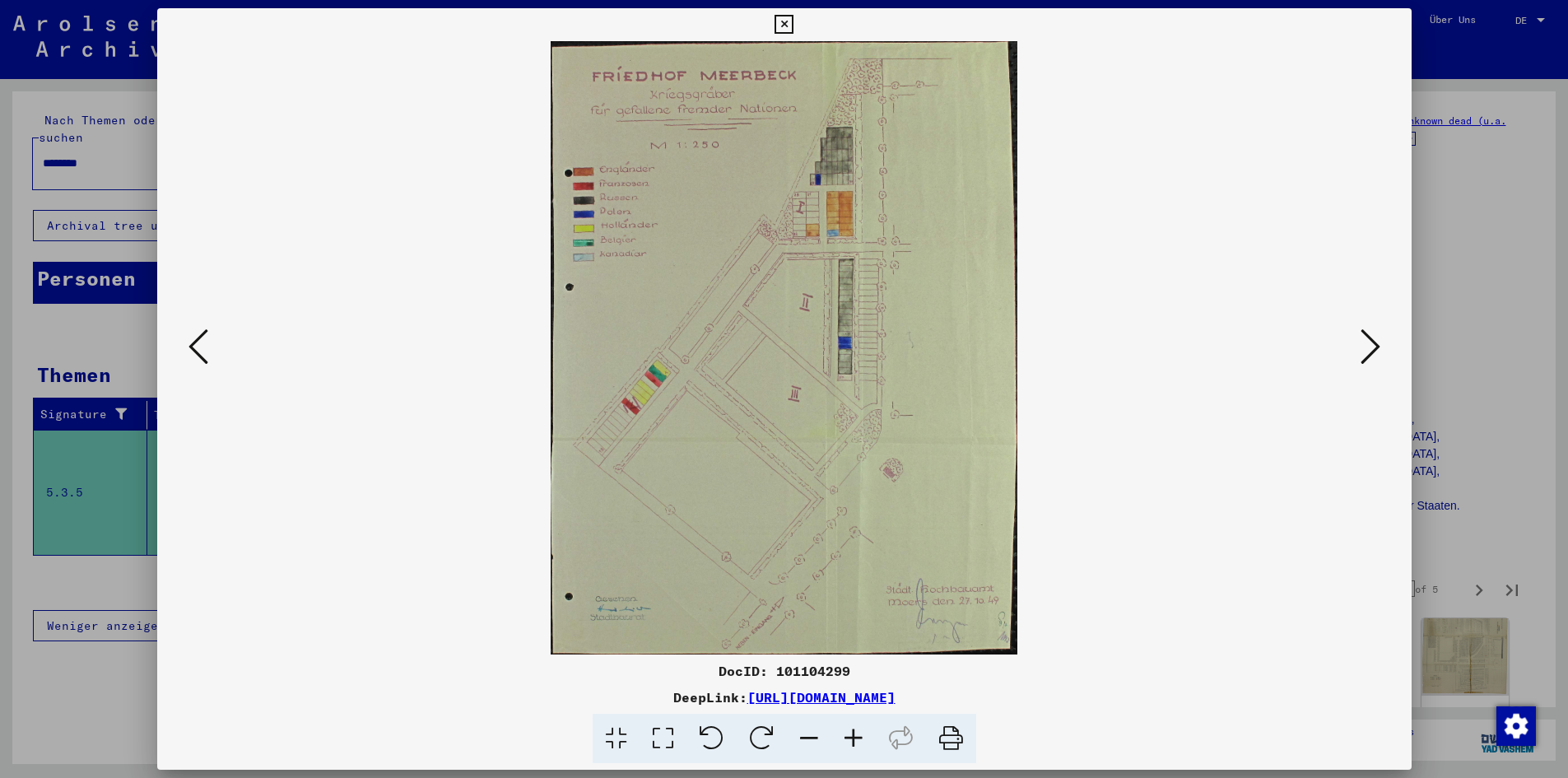
click at [1213, 431] on img at bounding box center [784, 347] width 1143 height 613
click at [1361, 366] on icon at bounding box center [1370, 346] width 20 height 39
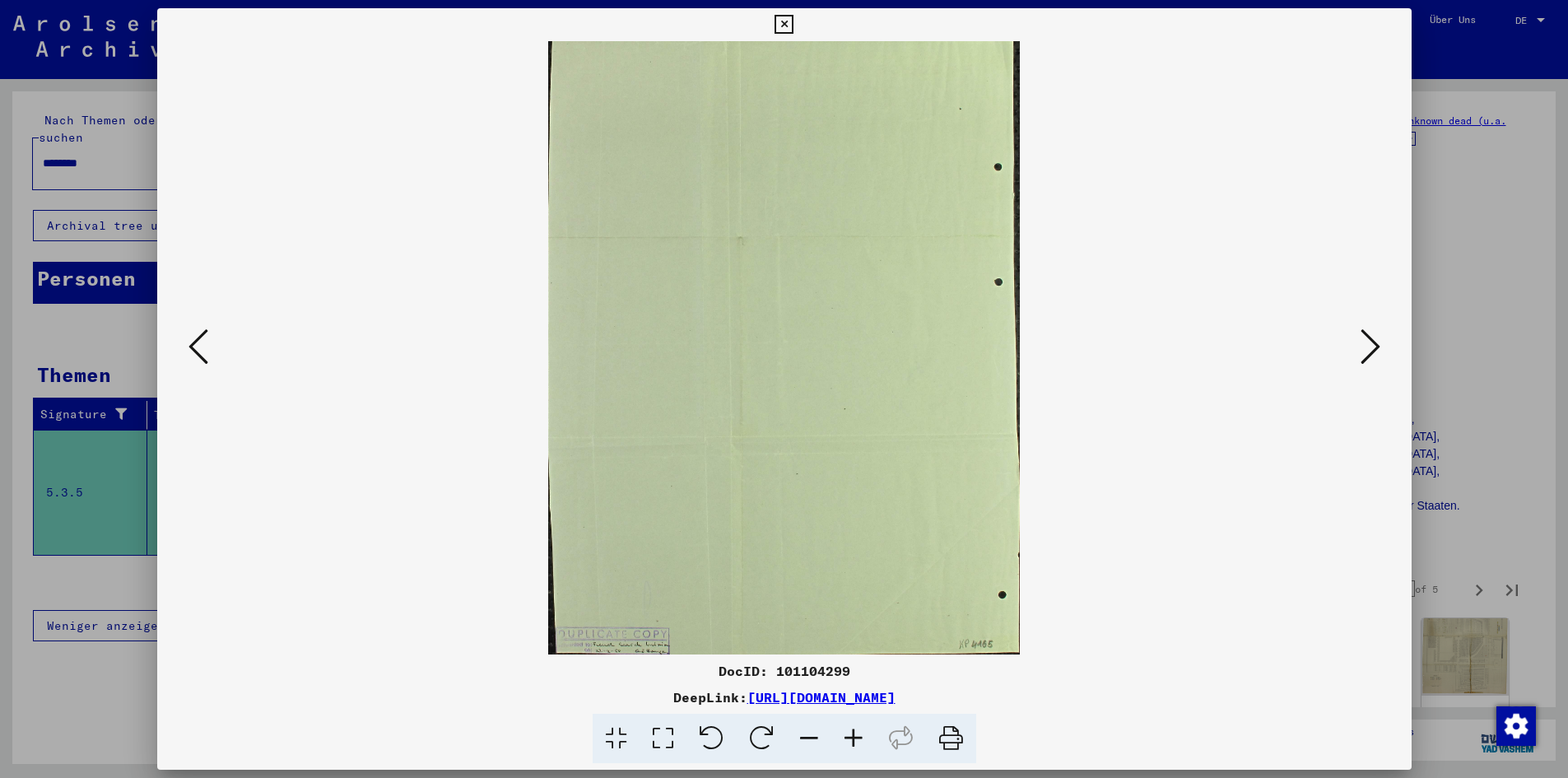
click at [1361, 366] on icon at bounding box center [1370, 346] width 20 height 39
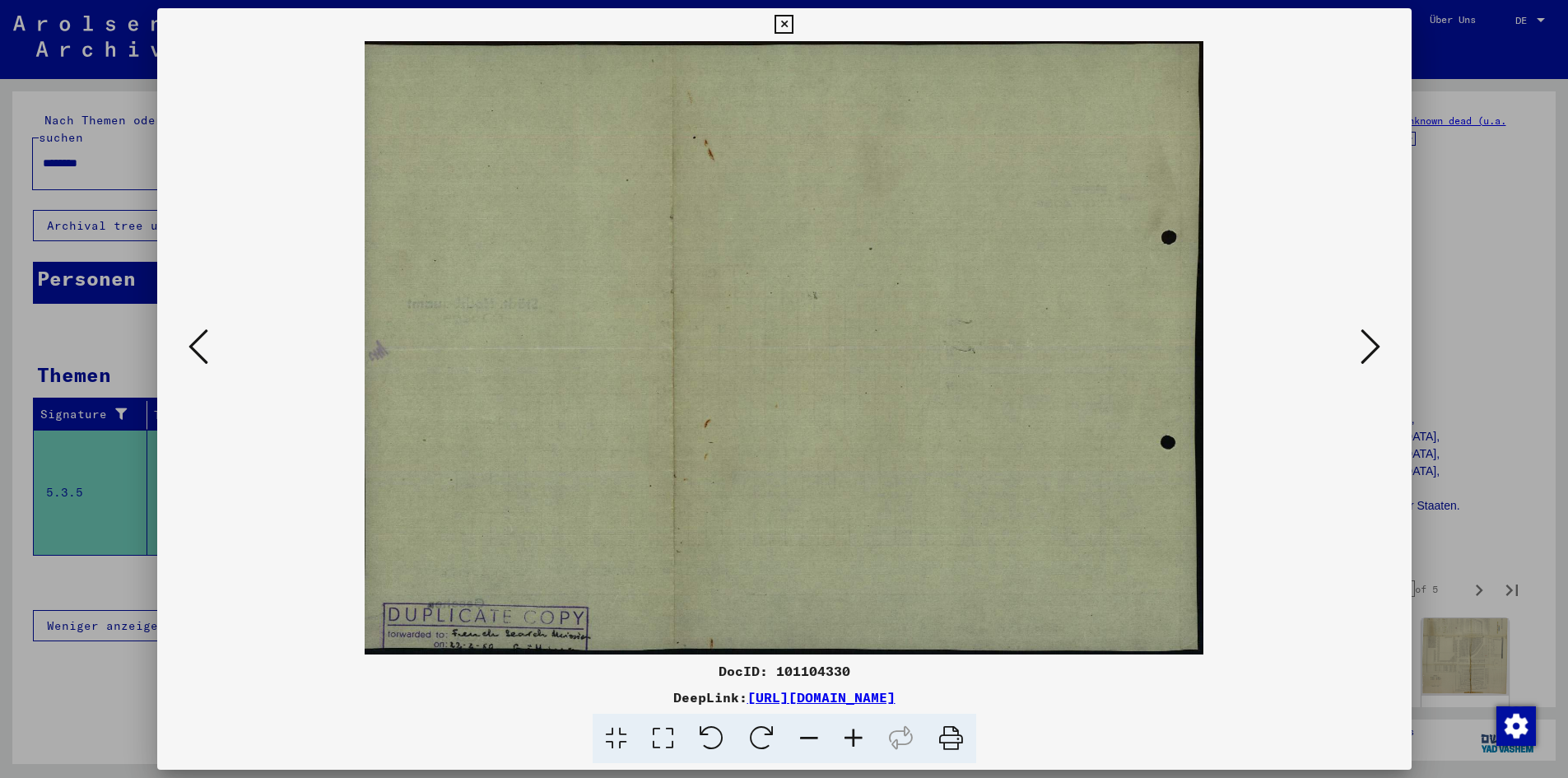
click at [1361, 366] on icon at bounding box center [1370, 346] width 20 height 39
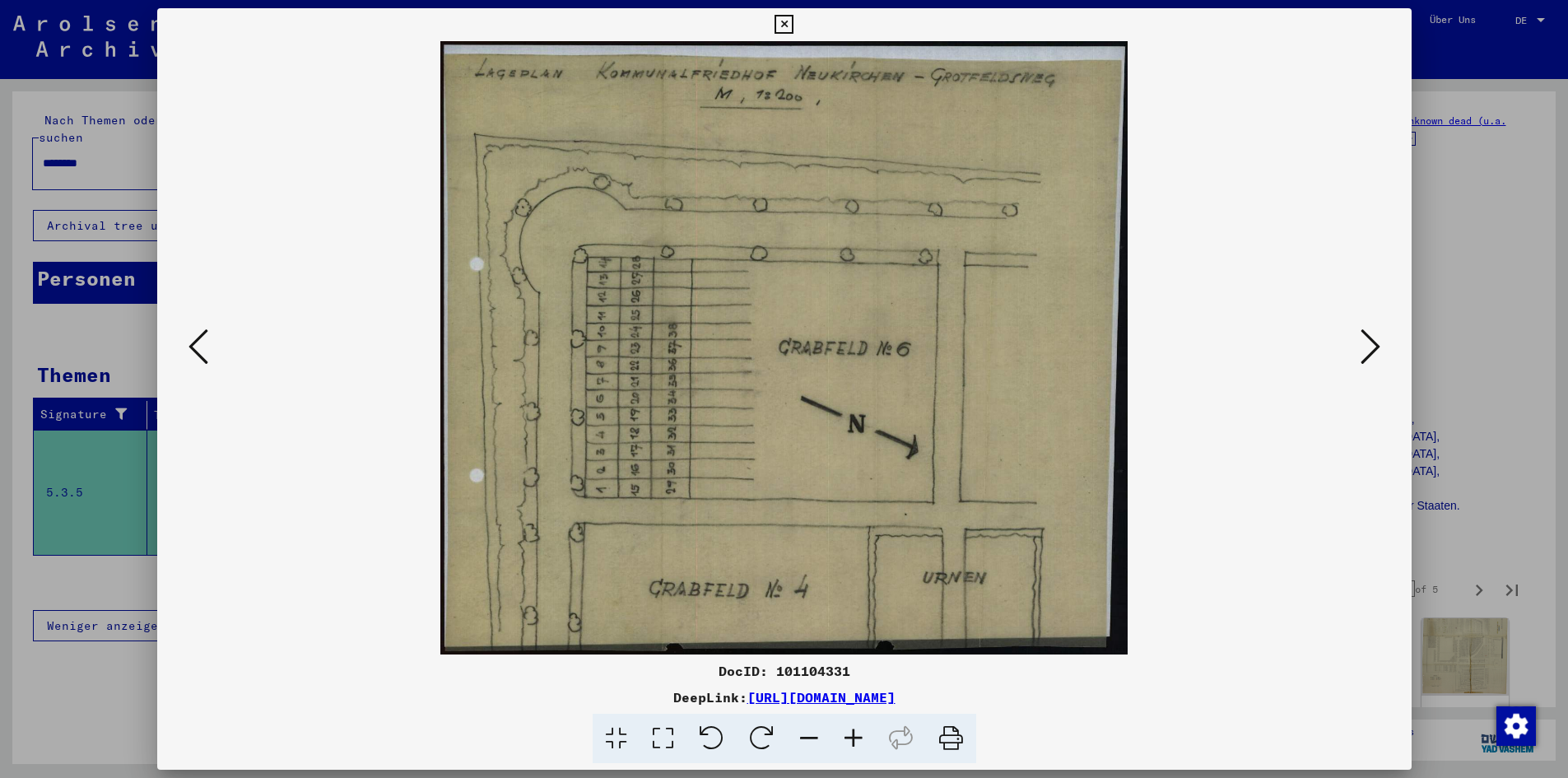
click at [1361, 366] on icon at bounding box center [1370, 346] width 20 height 39
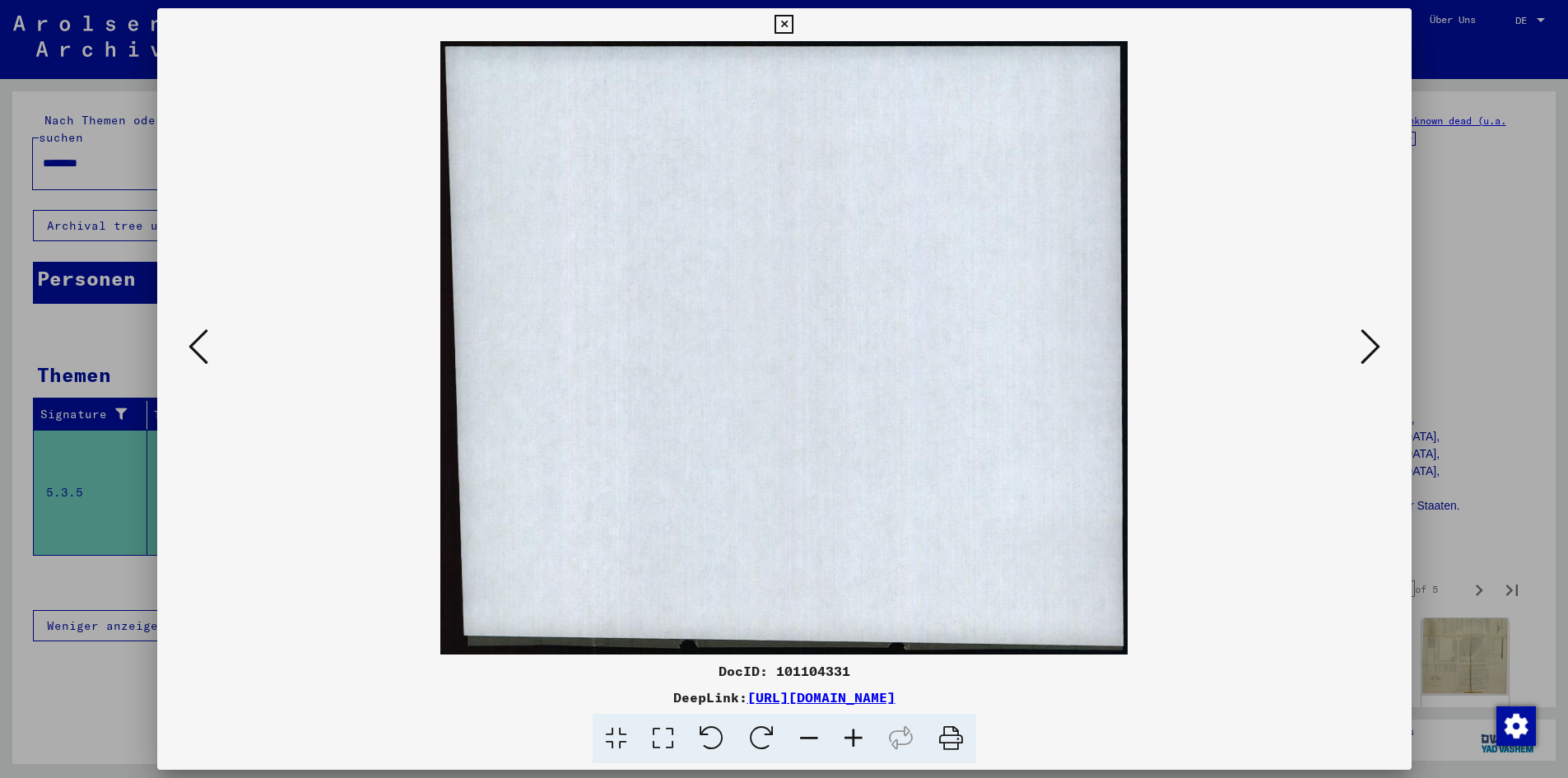
click at [1361, 366] on icon at bounding box center [1370, 346] width 20 height 39
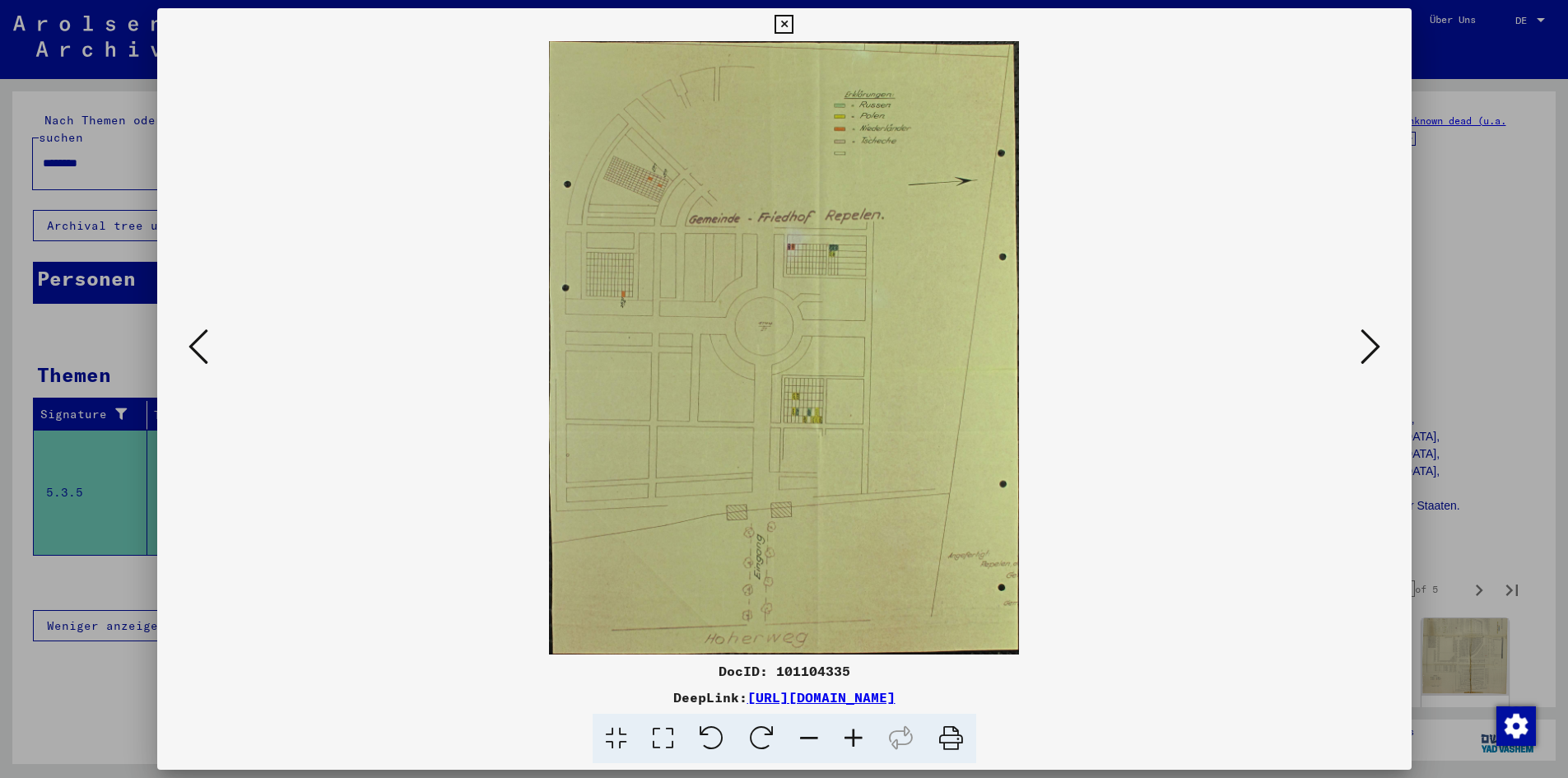
click at [1361, 366] on icon at bounding box center [1370, 346] width 20 height 39
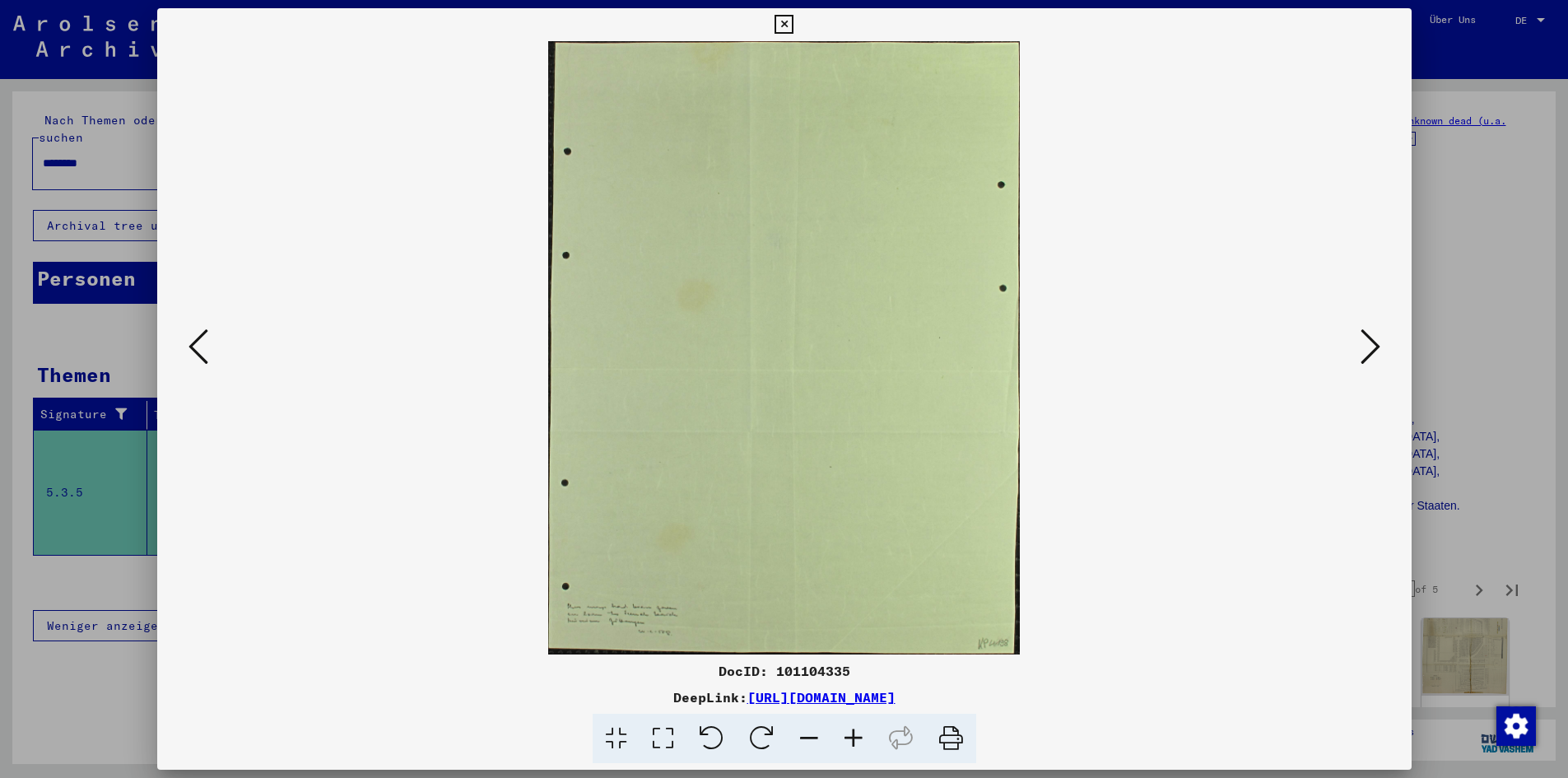
click at [1361, 366] on icon at bounding box center [1370, 346] width 20 height 39
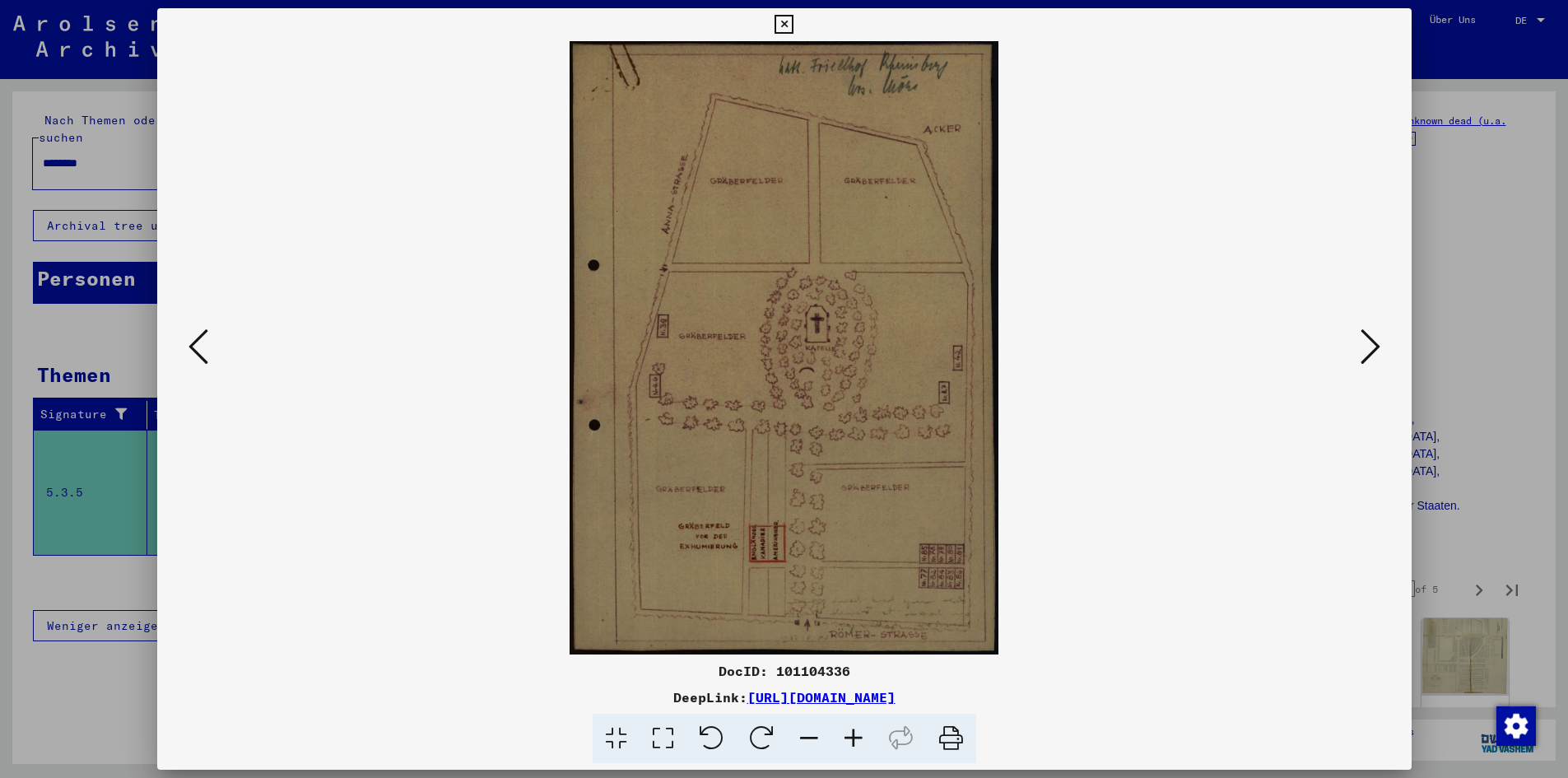
click at [1361, 366] on icon at bounding box center [1370, 346] width 20 height 39
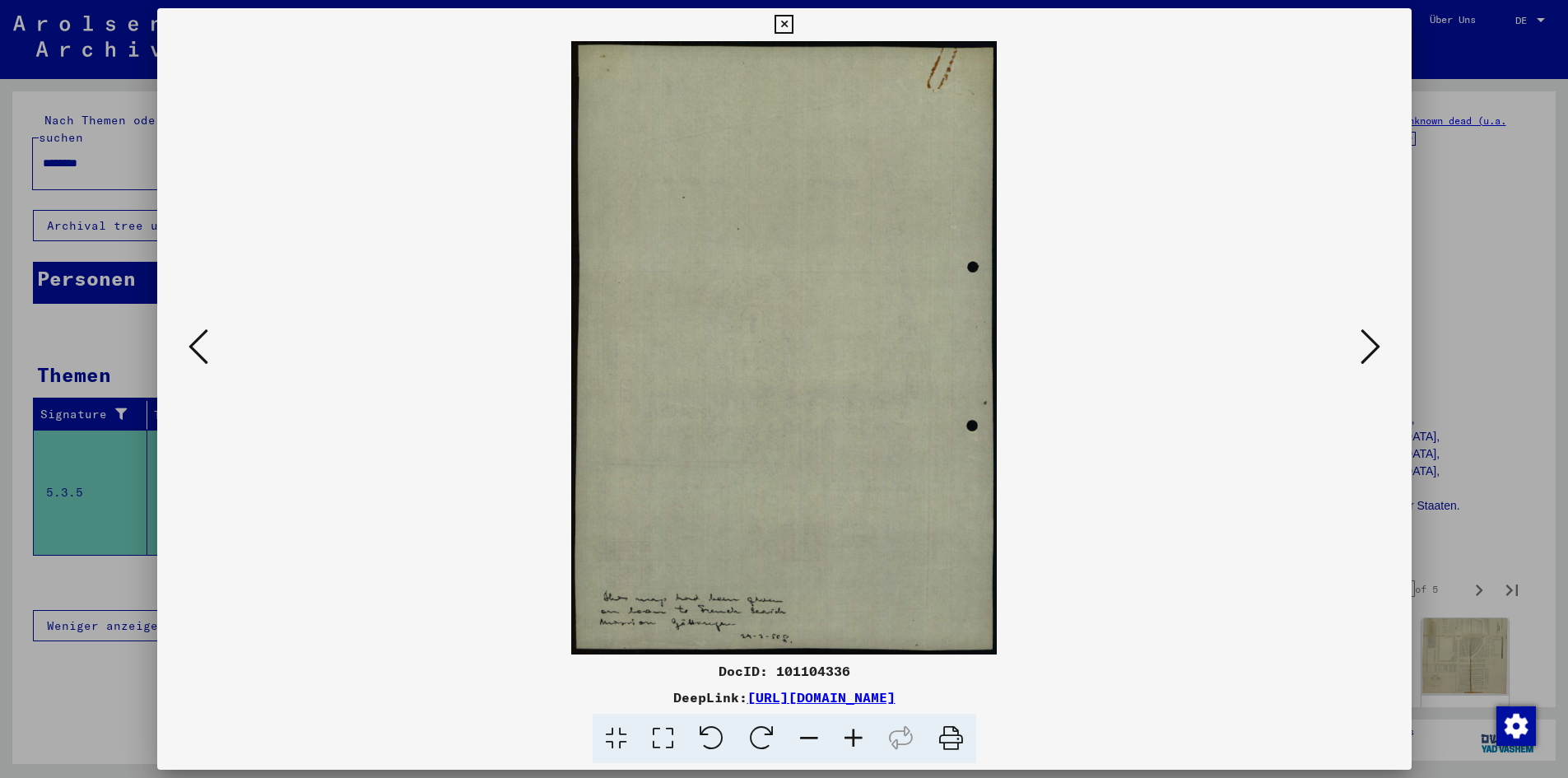
click at [1361, 366] on icon at bounding box center [1370, 346] width 20 height 39
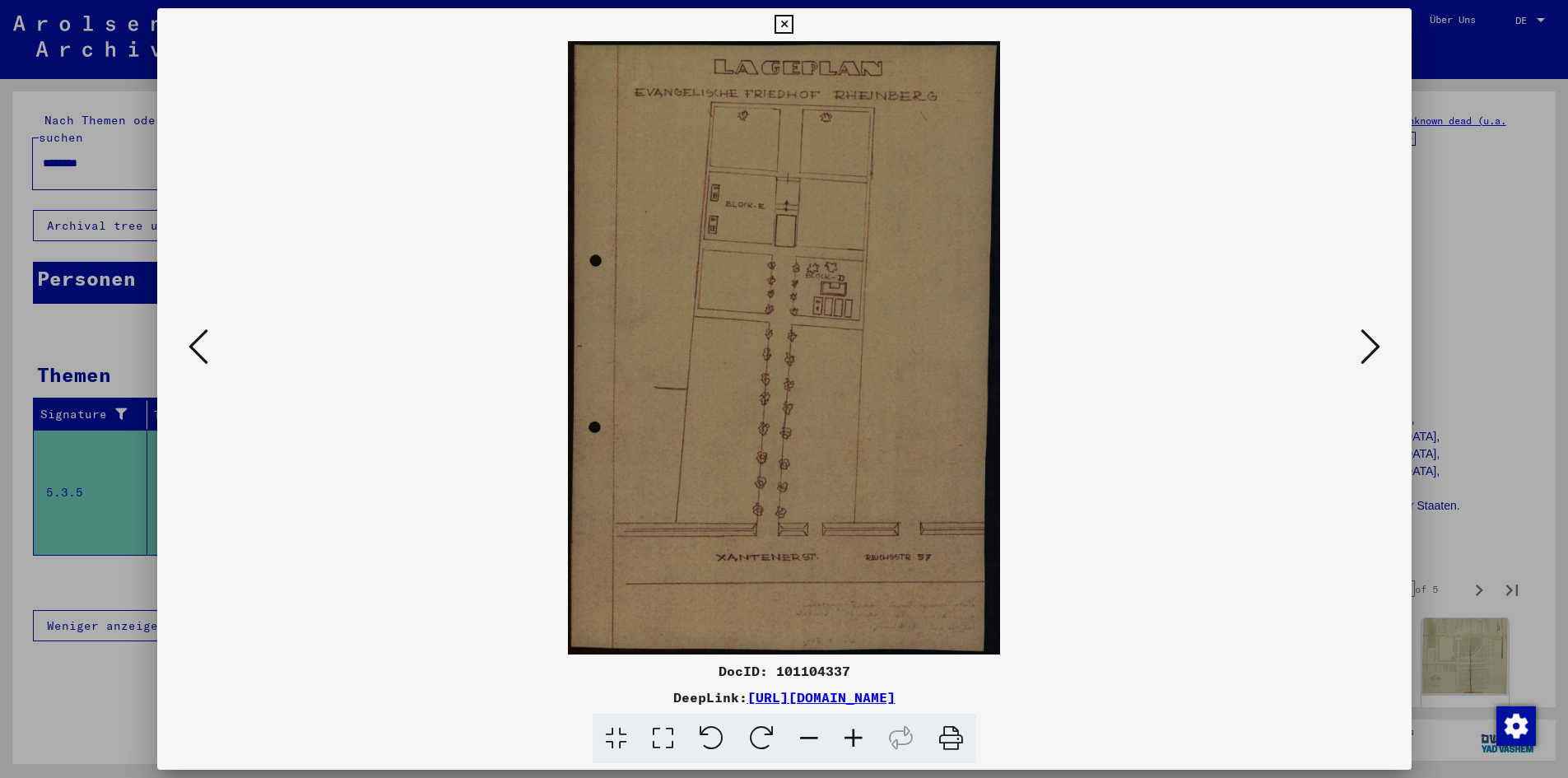
click at [1361, 366] on icon at bounding box center [1370, 346] width 20 height 39
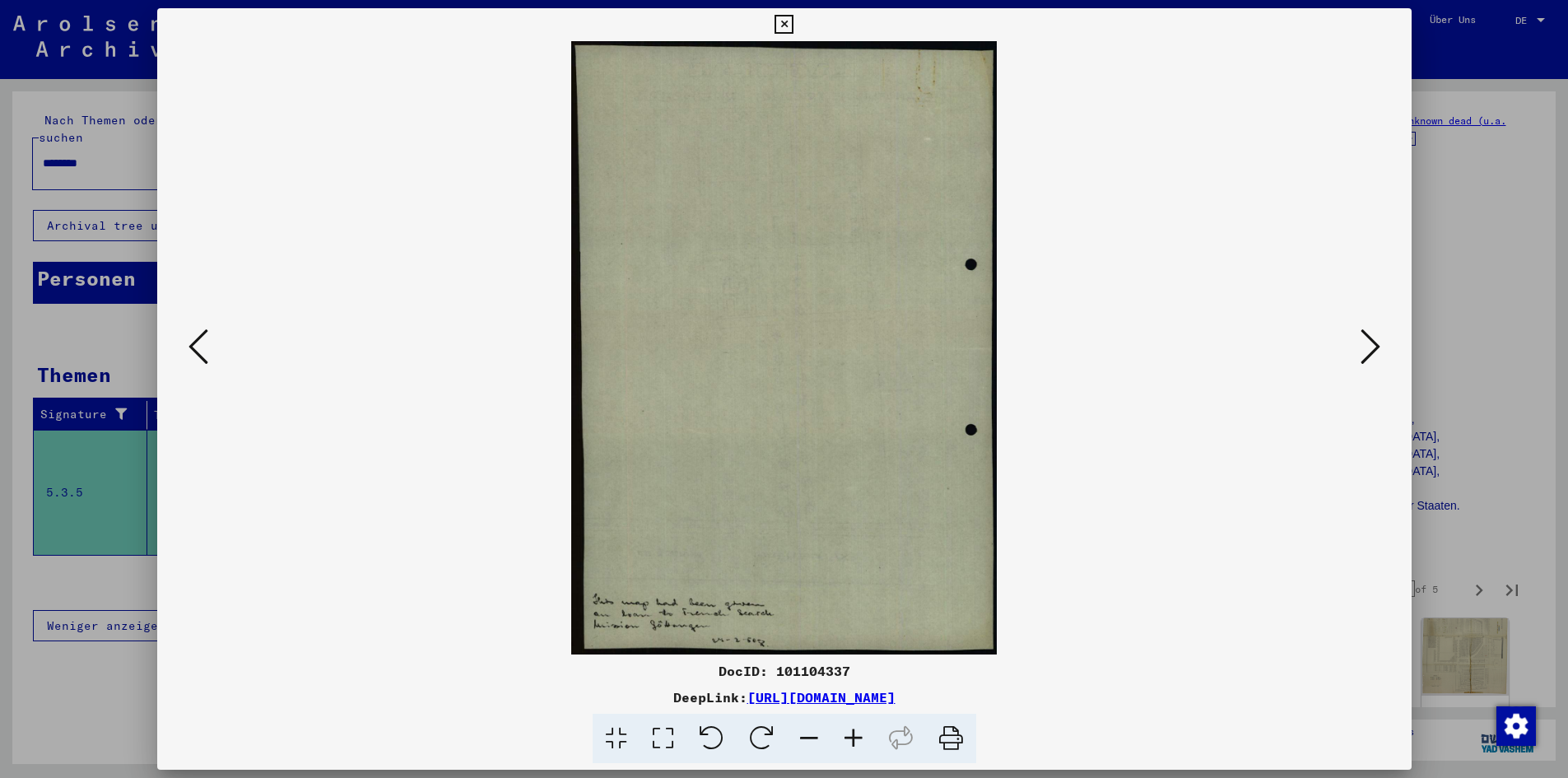
click at [1361, 366] on icon at bounding box center [1370, 346] width 20 height 39
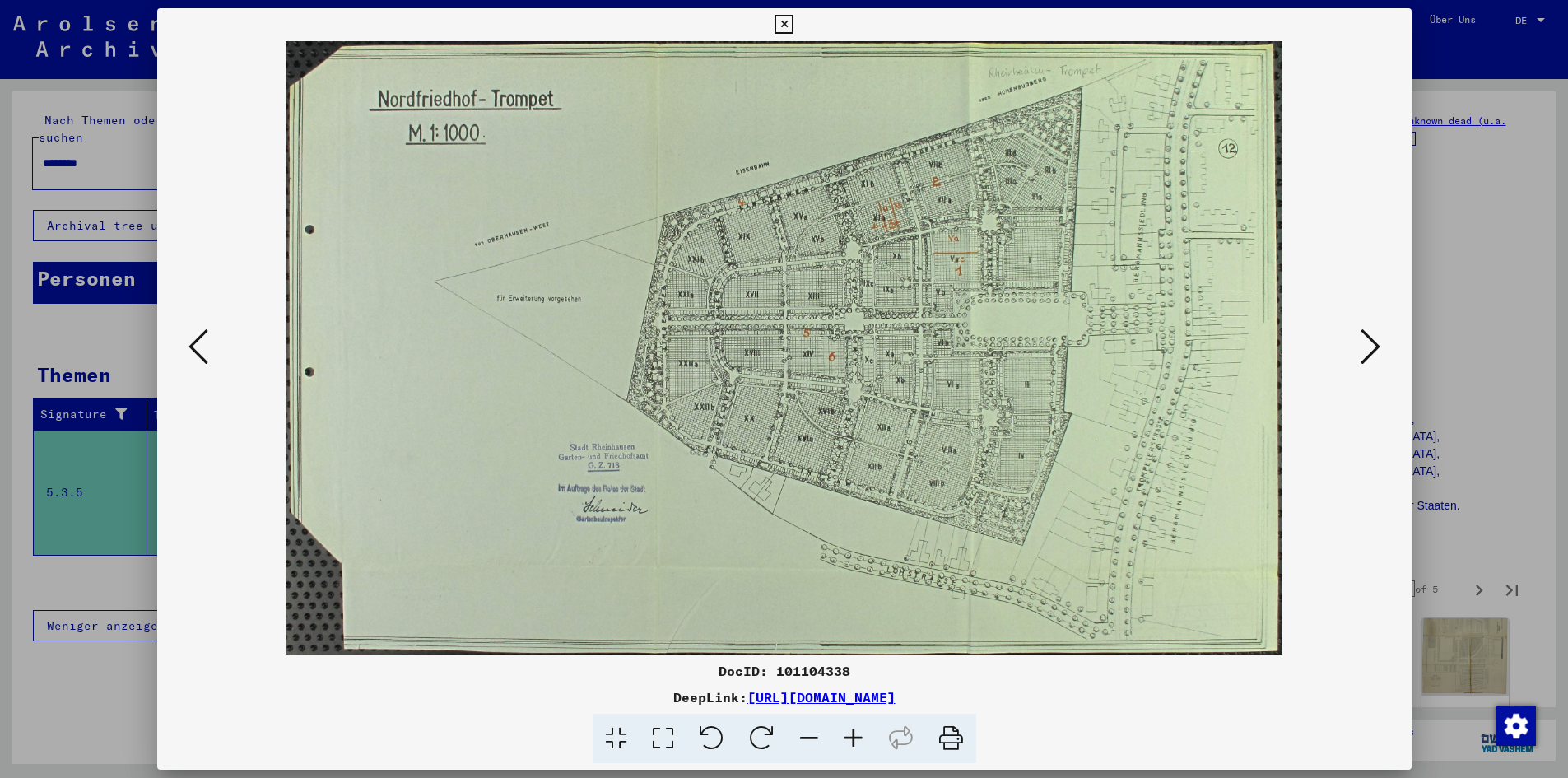
click at [1361, 366] on icon at bounding box center [1370, 346] width 20 height 39
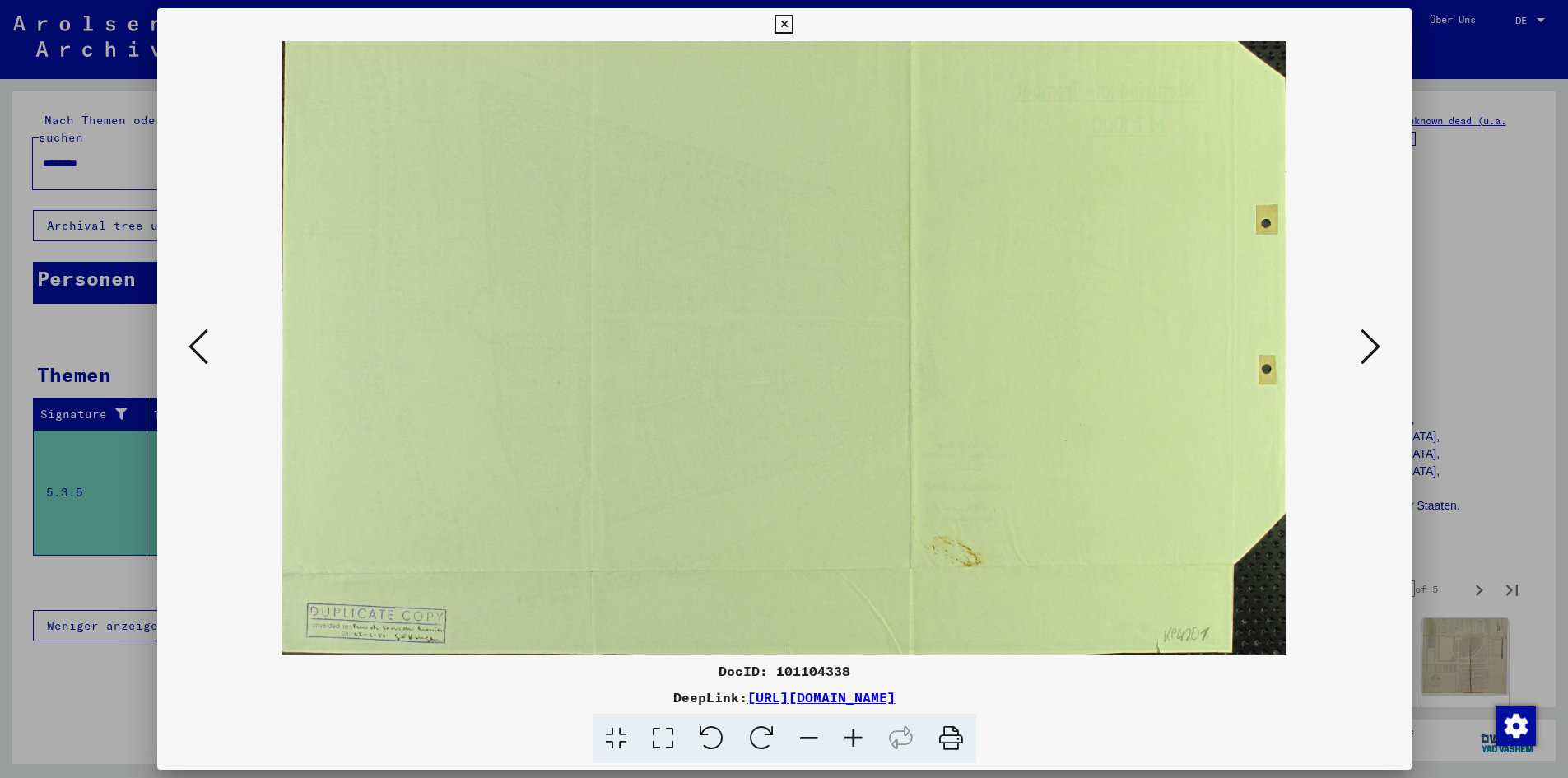
click at [1361, 366] on icon at bounding box center [1370, 346] width 20 height 39
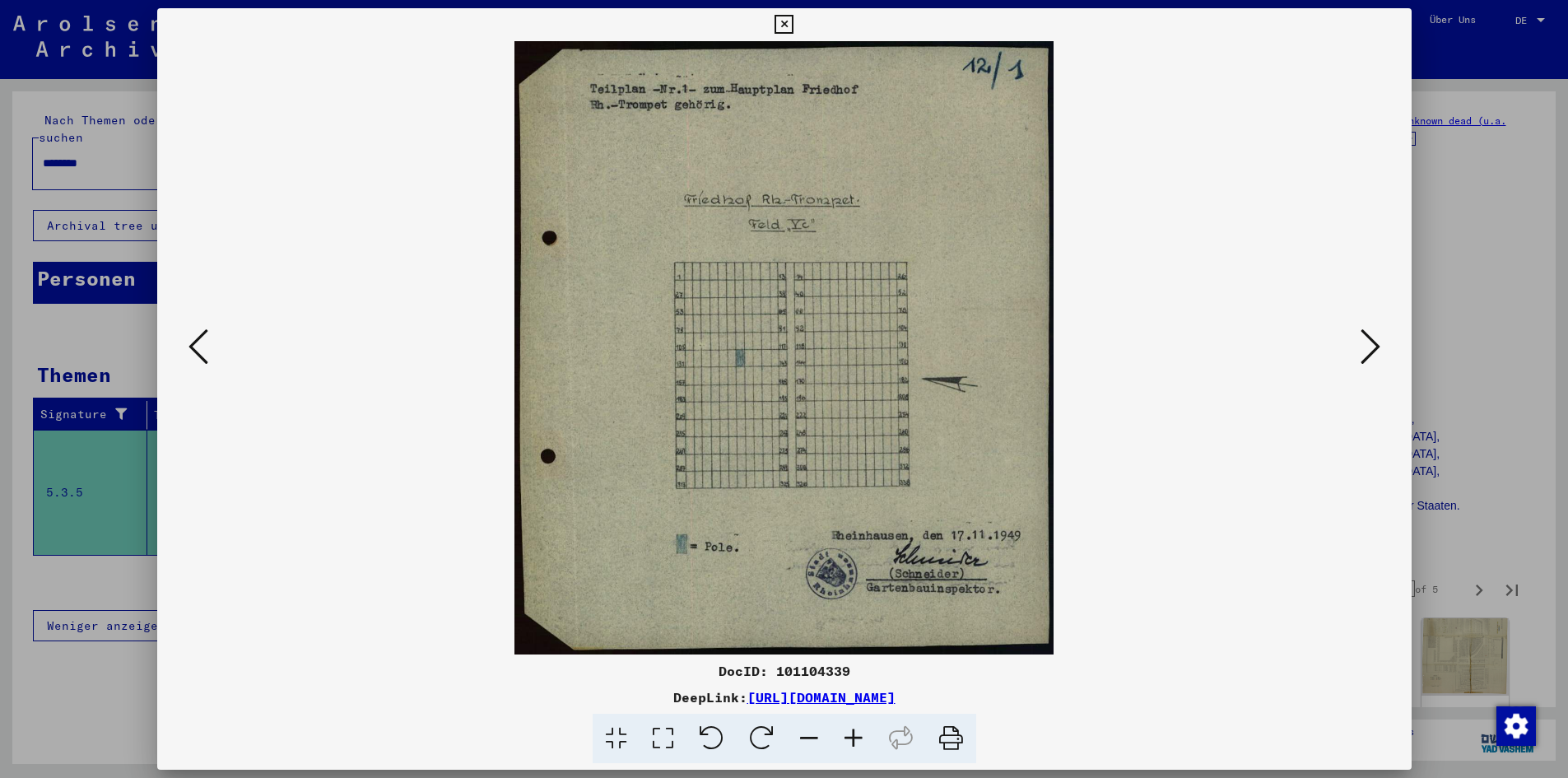
click at [1195, 428] on img at bounding box center [784, 347] width 1143 height 613
click at [1361, 366] on icon at bounding box center [1370, 346] width 20 height 39
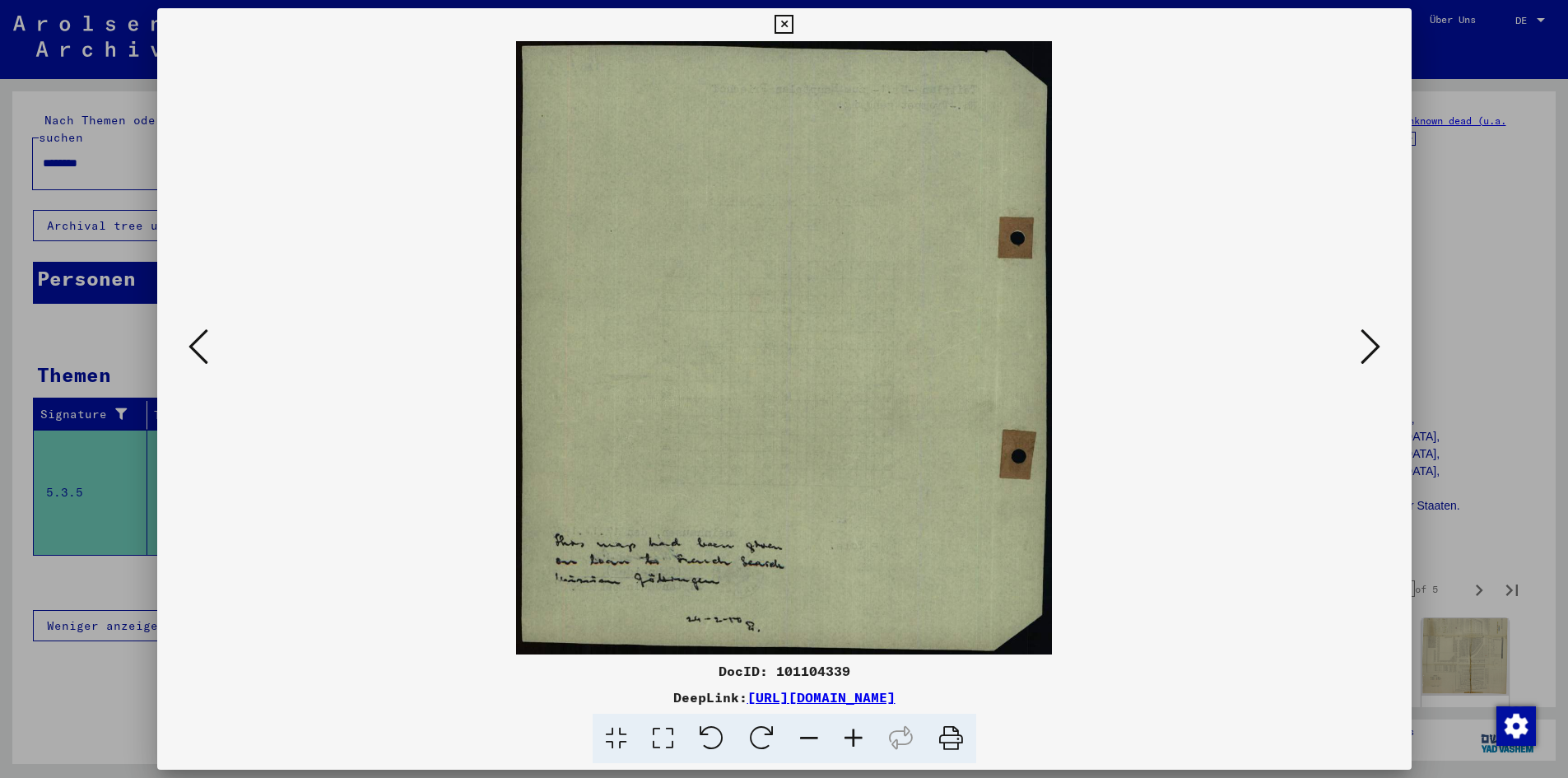
click at [1361, 366] on icon at bounding box center [1370, 346] width 20 height 39
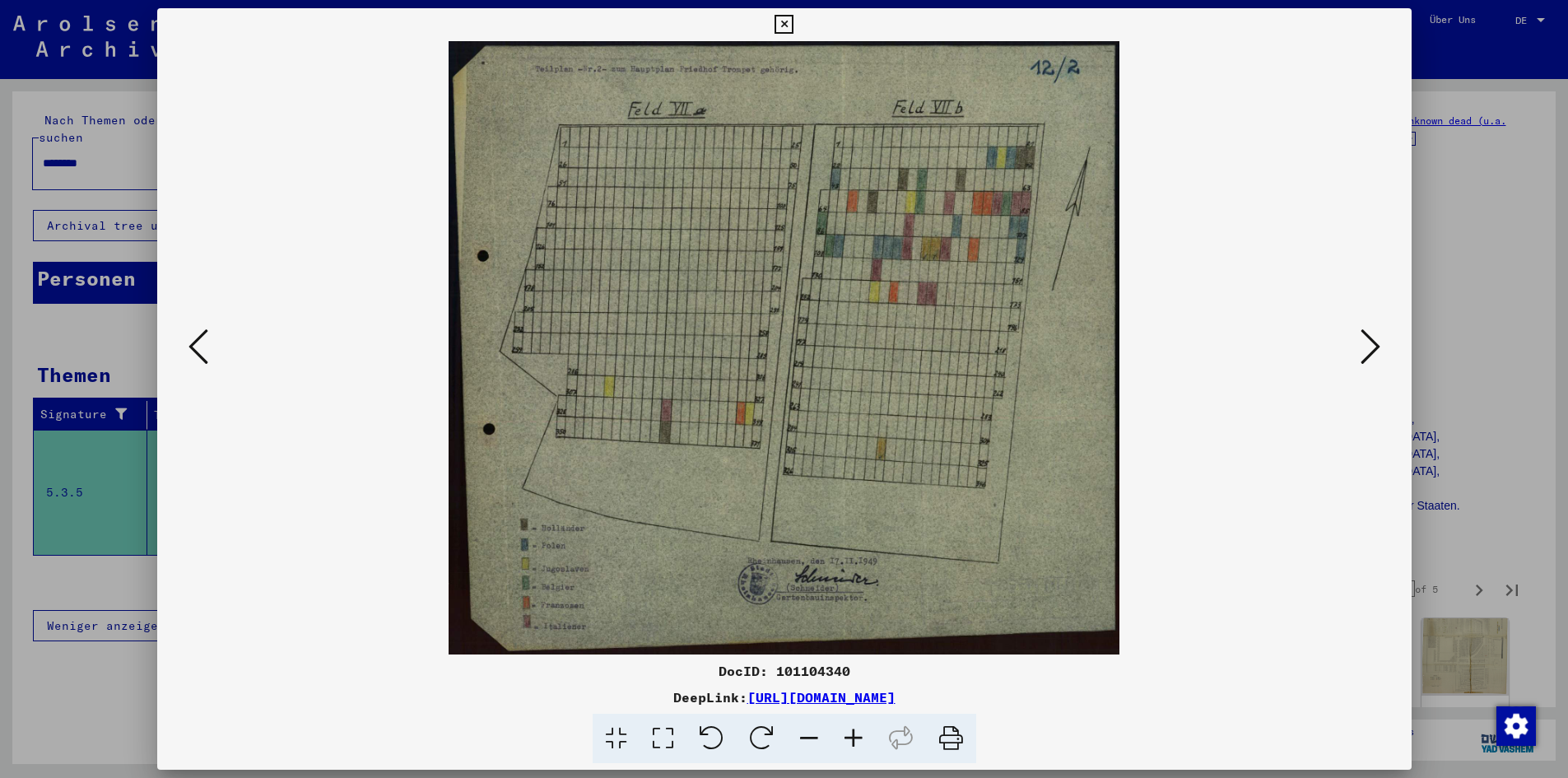
click at [1361, 366] on icon at bounding box center [1370, 346] width 20 height 39
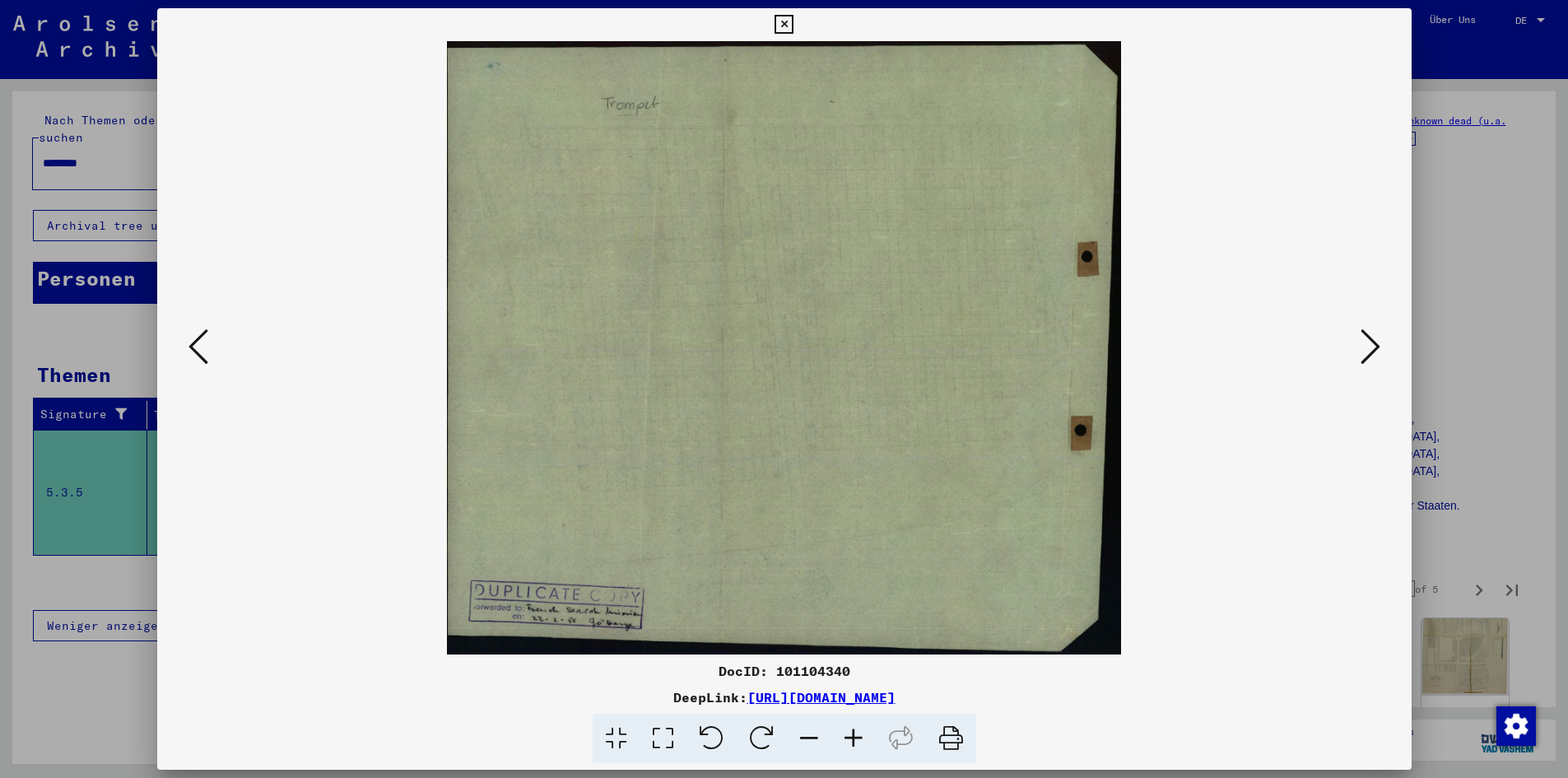
click at [1361, 366] on icon at bounding box center [1370, 346] width 20 height 39
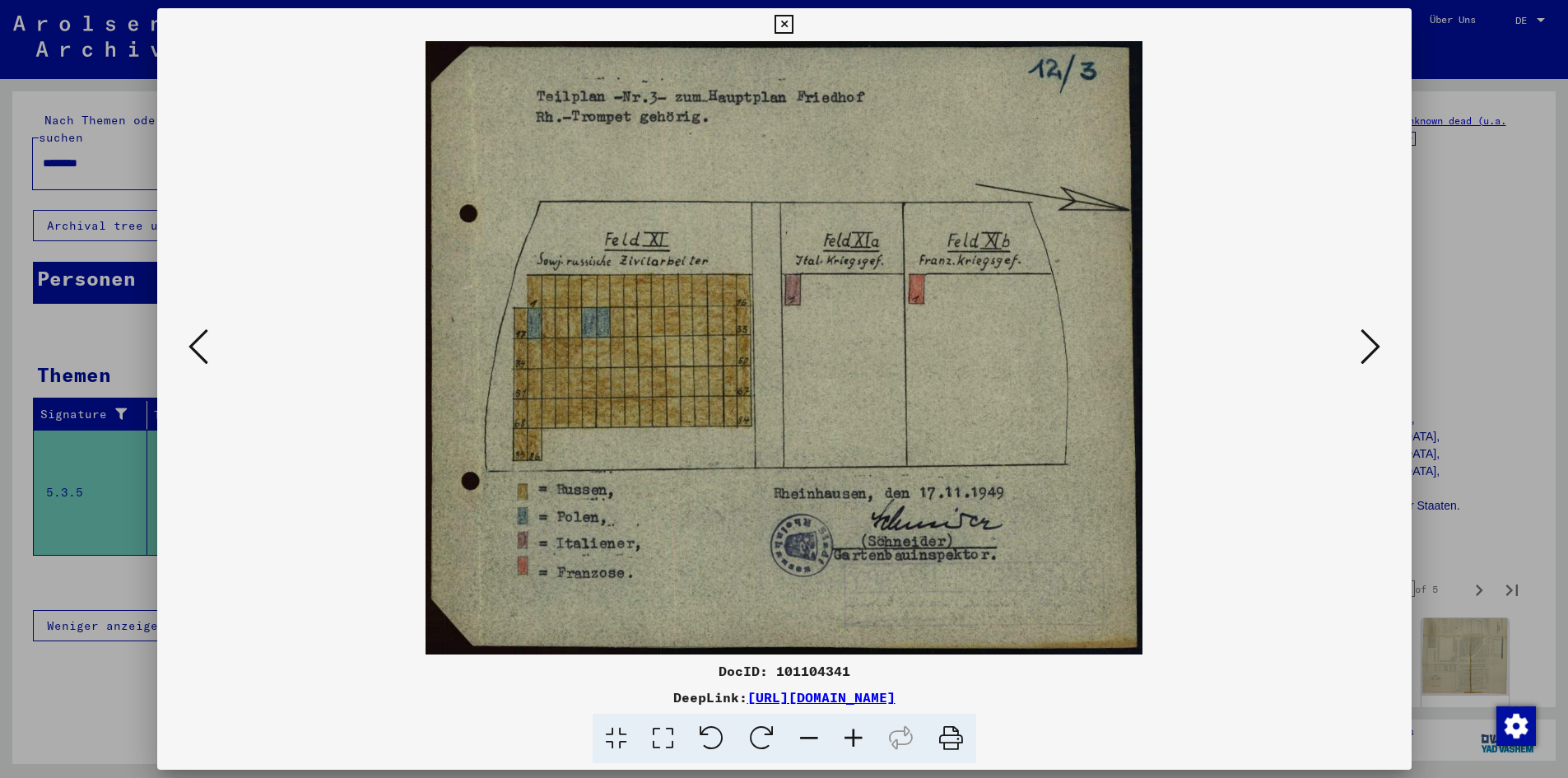
click at [1361, 366] on icon at bounding box center [1370, 346] width 20 height 39
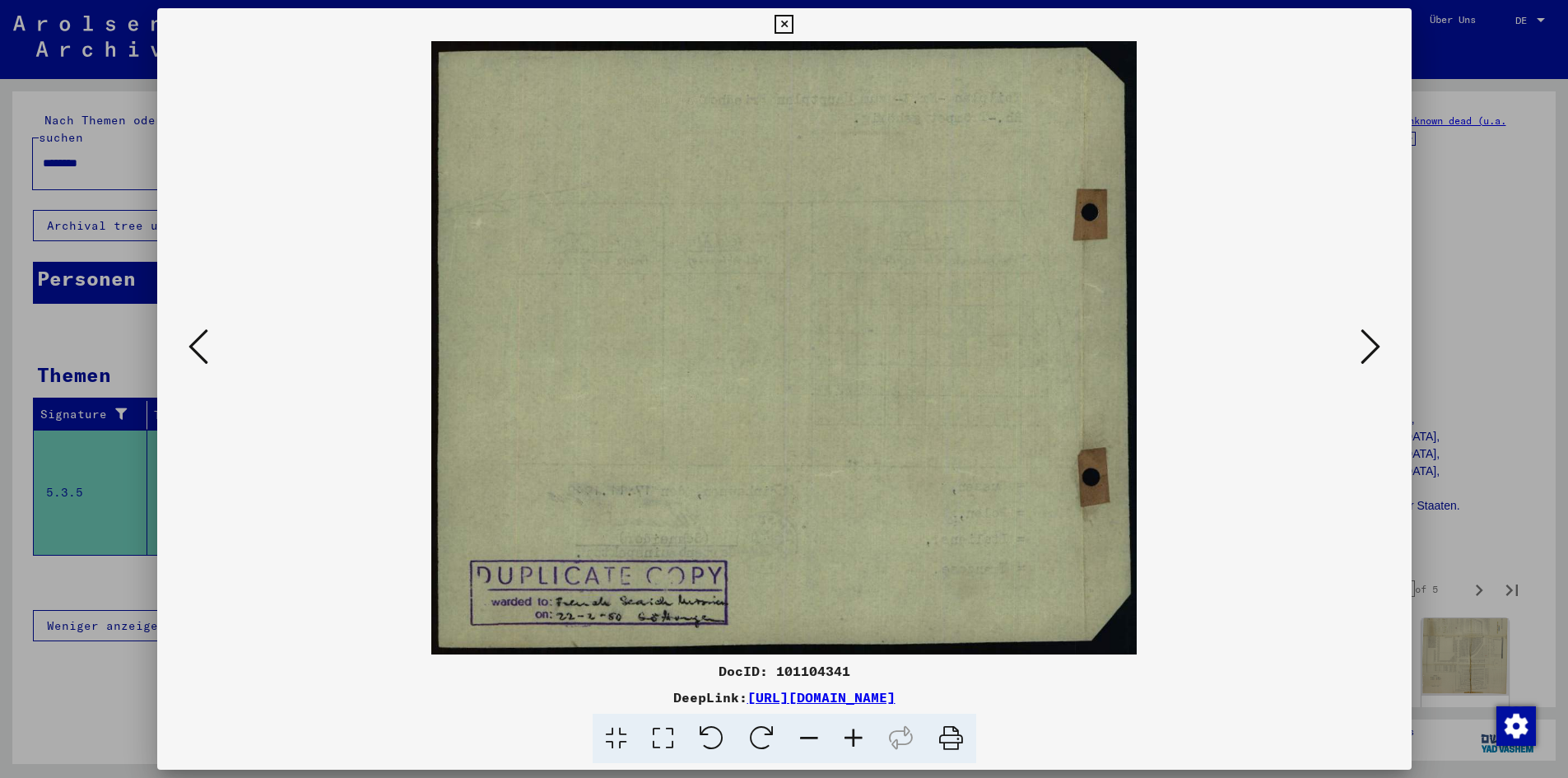
click at [1361, 366] on icon at bounding box center [1370, 346] width 20 height 39
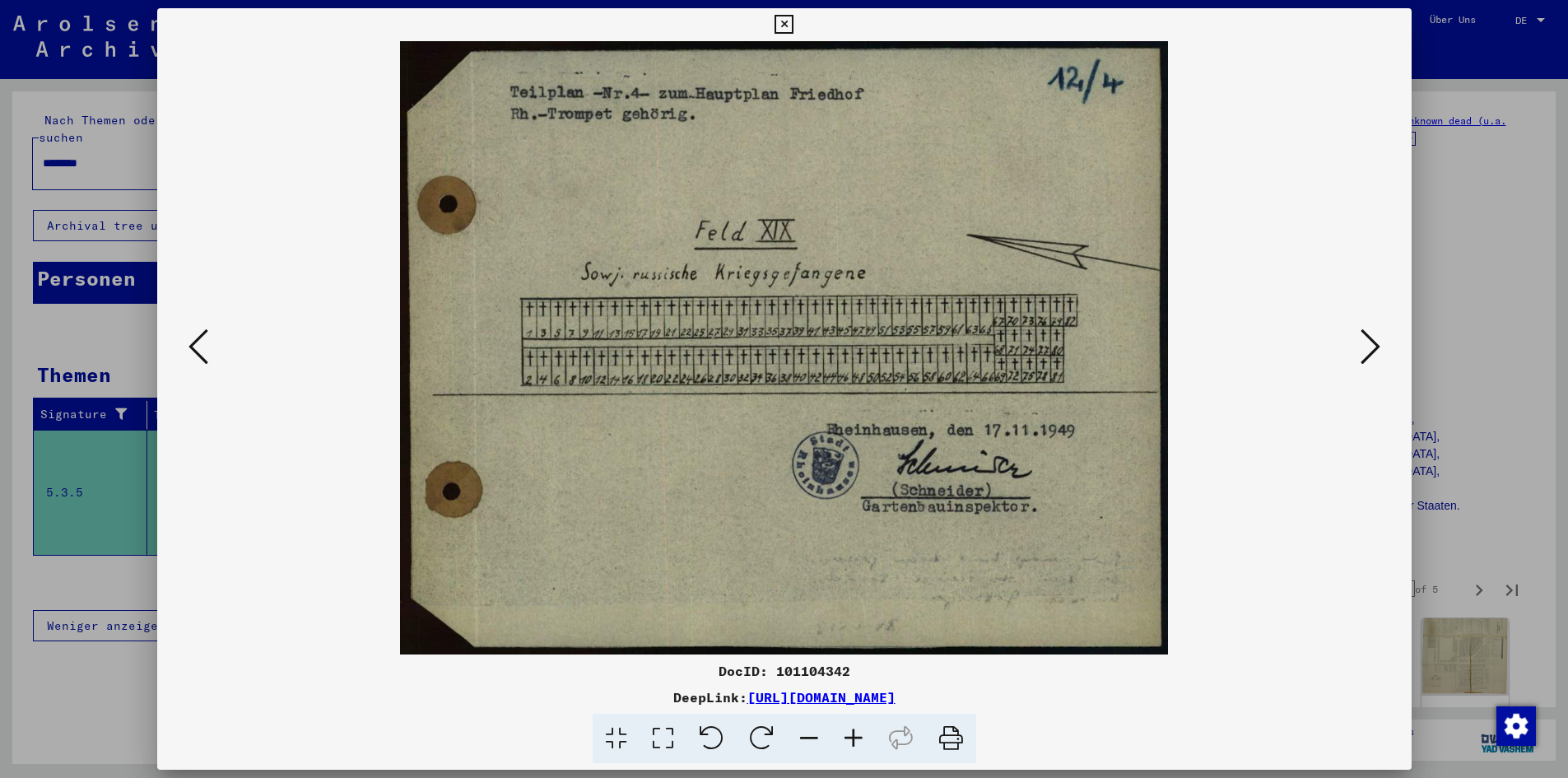
click at [1361, 366] on icon at bounding box center [1370, 346] width 20 height 39
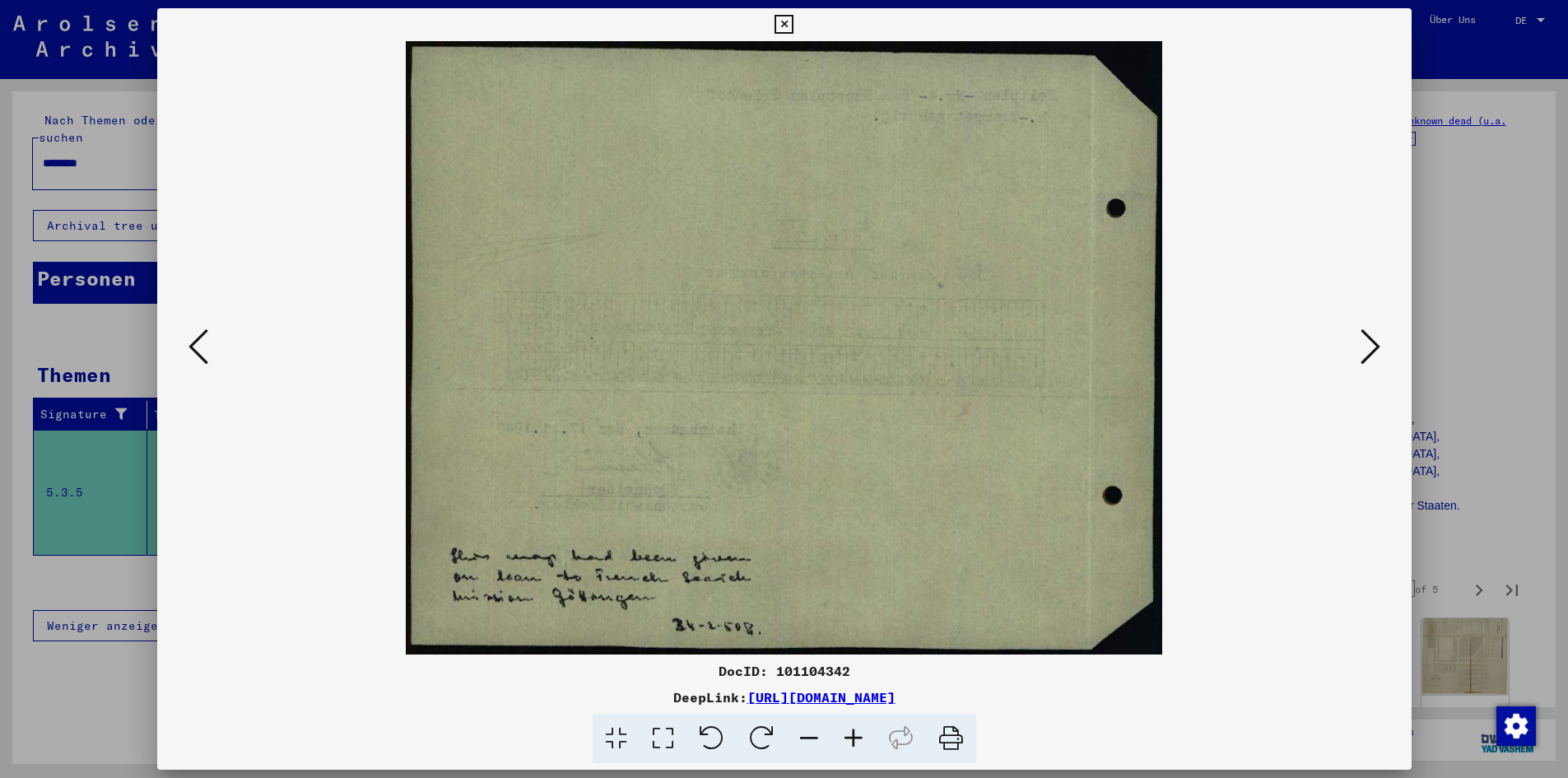
click at [1361, 366] on icon at bounding box center [1370, 346] width 20 height 39
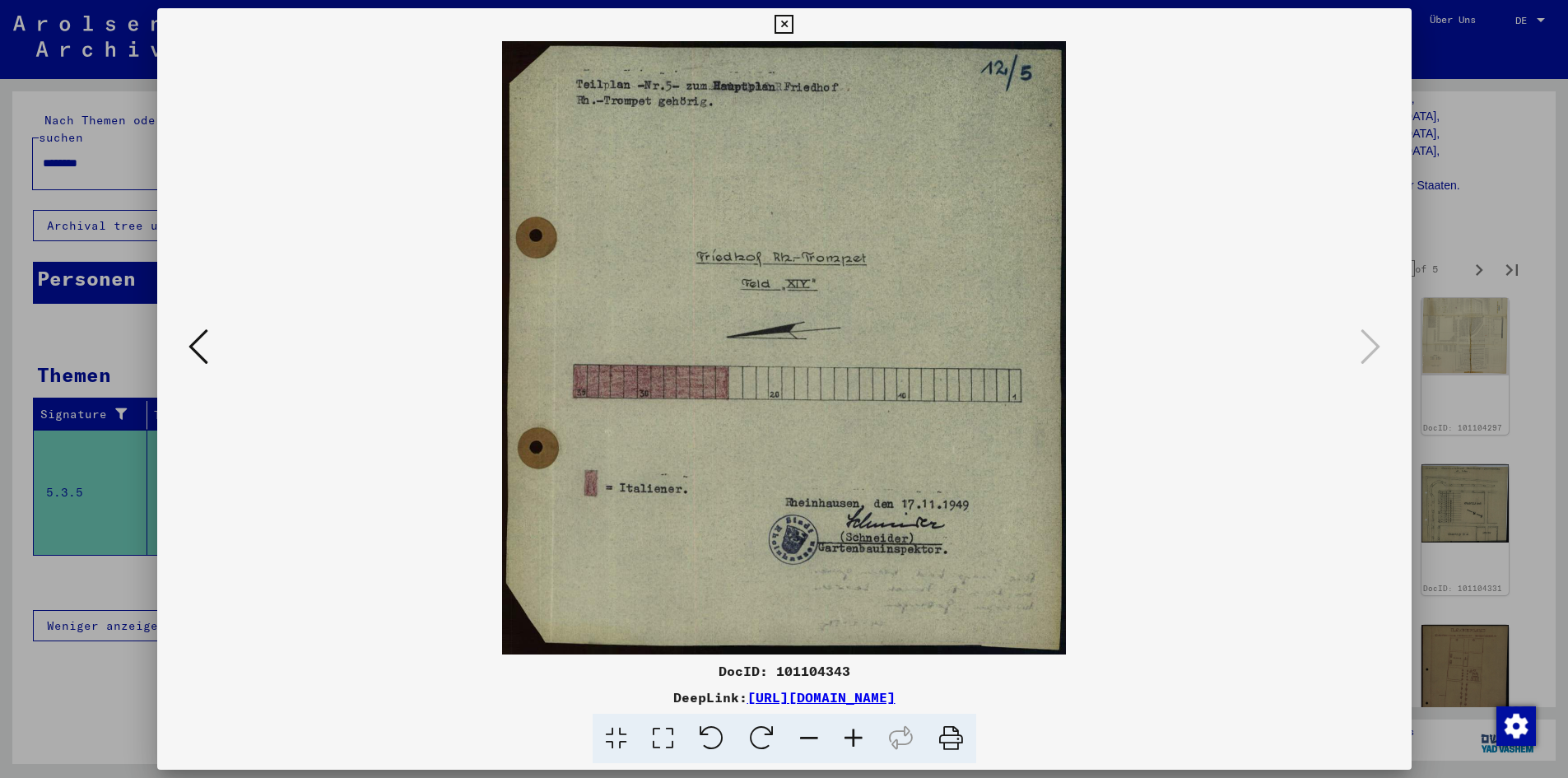
scroll to position [329, 0]
click at [1237, 613] on img at bounding box center [1232, 678] width 91 height 131
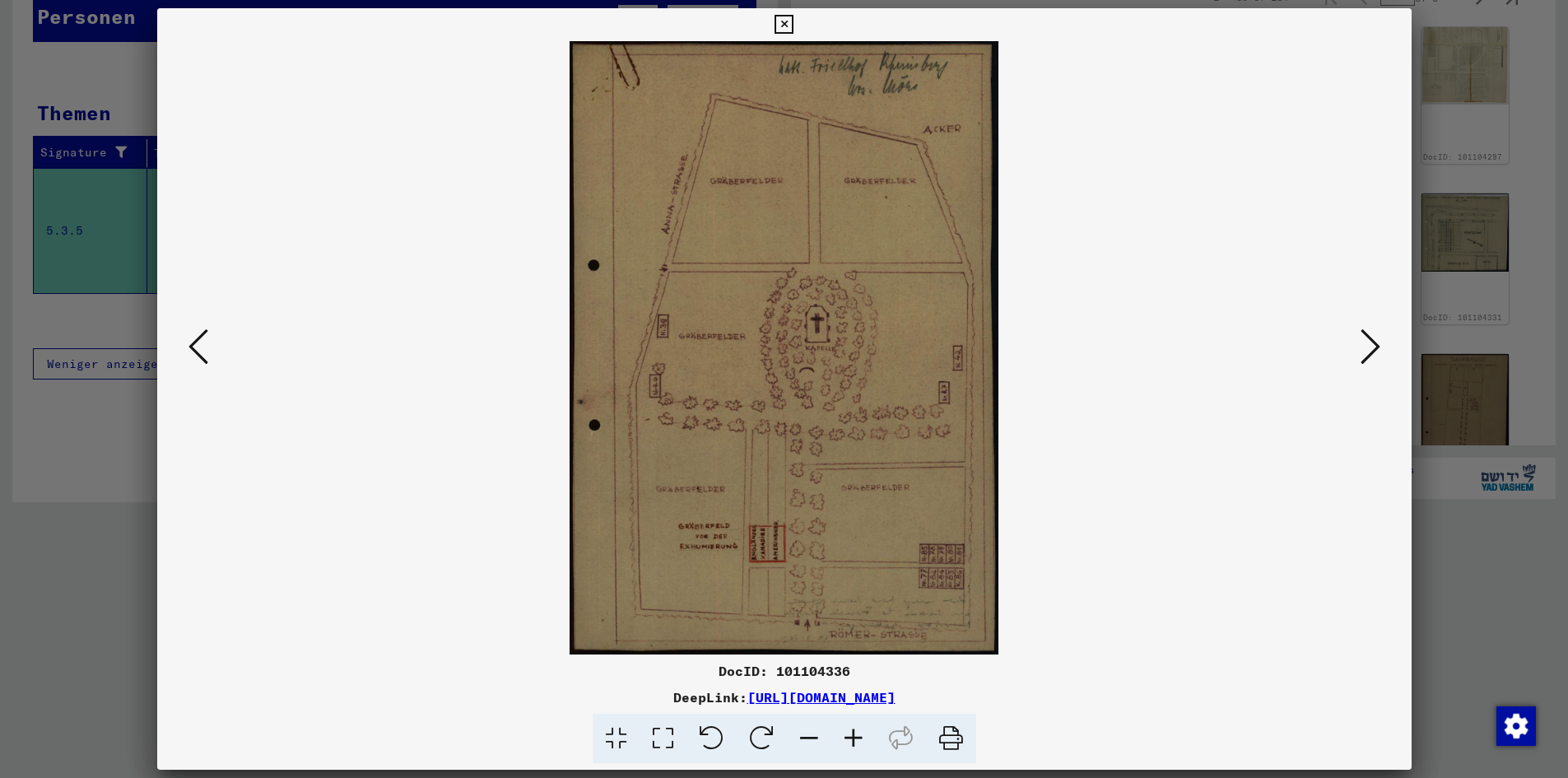
scroll to position [1511, 0]
click at [1356, 355] on button at bounding box center [1371, 347] width 30 height 47
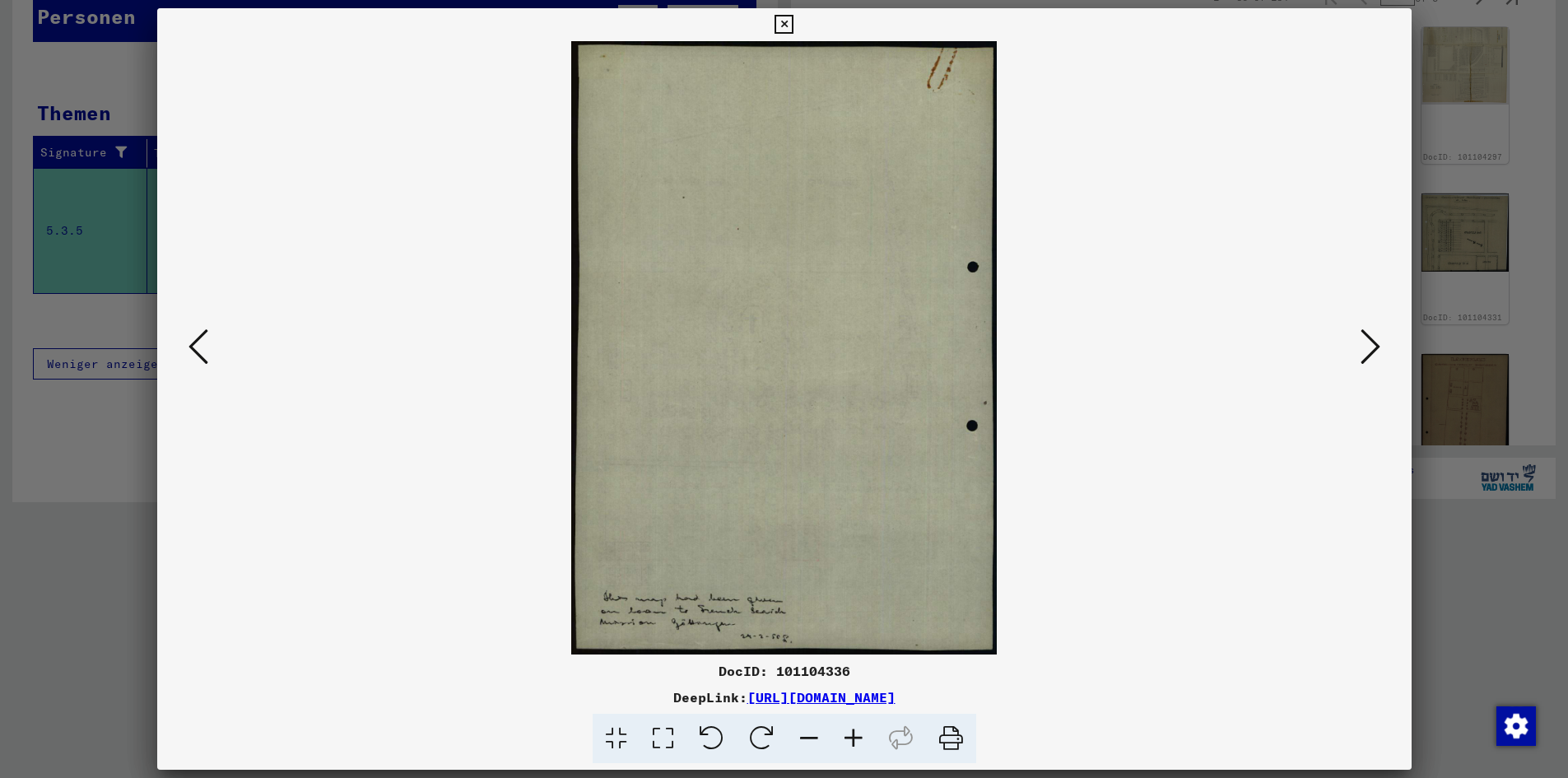
click at [1361, 354] on icon at bounding box center [1370, 346] width 20 height 39
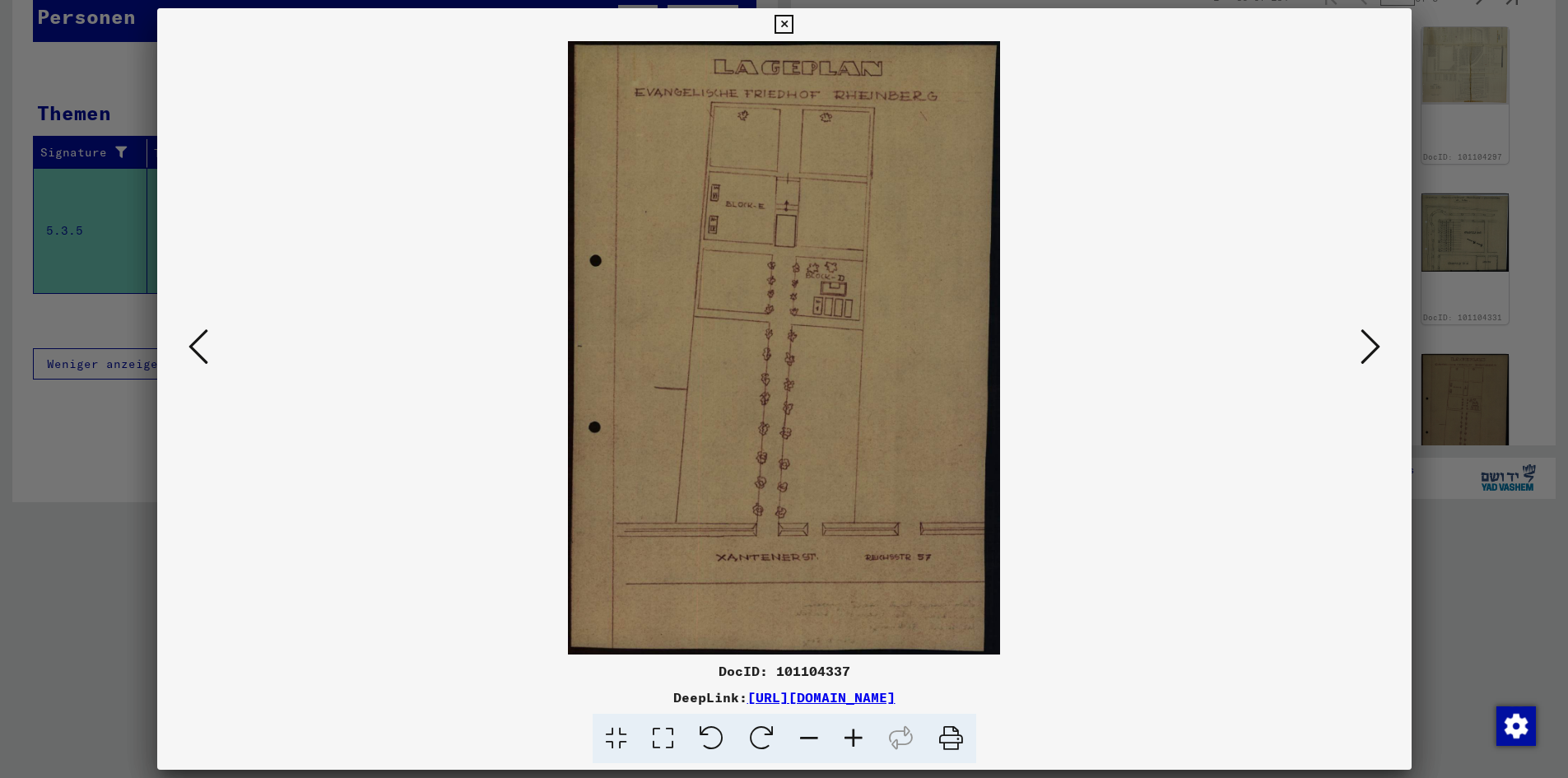
click at [1361, 350] on icon at bounding box center [1370, 346] width 20 height 39
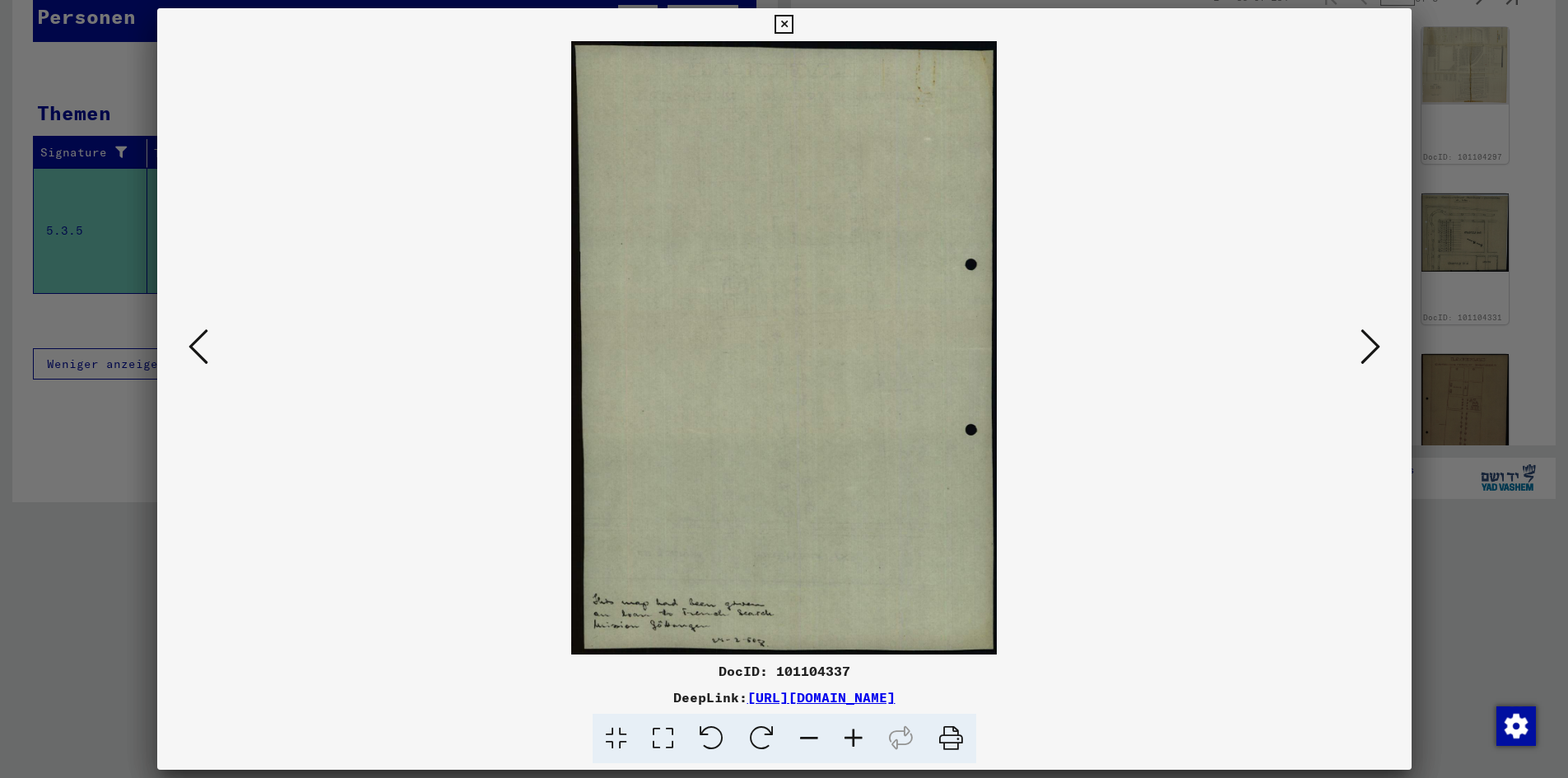
click at [1361, 354] on icon at bounding box center [1370, 346] width 20 height 39
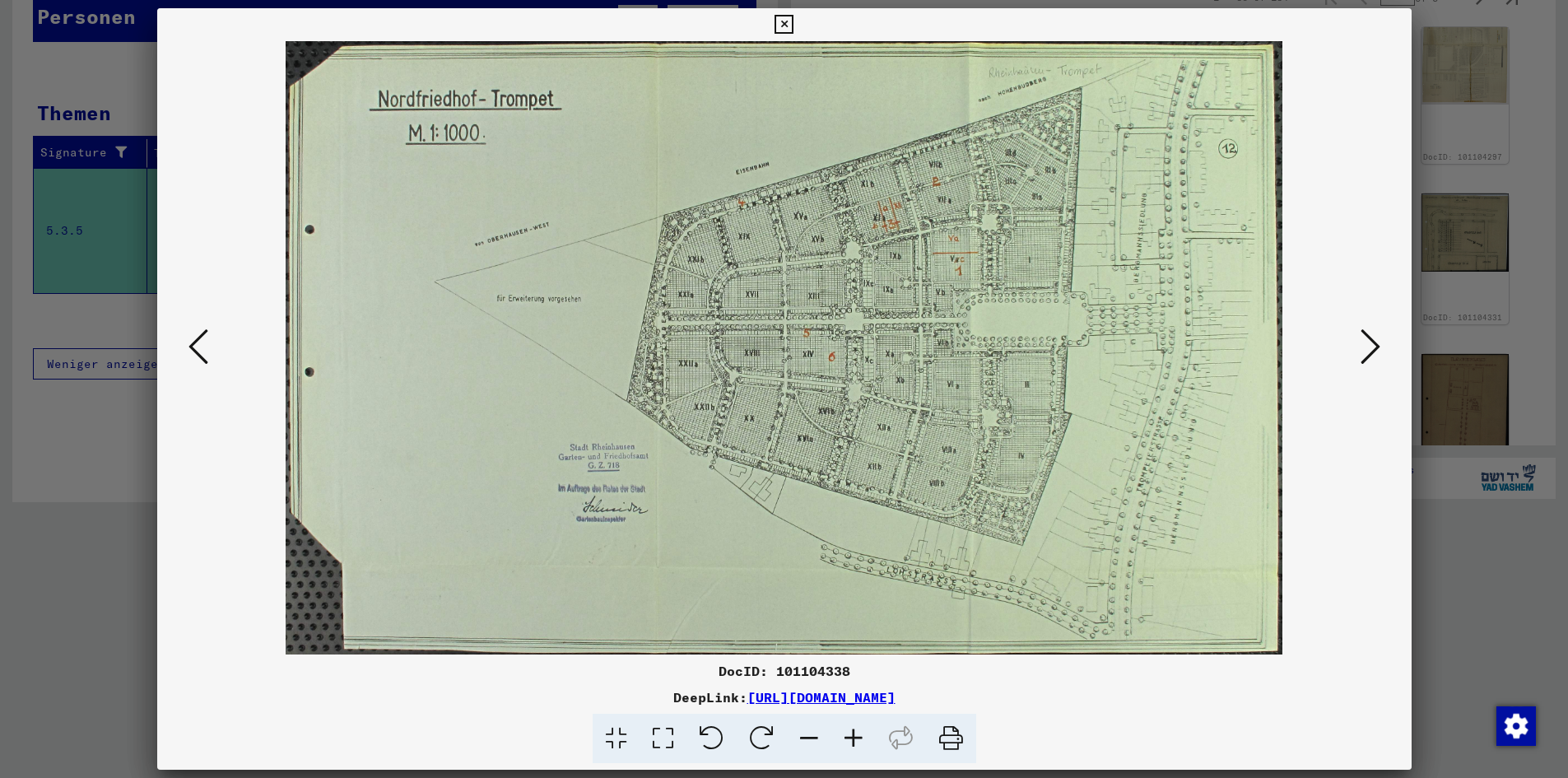
click at [1361, 355] on icon at bounding box center [1370, 346] width 20 height 39
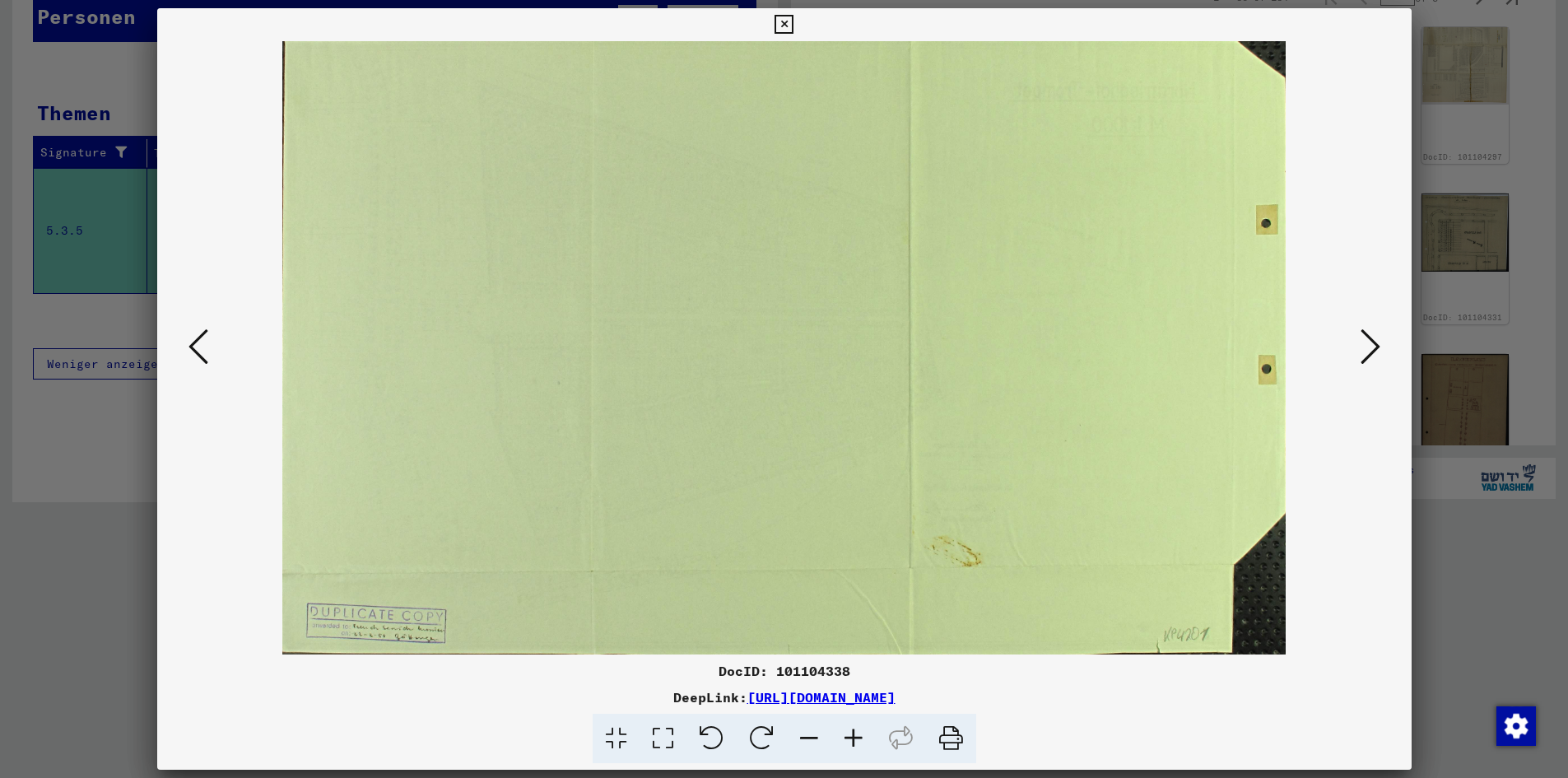
click at [1361, 355] on icon at bounding box center [1370, 346] width 20 height 39
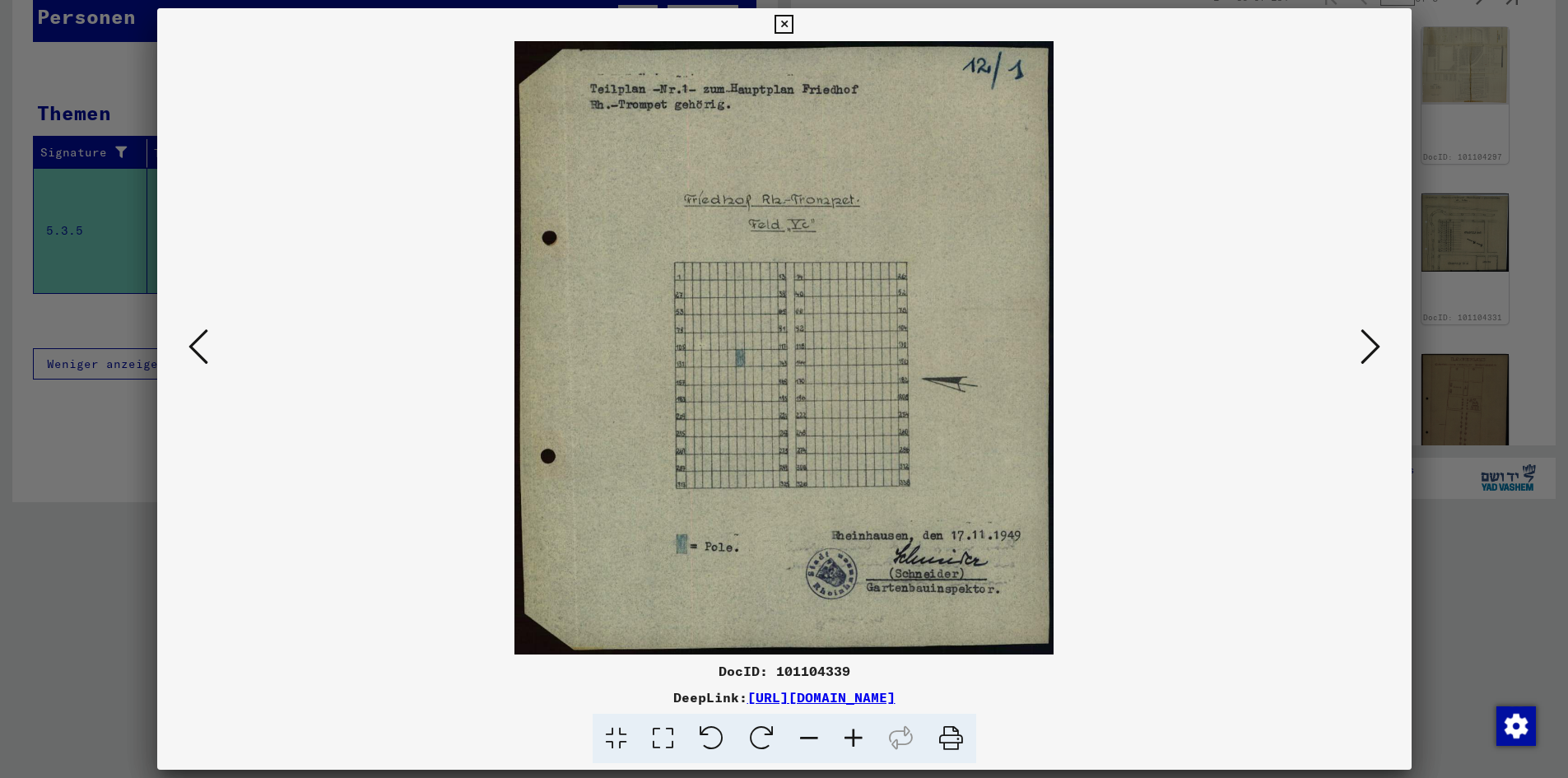
click at [1361, 356] on icon at bounding box center [1370, 346] width 20 height 39
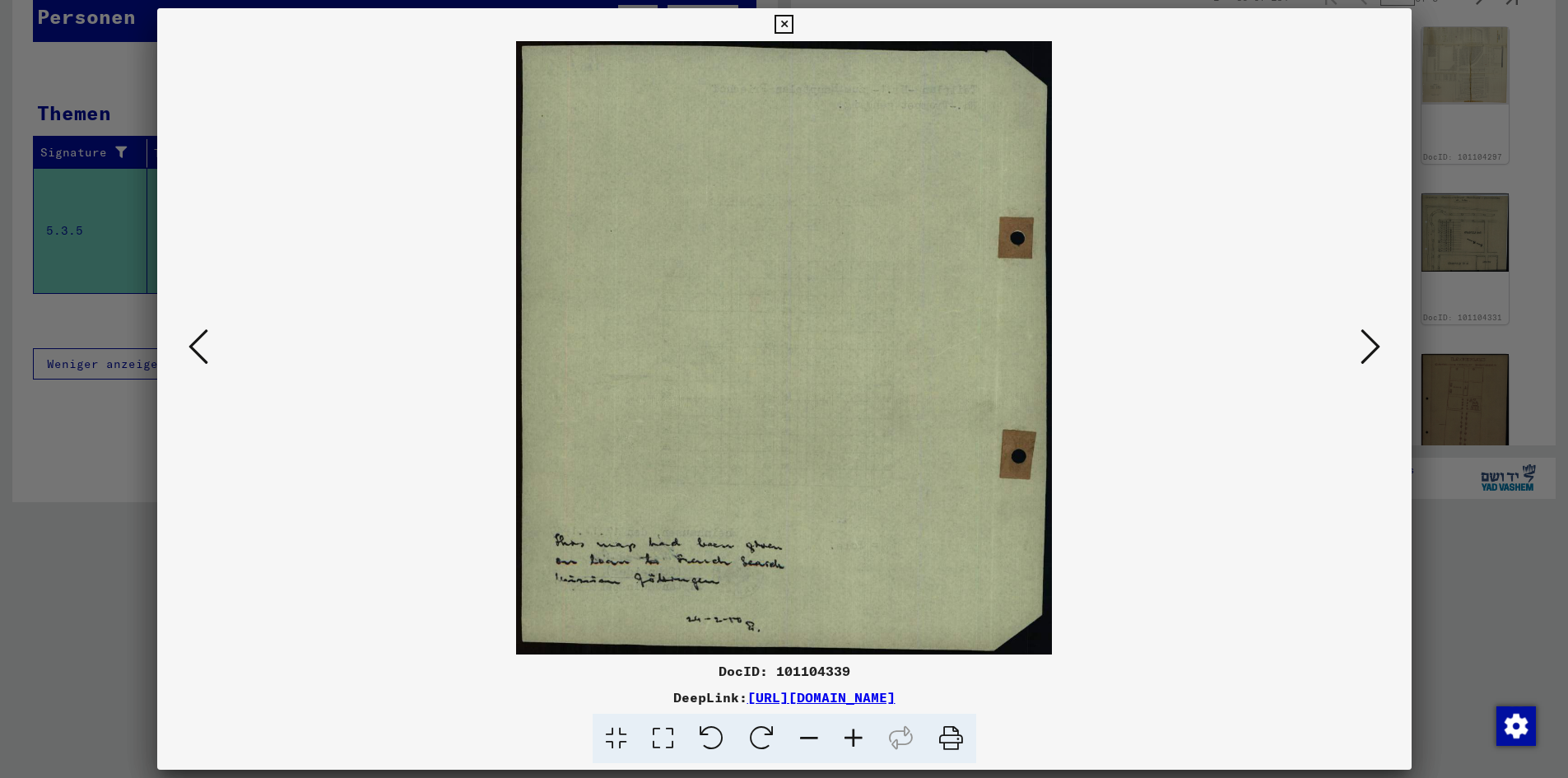
click at [1361, 356] on icon at bounding box center [1370, 346] width 20 height 39
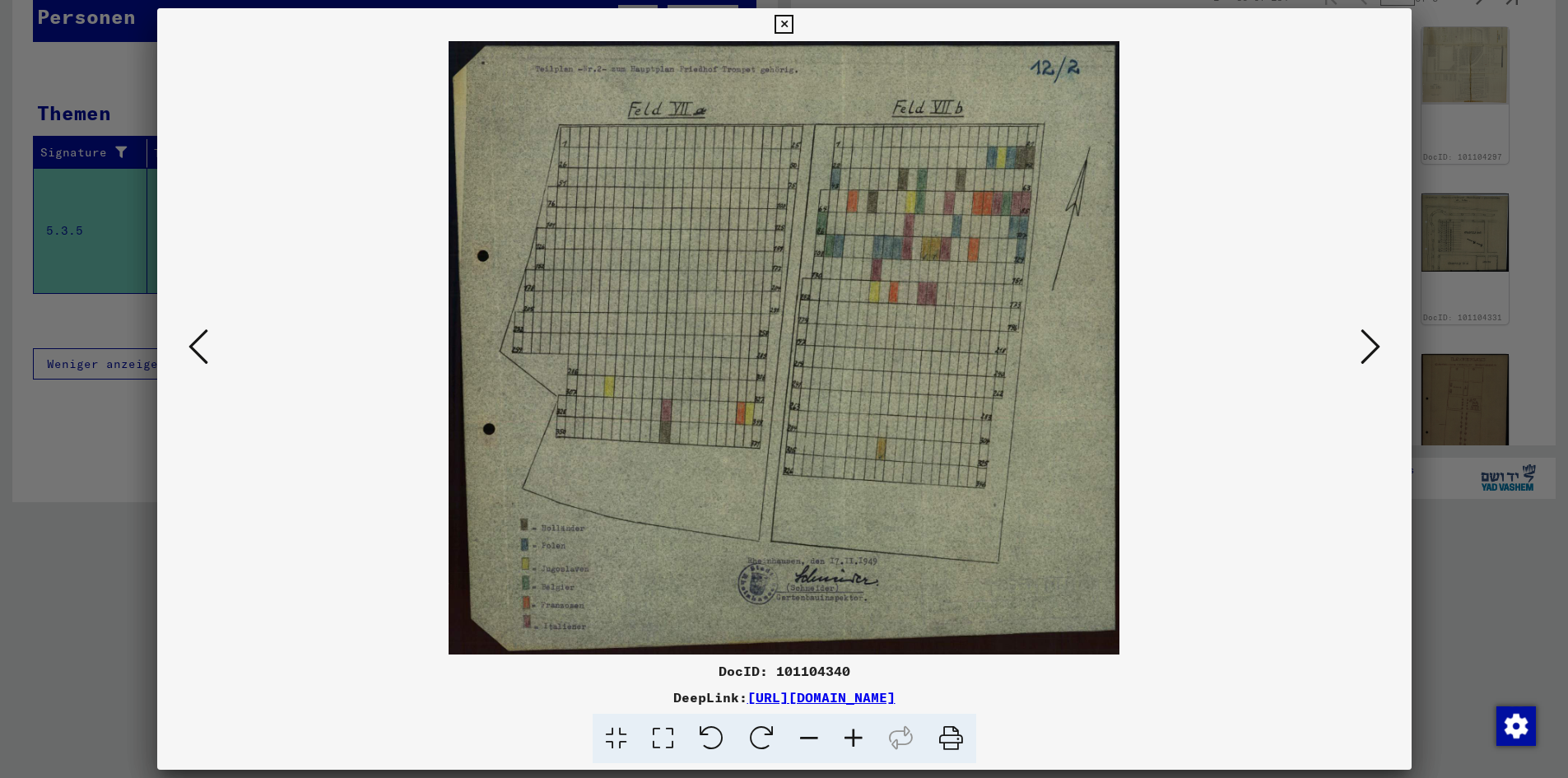
click at [1361, 356] on icon at bounding box center [1370, 346] width 20 height 39
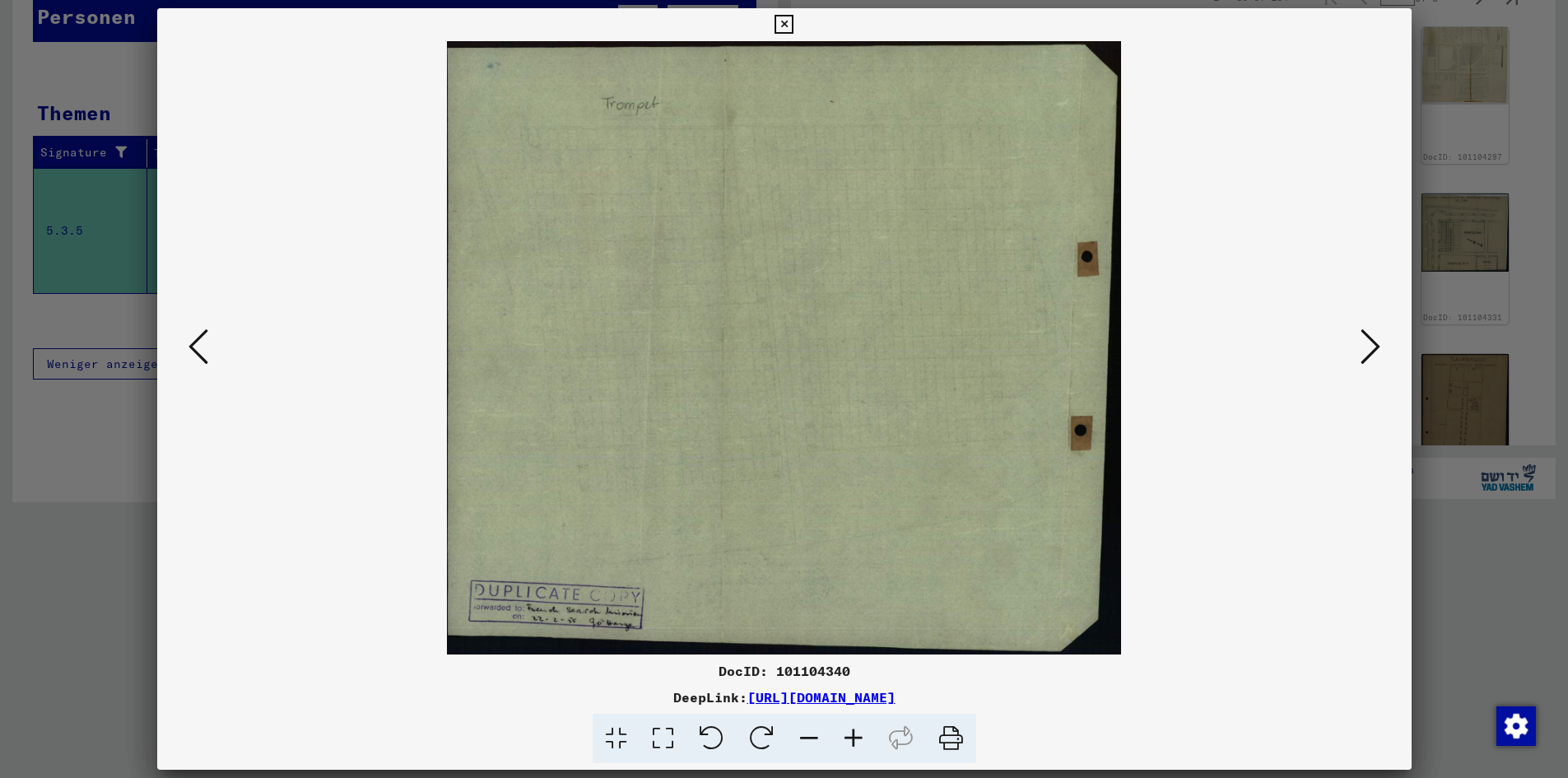
click at [1361, 356] on icon at bounding box center [1370, 346] width 20 height 39
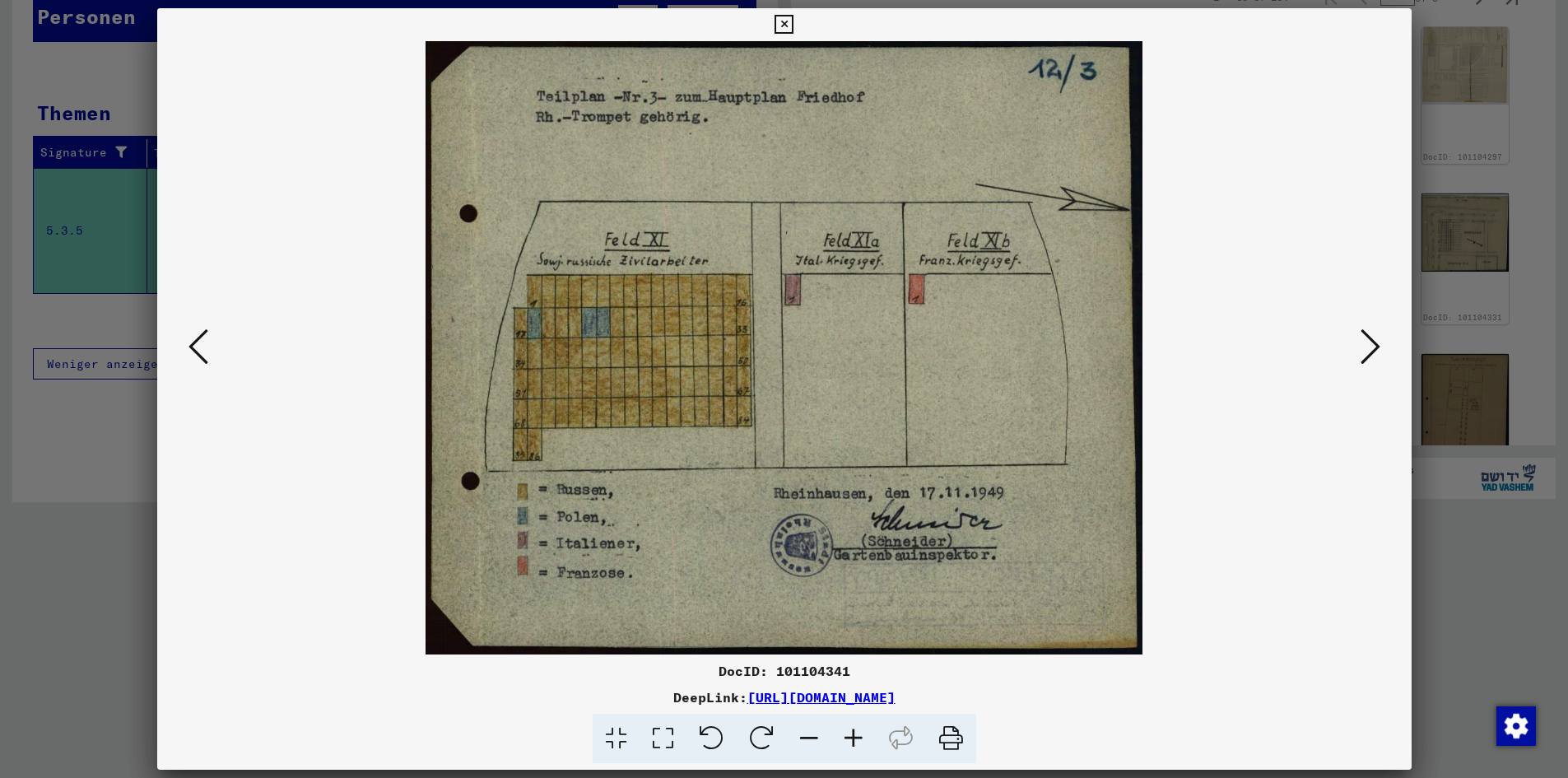
click at [1361, 356] on icon at bounding box center [1370, 346] width 20 height 39
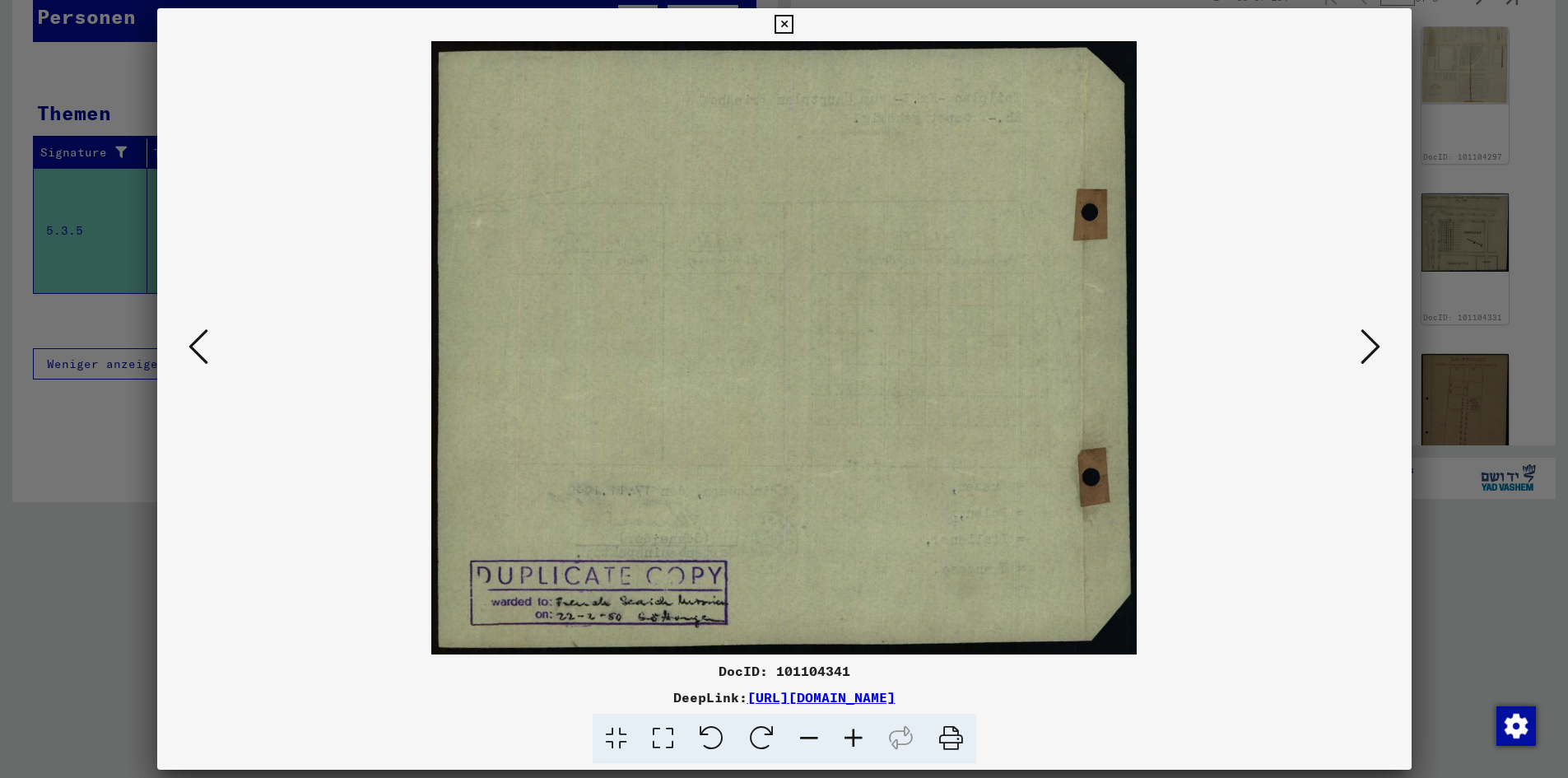
click at [1361, 356] on icon at bounding box center [1370, 346] width 20 height 39
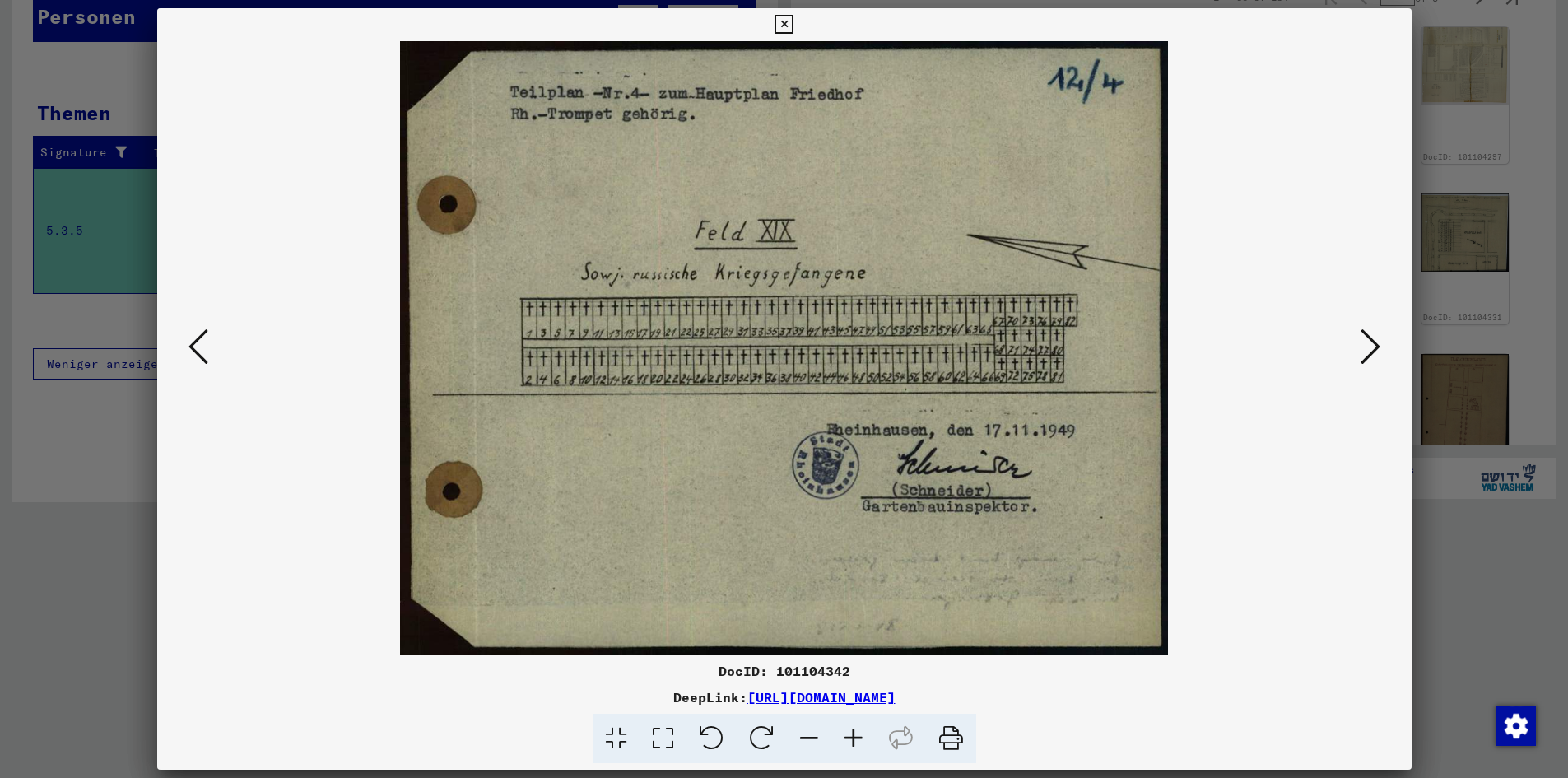
click at [1361, 356] on icon at bounding box center [1370, 346] width 20 height 39
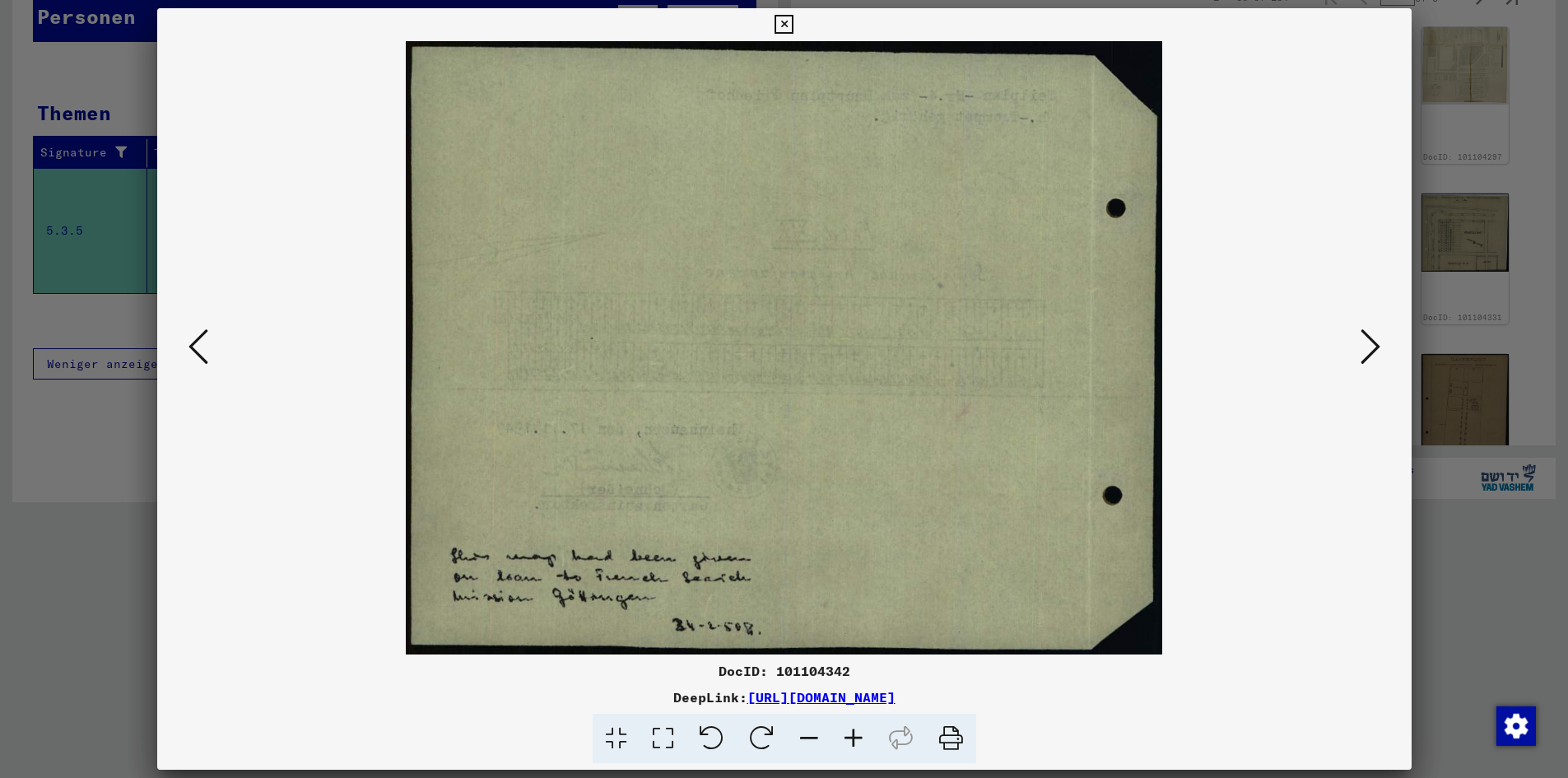
click at [1361, 356] on icon at bounding box center [1370, 346] width 20 height 39
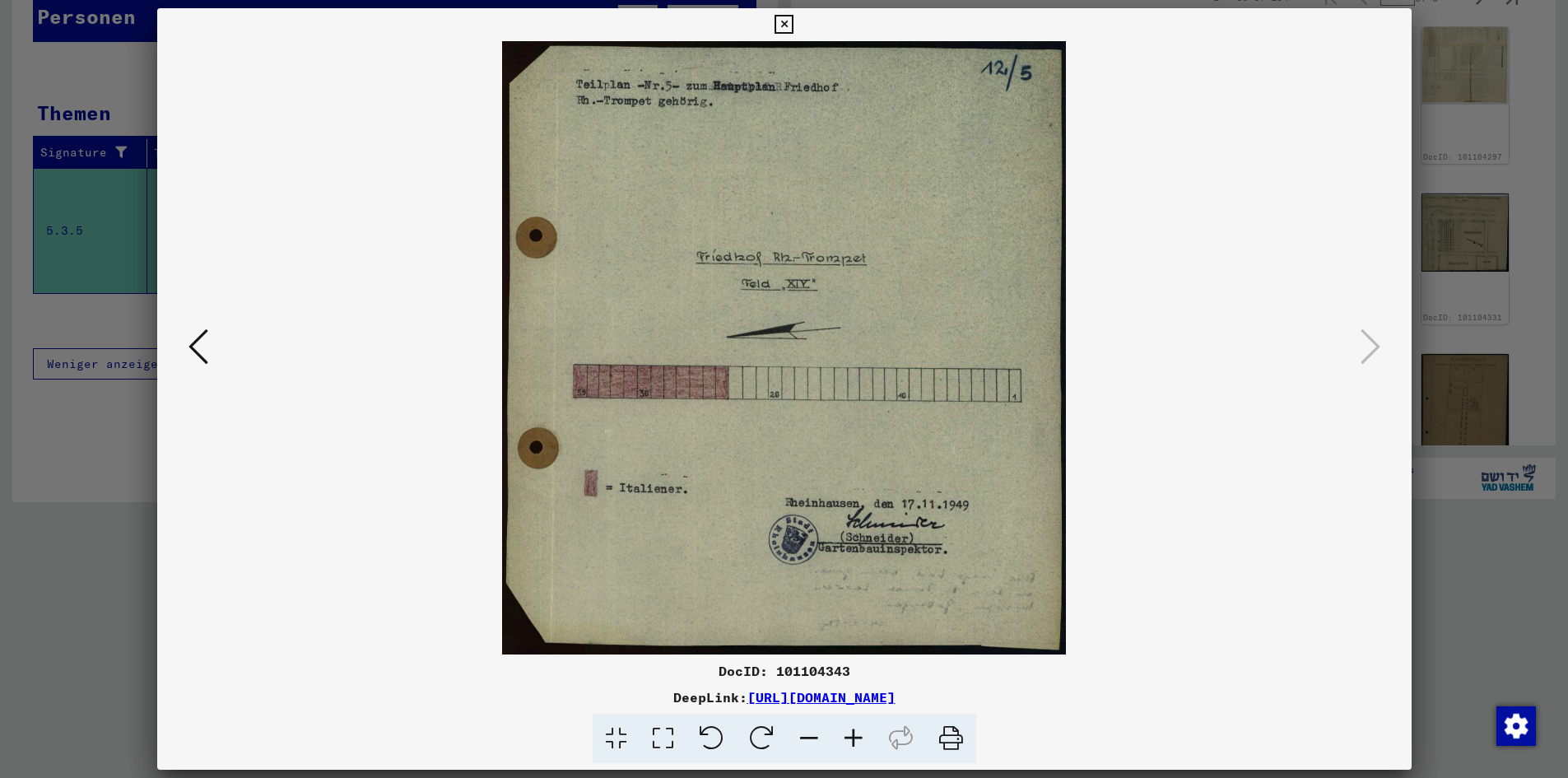
scroll to position [0, 0]
click at [517, 42] on div "Personen 6 Datensätze gefunden Filter" at bounding box center [395, 21] width 723 height 42
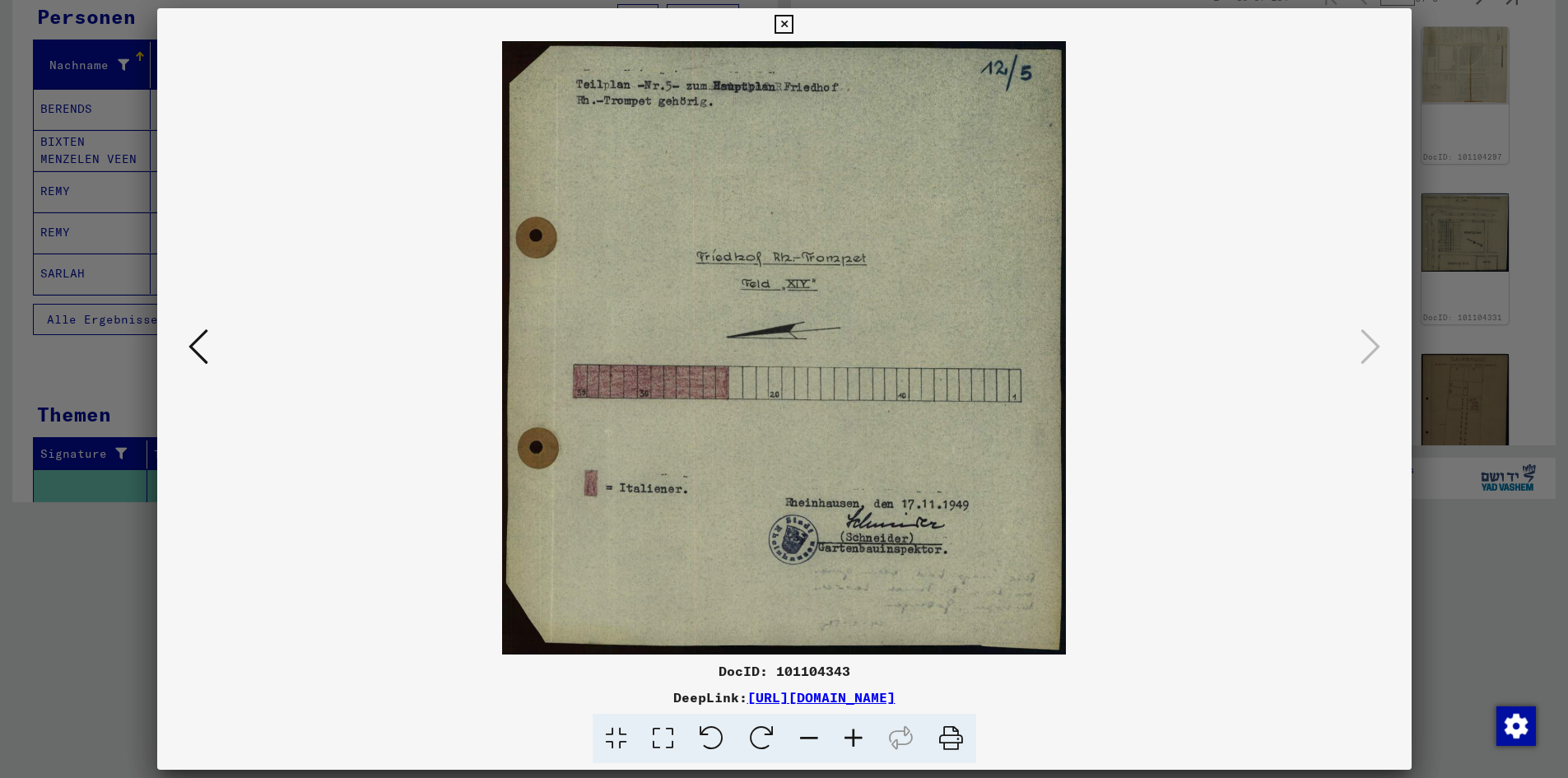
click at [225, 325] on icon "button" at bounding box center [229, 319] width 9 height 11
click at [267, 253] on mat-cell "FRITZ" at bounding box center [209, 233] width 117 height 40
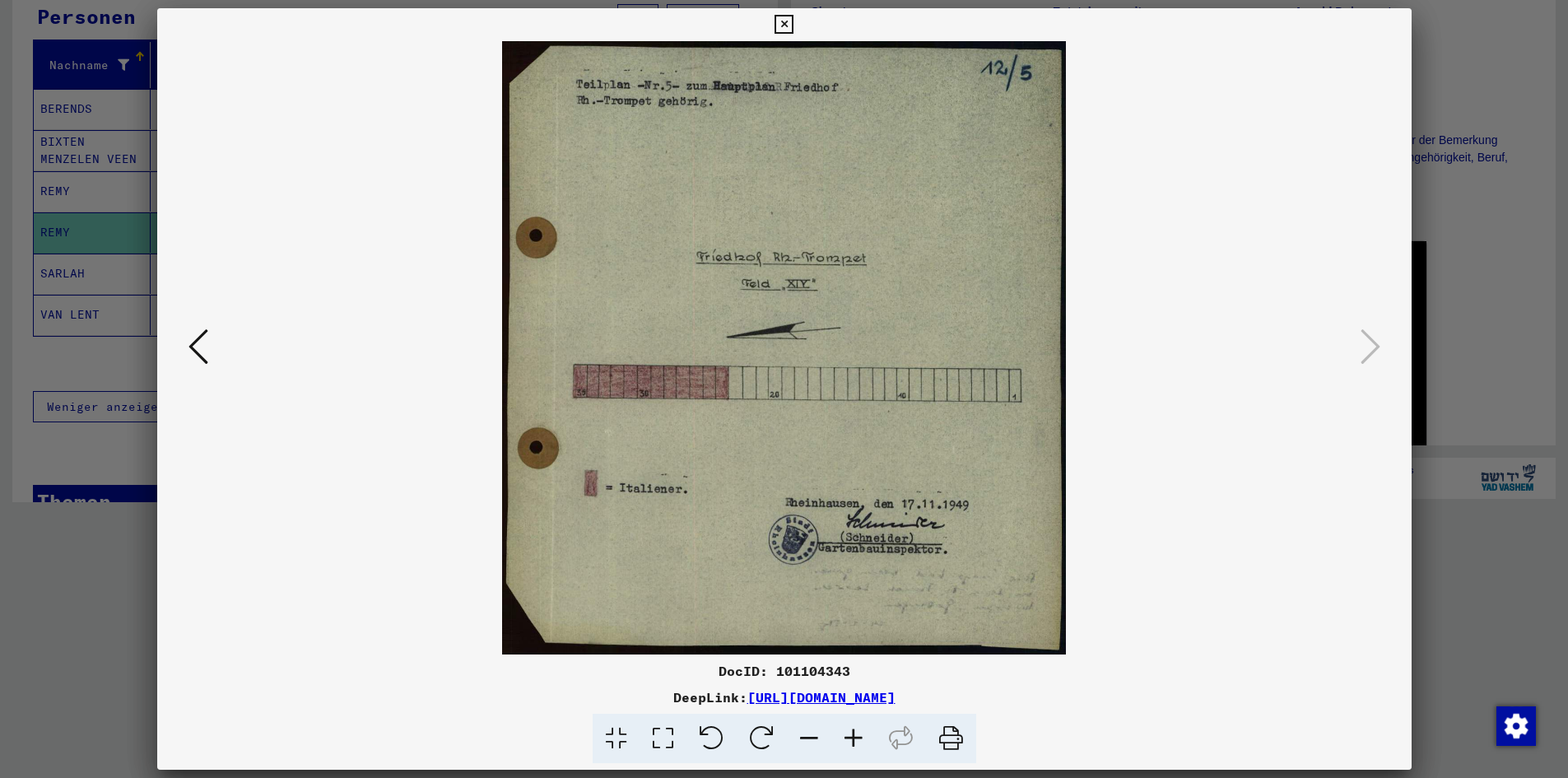
click at [581, 366] on icon "Previous page" at bounding box center [585, 360] width 7 height 11
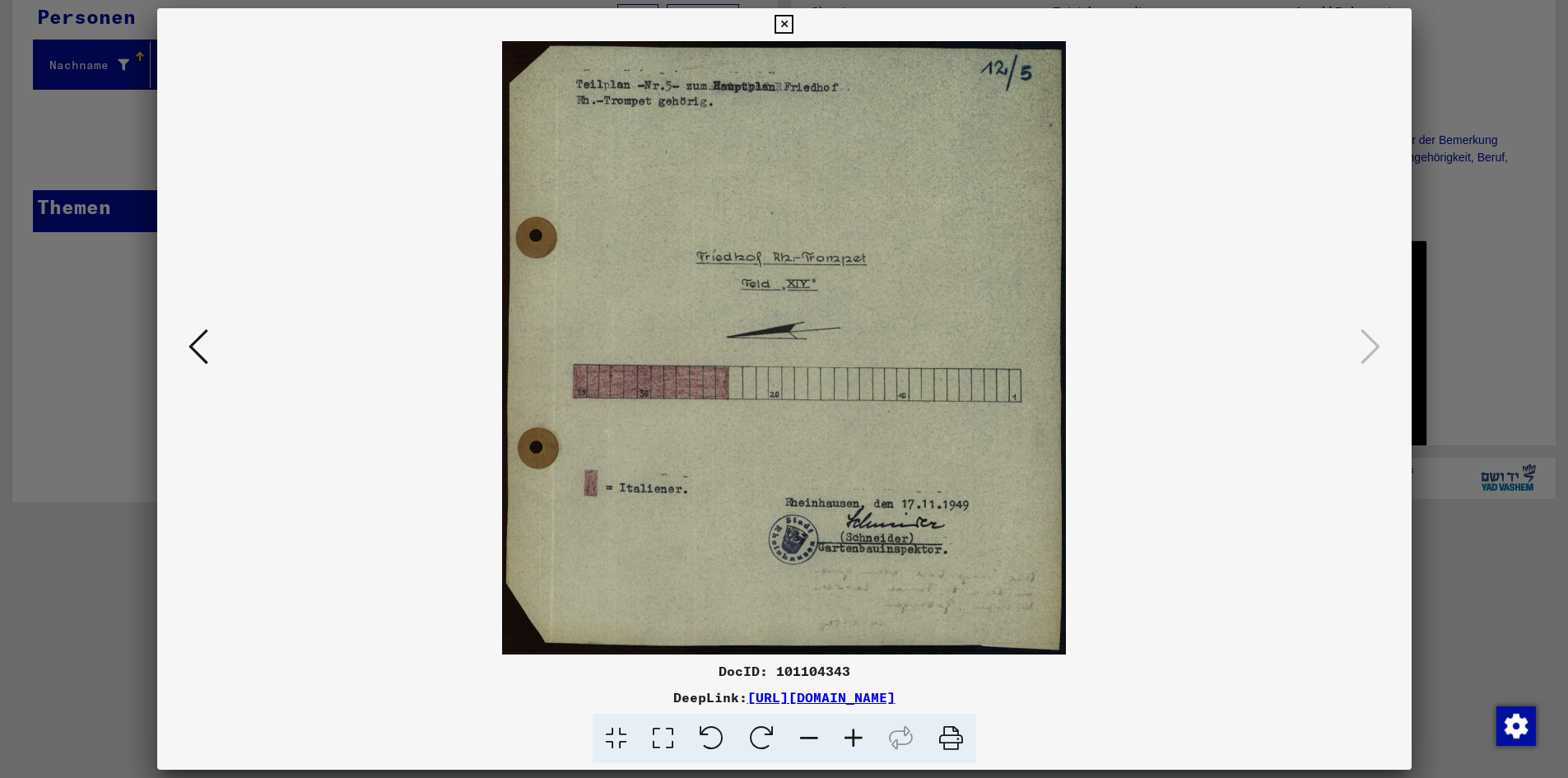
click at [580, 125] on icon "Previous page" at bounding box center [585, 114] width 23 height 23
type input "*"
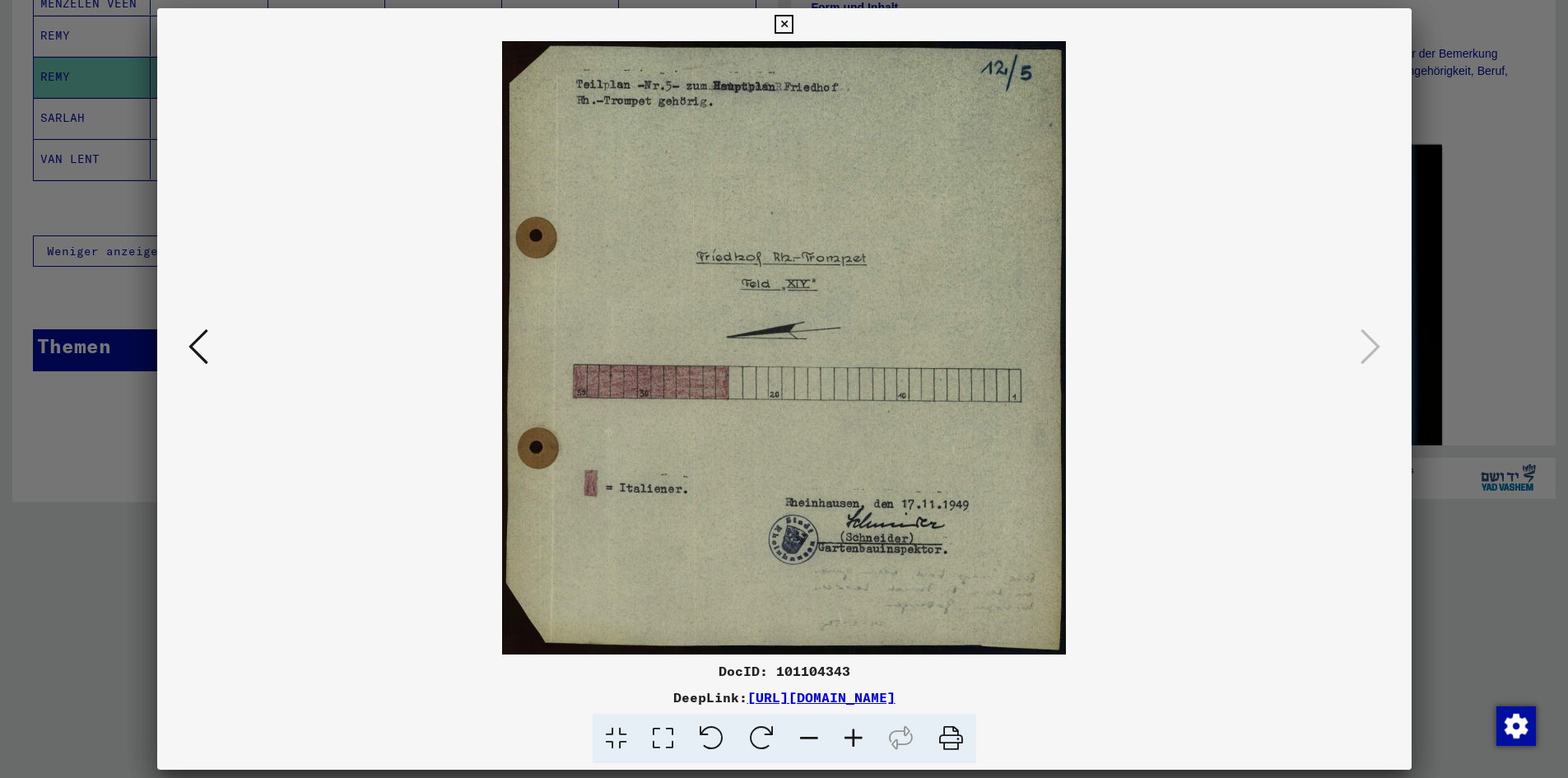
scroll to position [82, 0]
click at [1131, 546] on img at bounding box center [1132, 354] width 618 height 412
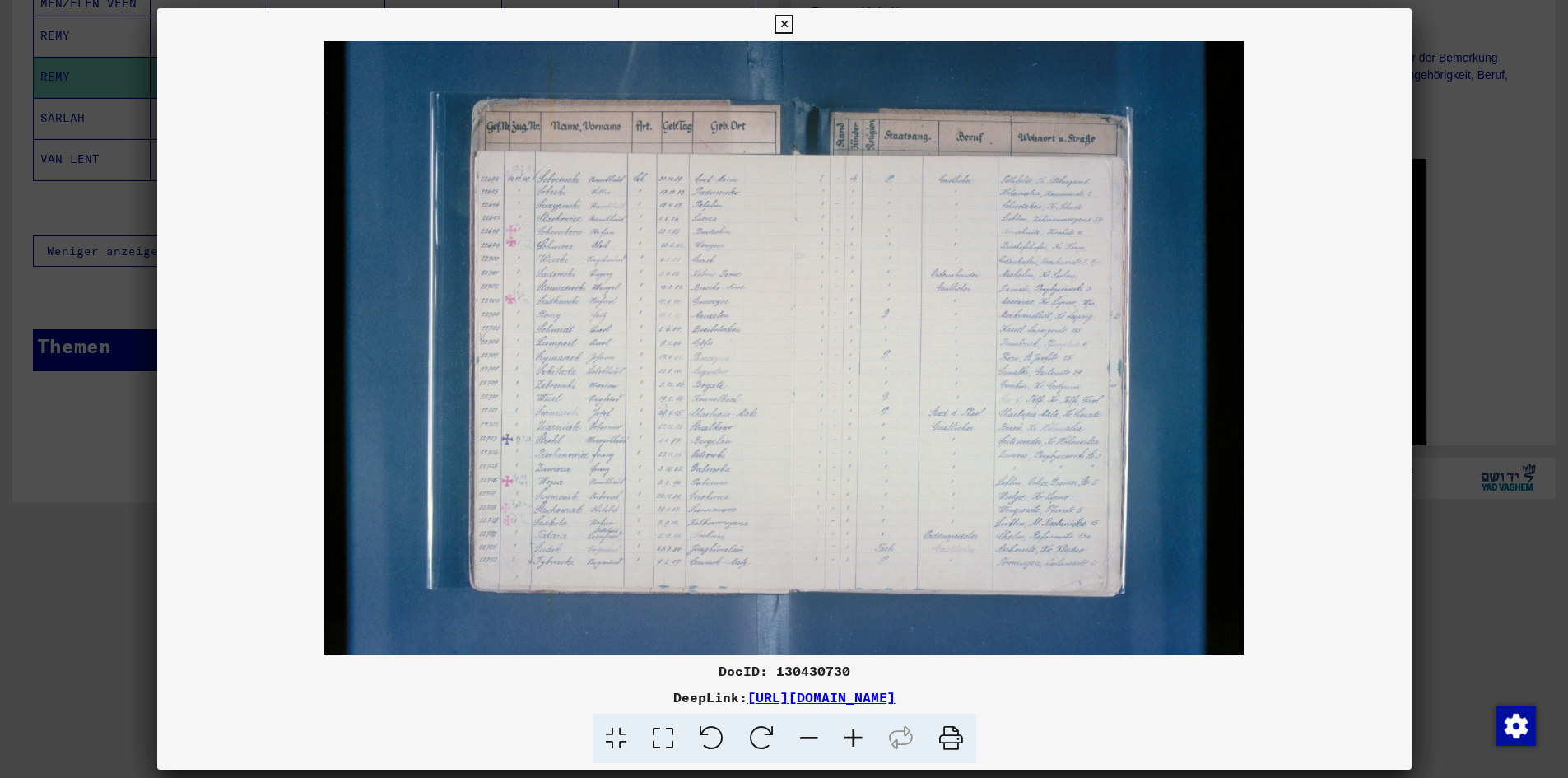
scroll to position [308, 0]
